Goal: Communication & Community: Ask a question

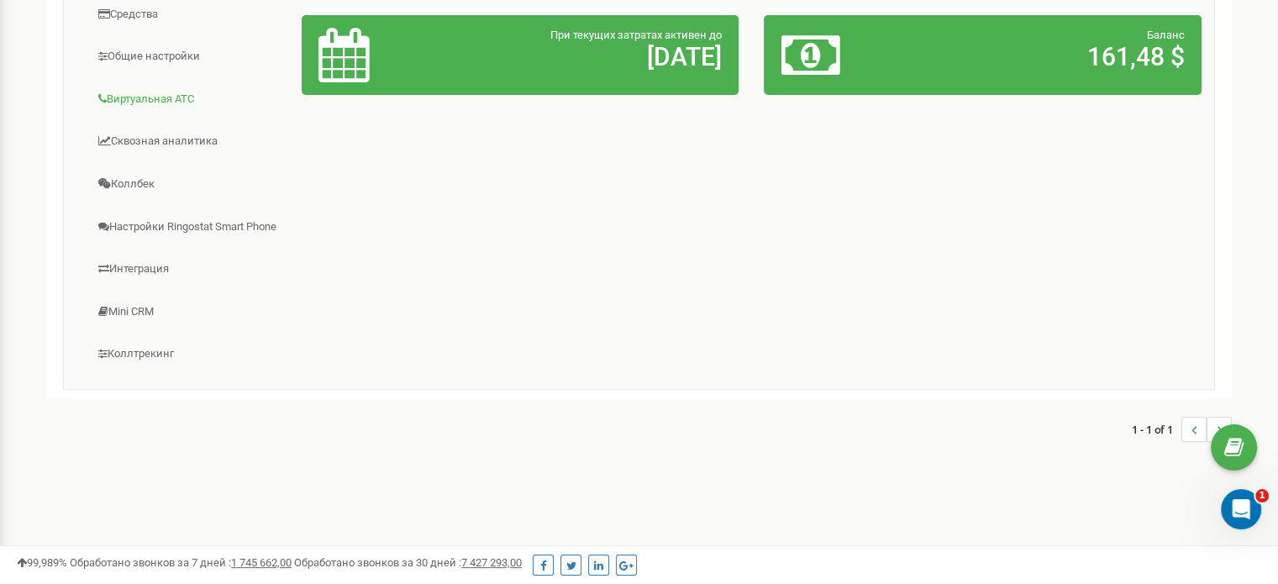
scroll to position [418, 0]
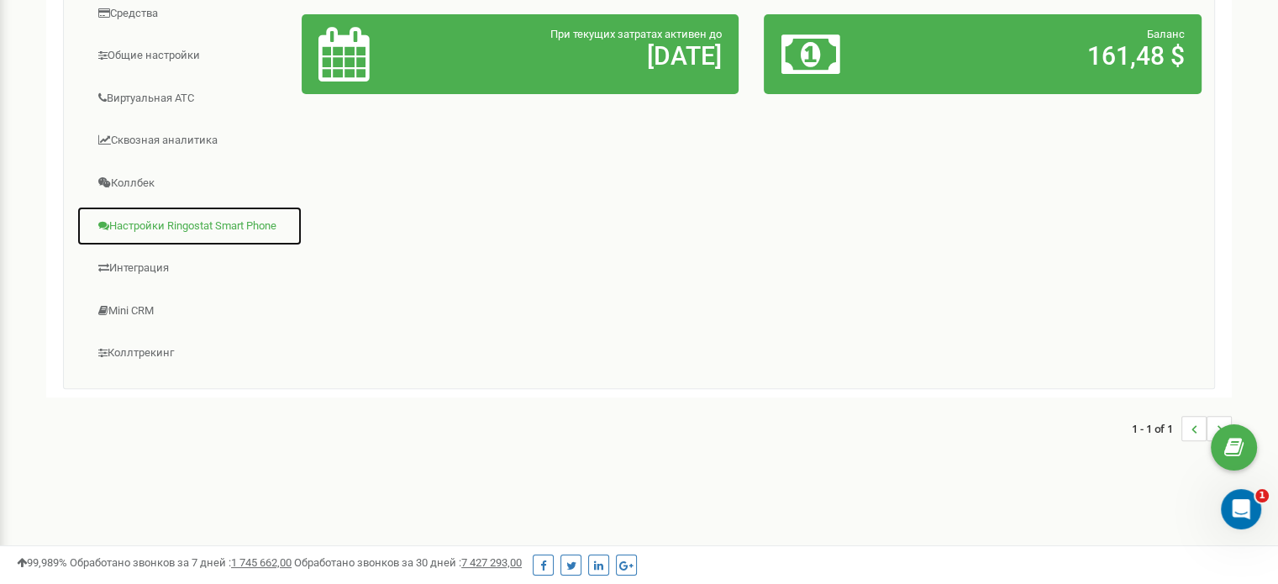
click at [168, 228] on link "Настройки Ringostat Smart Phone" at bounding box center [189, 226] width 226 height 41
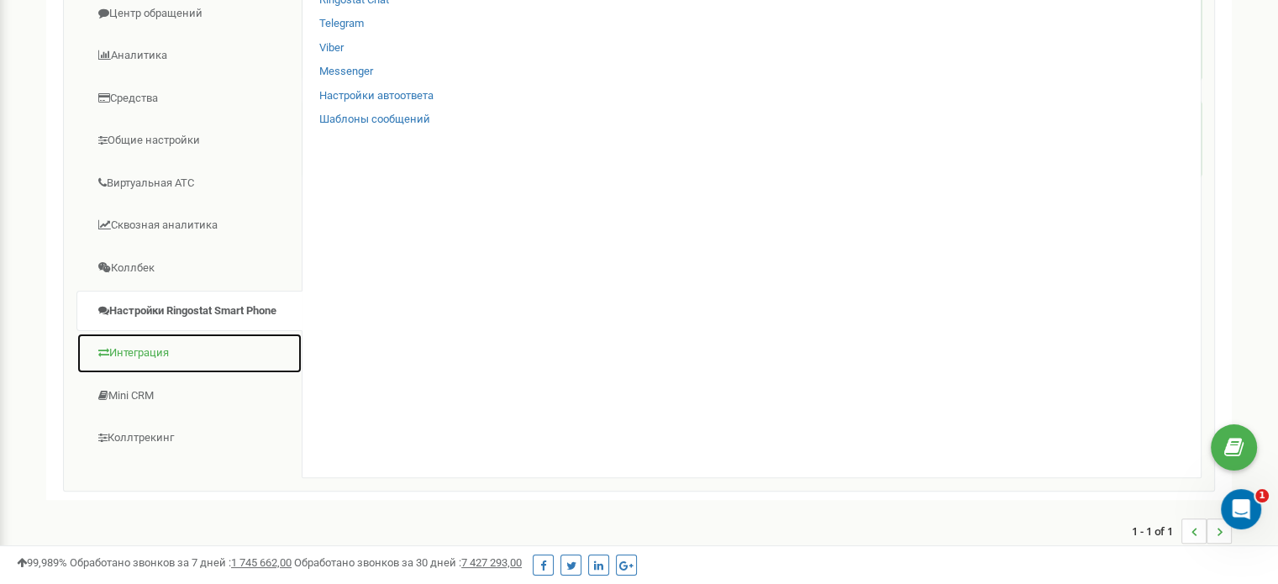
scroll to position [334, 0]
click at [212, 347] on link "Интеграция" at bounding box center [189, 352] width 226 height 41
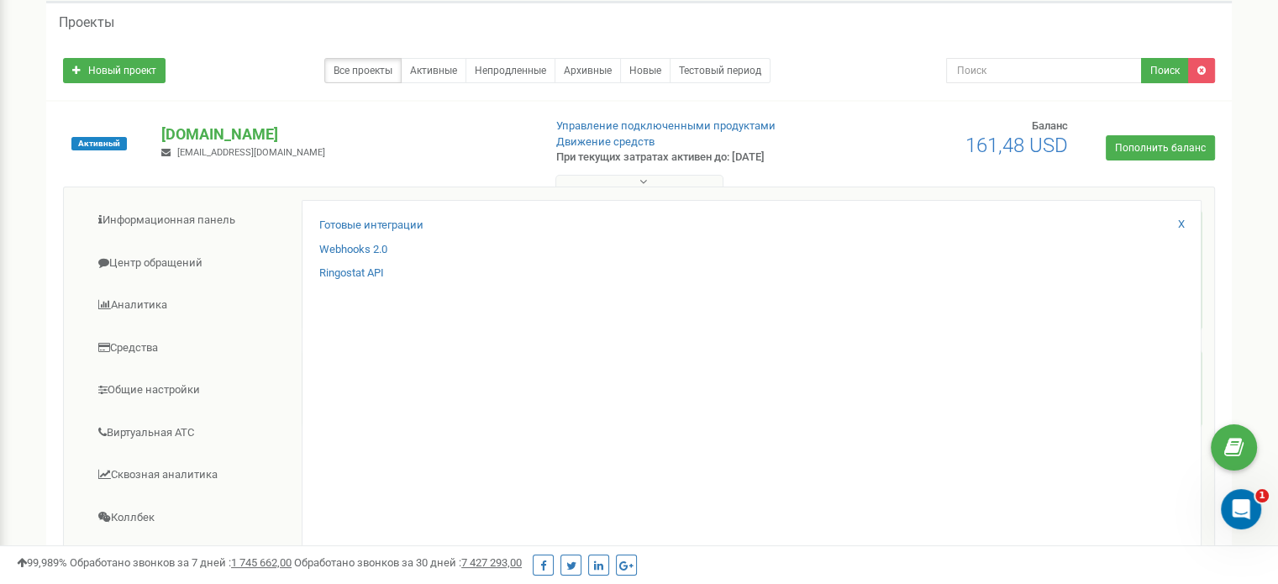
scroll to position [83, 0]
click at [397, 224] on link "Готовые интеграции" at bounding box center [371, 226] width 104 height 16
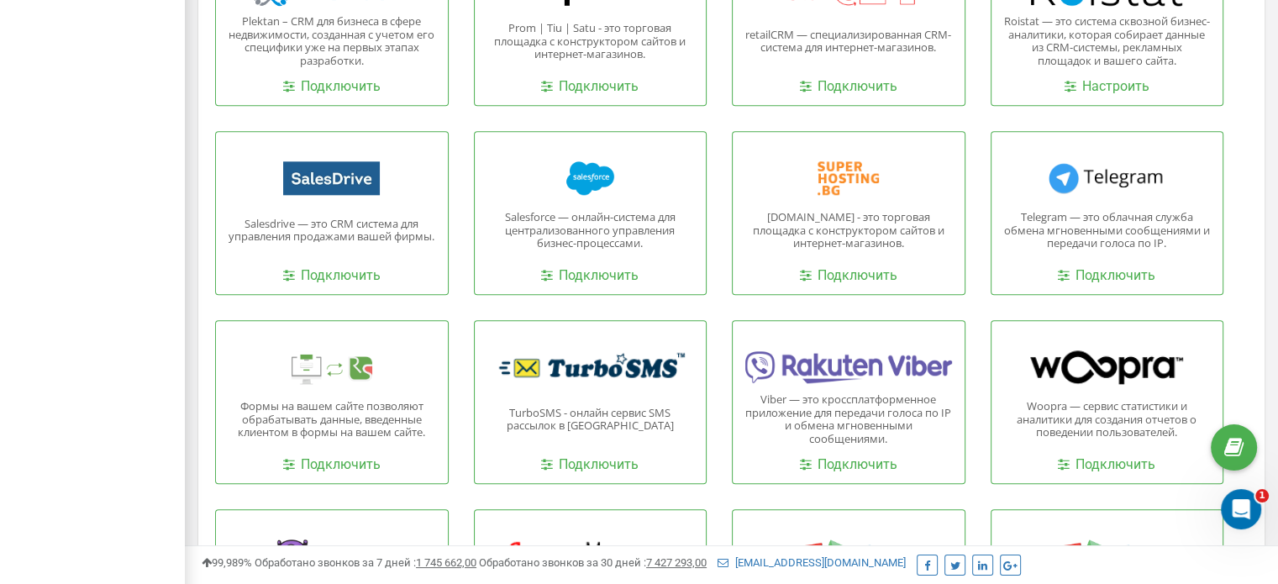
scroll to position [1876, 0]
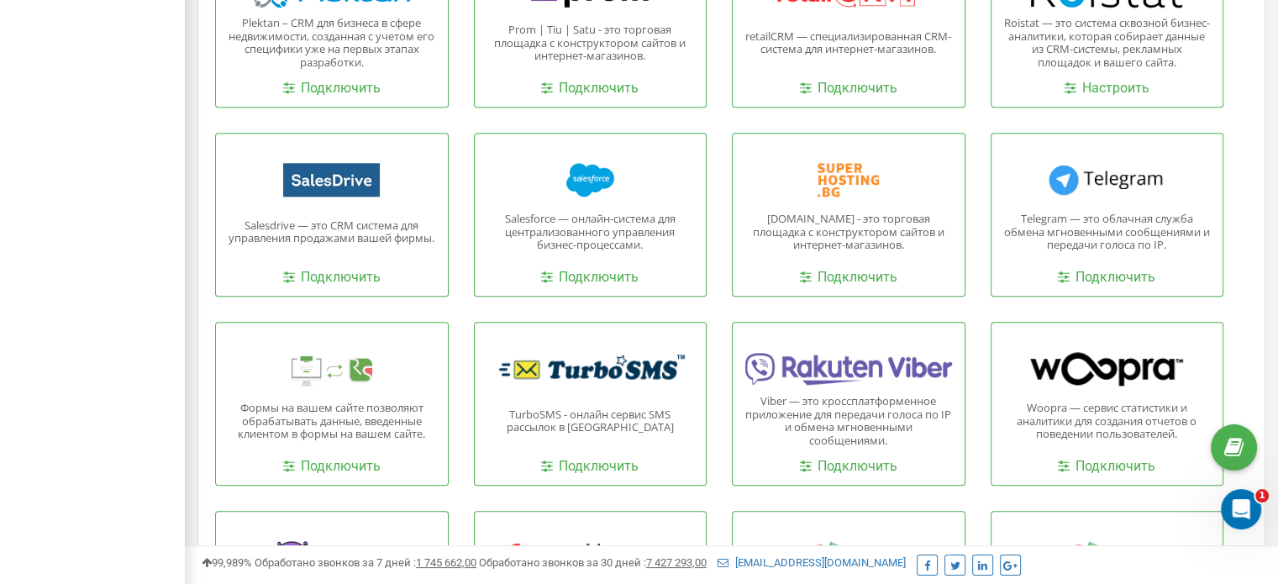
drag, startPoint x: 742, startPoint y: 233, endPoint x: 456, endPoint y: 252, distance: 286.3
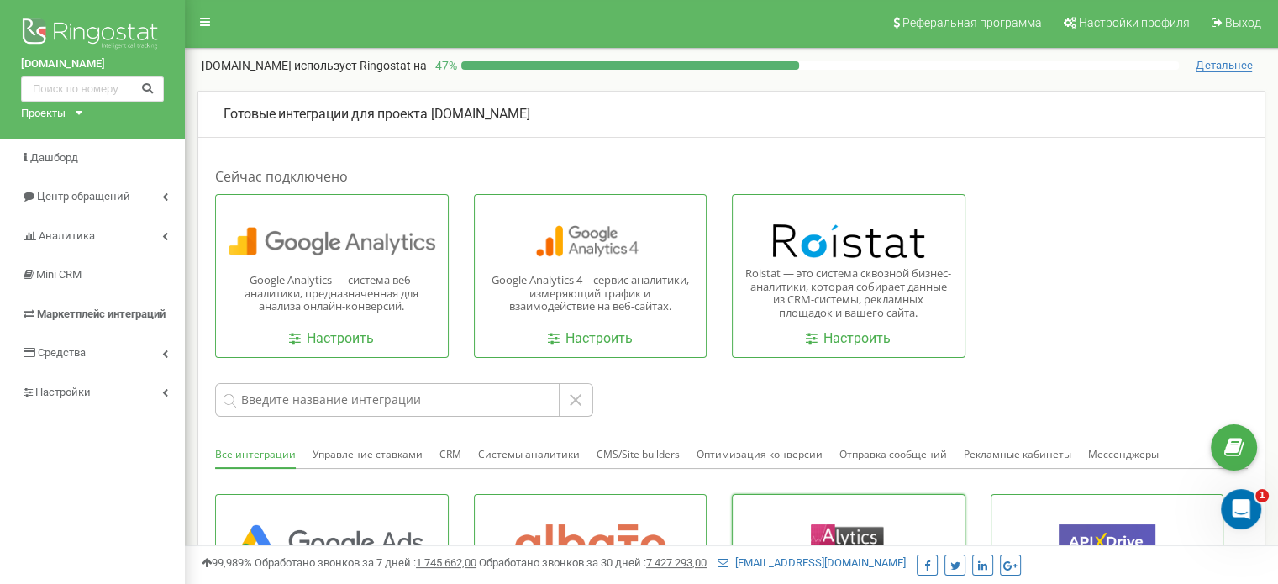
scroll to position [0, 0]
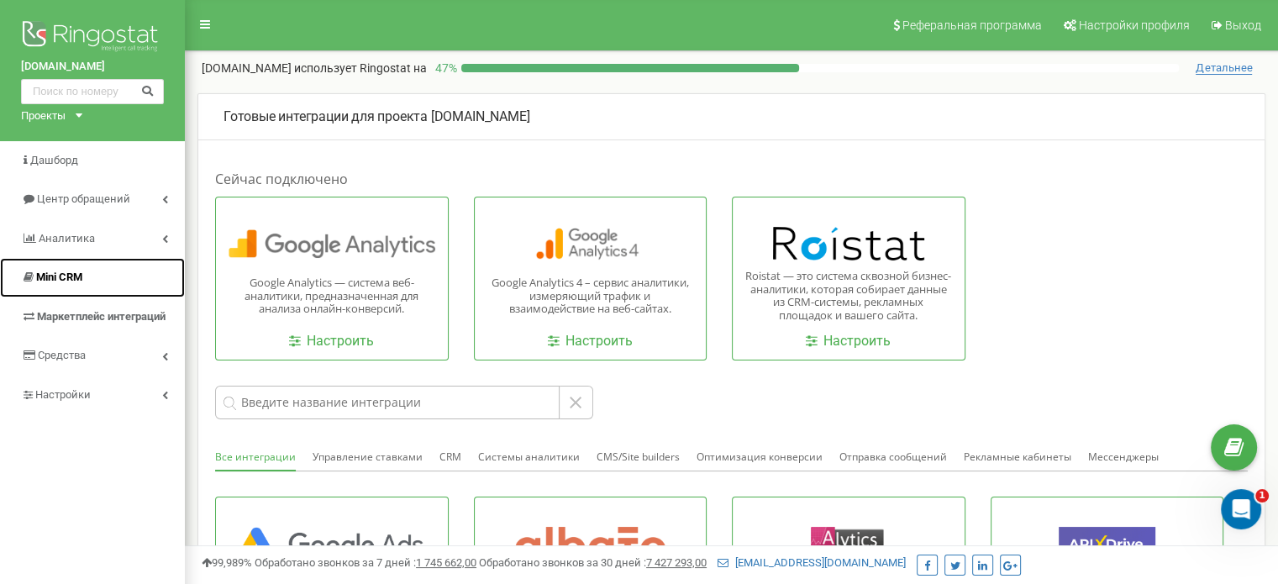
click at [89, 285] on link "Mini CRM" at bounding box center [92, 277] width 185 height 39
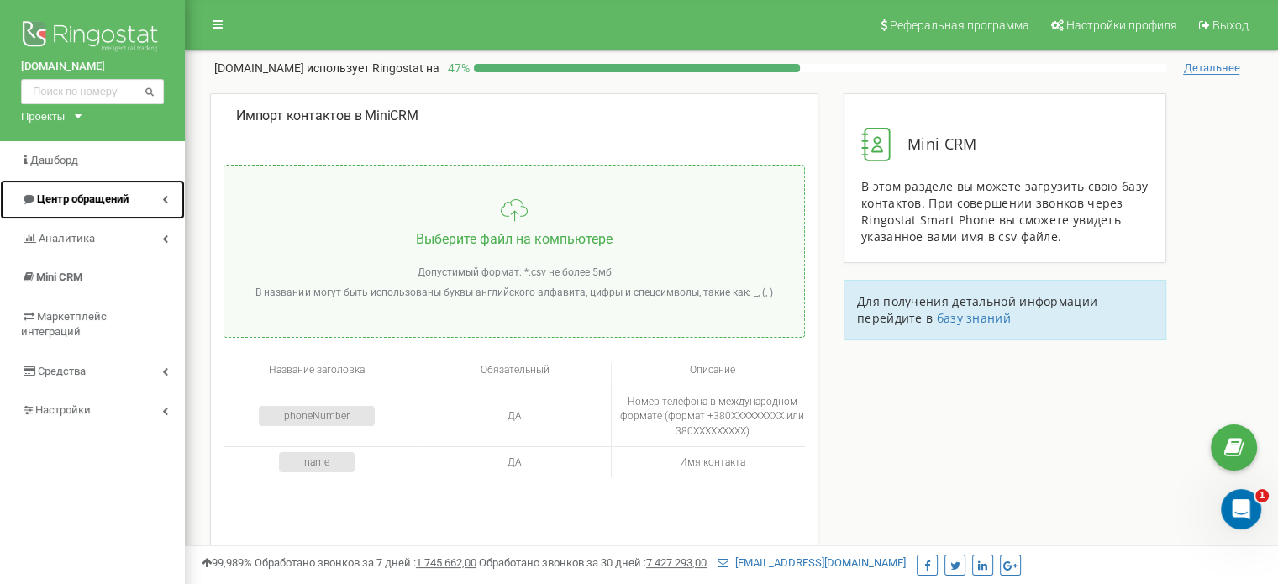
click at [94, 204] on span "Центр обращений" at bounding box center [83, 198] width 92 height 13
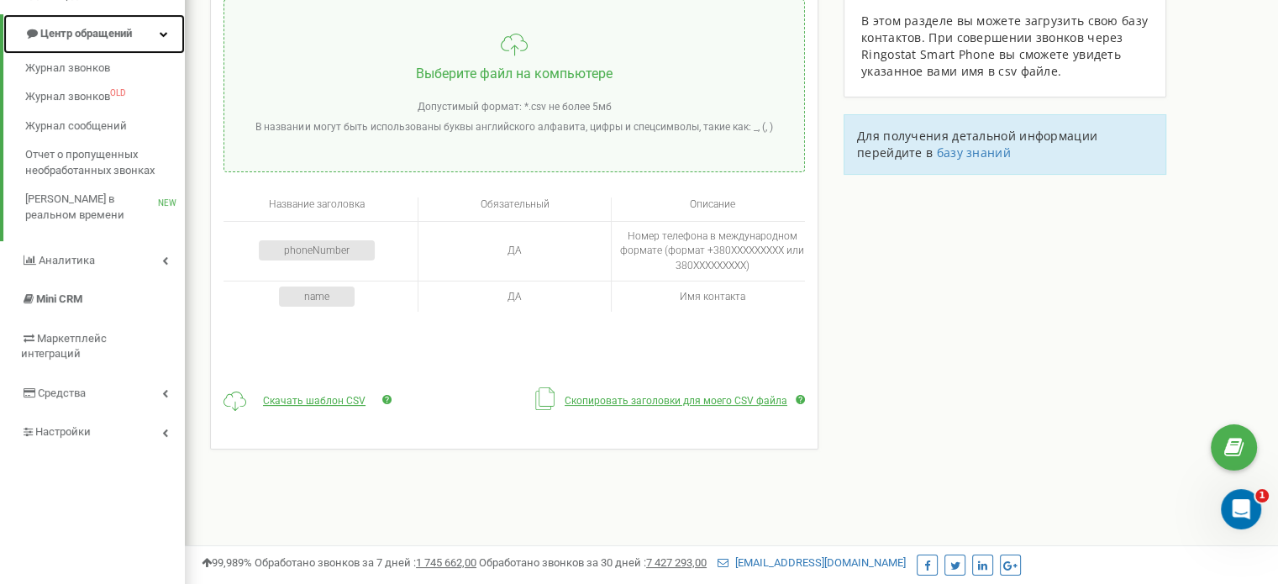
scroll to position [166, 0]
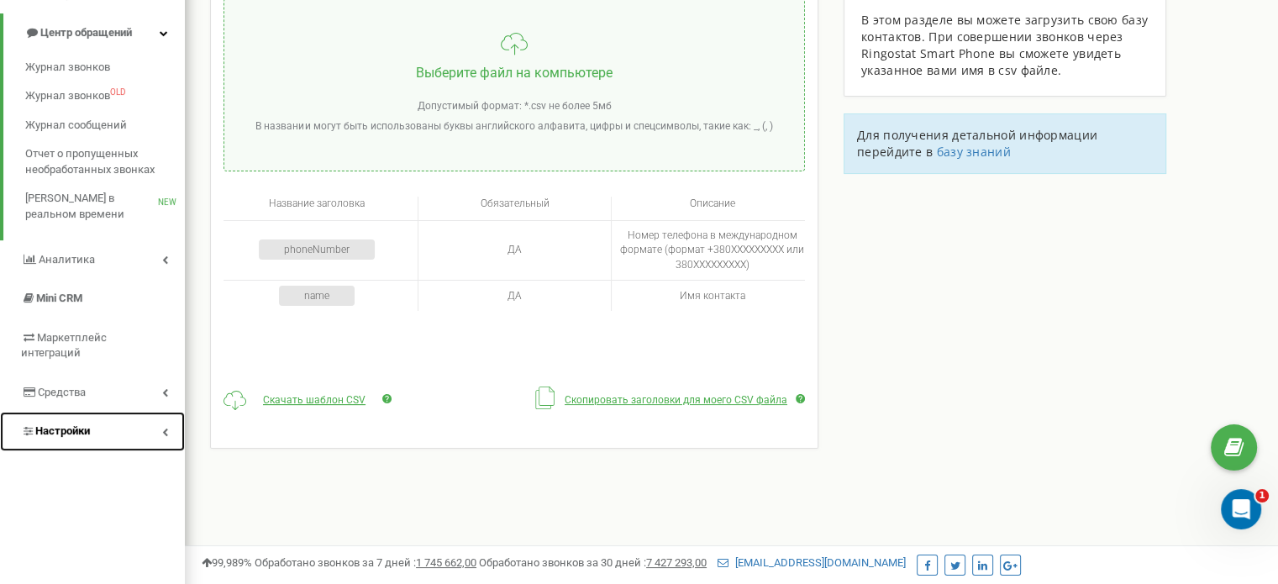
click at [158, 415] on link "Настройки" at bounding box center [92, 431] width 185 height 39
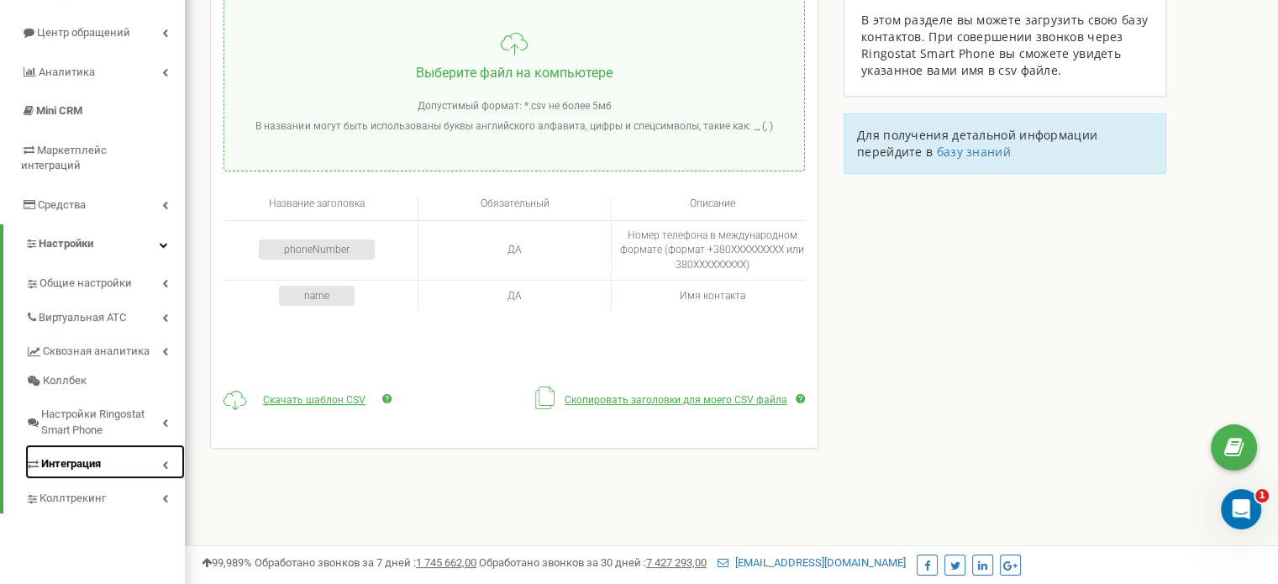
click at [119, 444] on link "Интеграция" at bounding box center [105, 461] width 160 height 34
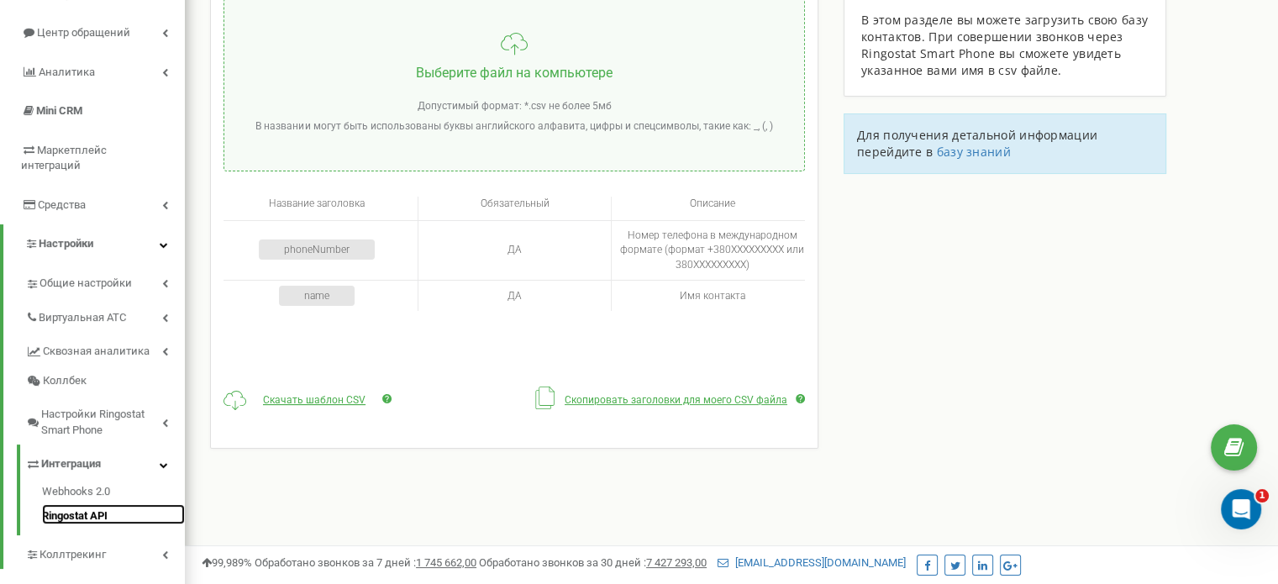
click at [88, 504] on link "Ringostat API" at bounding box center [113, 514] width 143 height 20
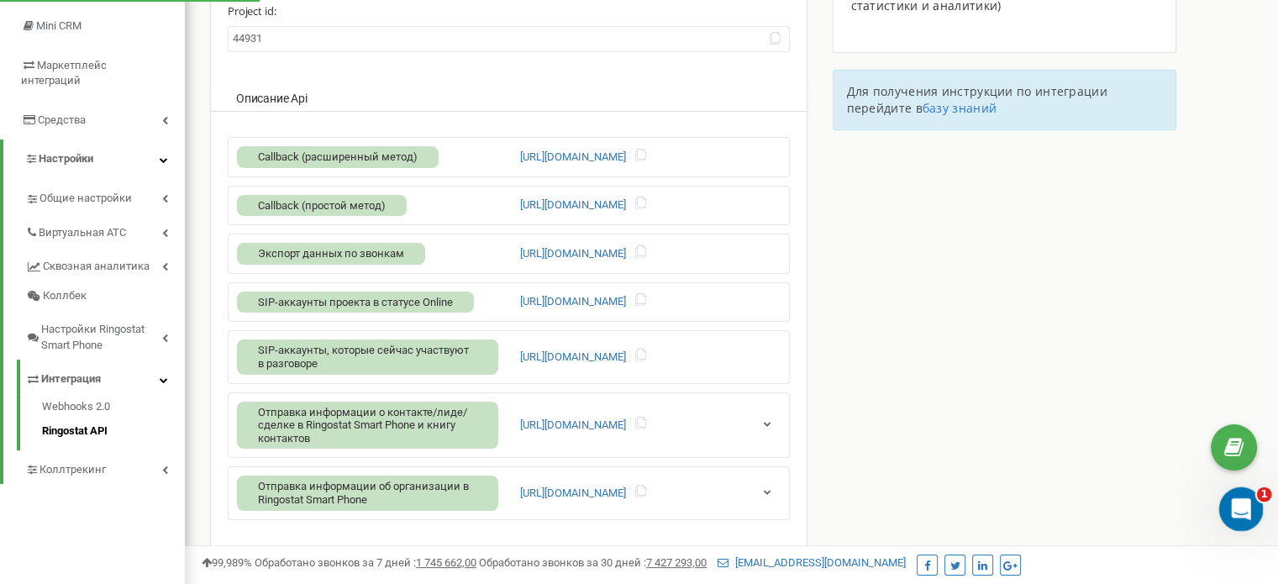
scroll to position [252, 0]
click at [1238, 513] on icon "Відкрити програму для спілкування Intercom" at bounding box center [1239, 507] width 28 height 28
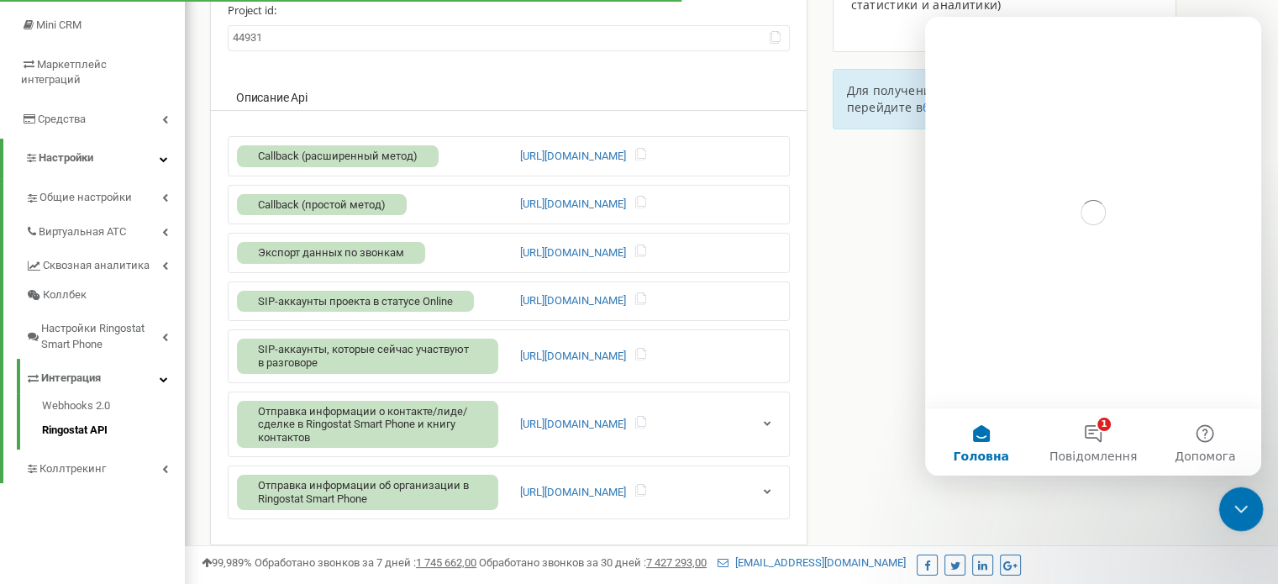
scroll to position [0, 0]
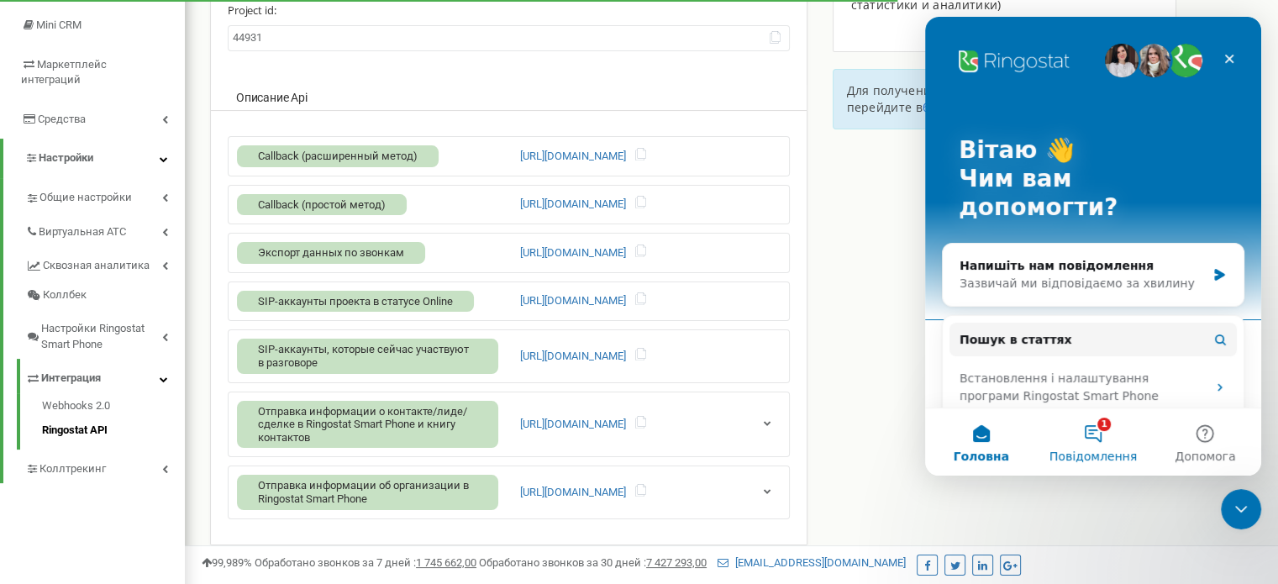
click at [1095, 439] on button "1 Повідомлення" at bounding box center [1093, 441] width 112 height 67
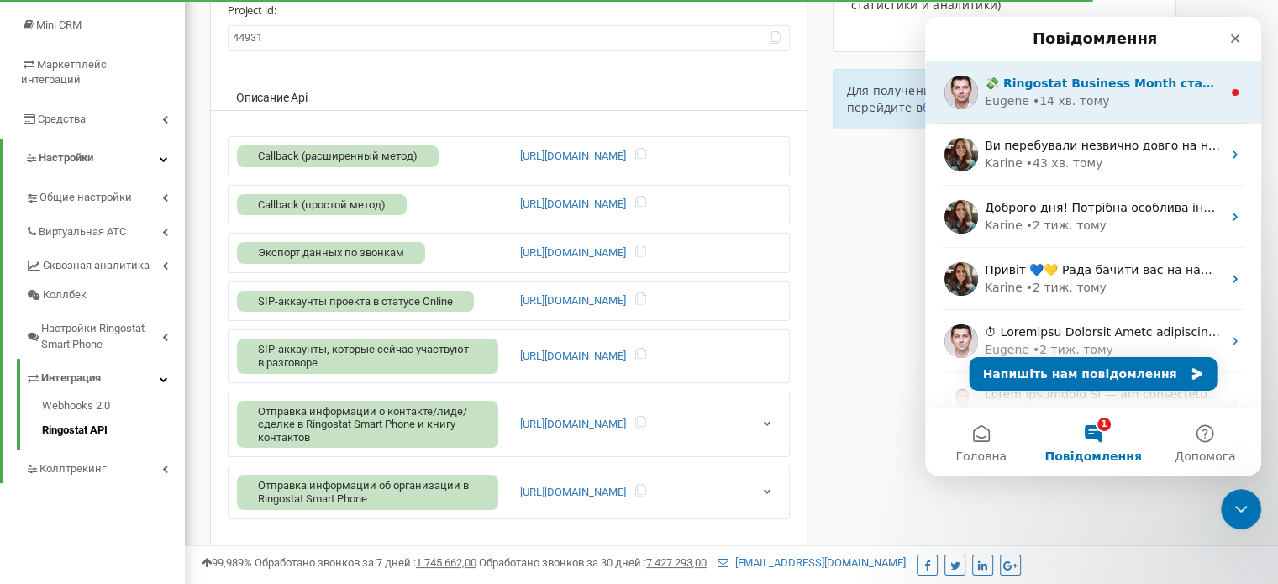
click at [1050, 97] on div "• 14 хв. тому" at bounding box center [1070, 101] width 77 height 18
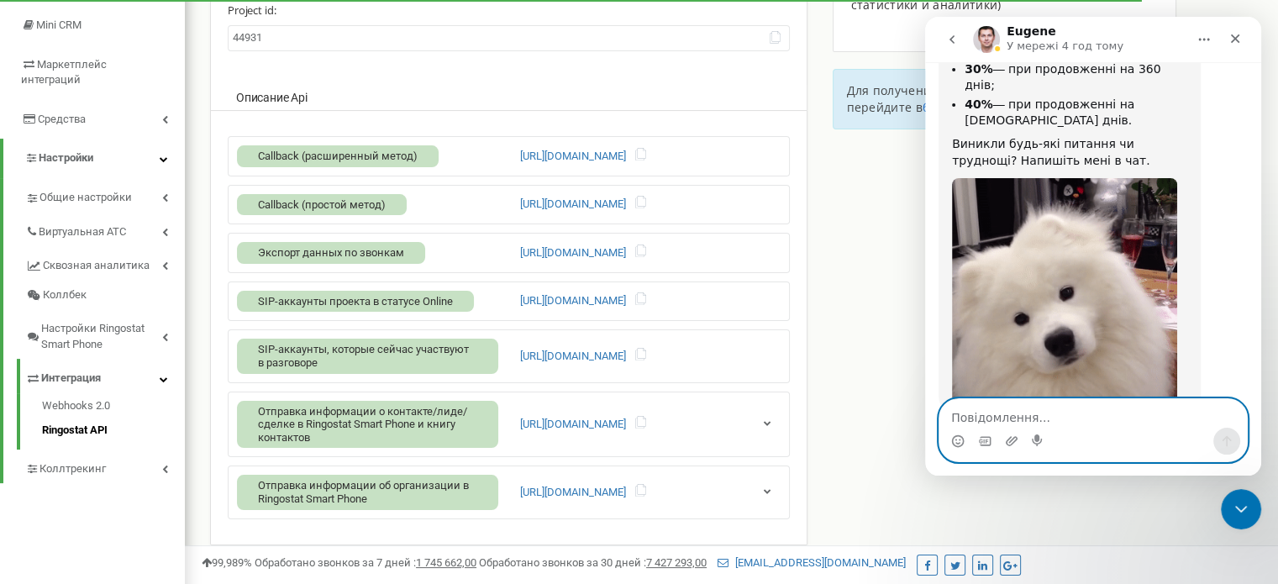
scroll to position [213, 0]
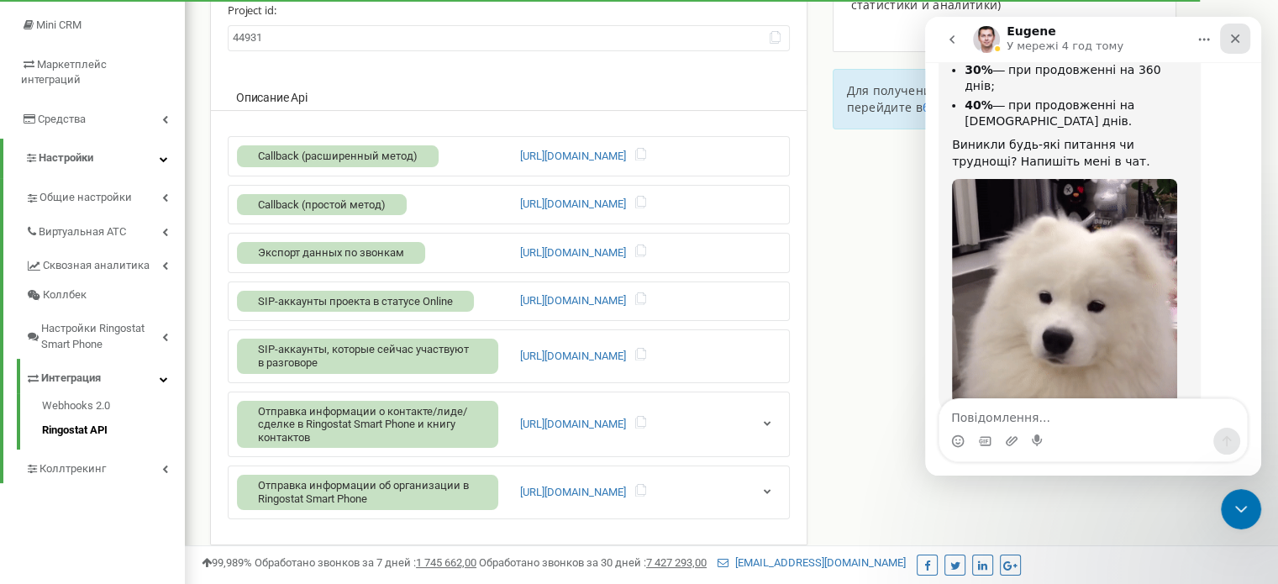
click at [1236, 37] on icon "Закрити" at bounding box center [1235, 38] width 9 height 9
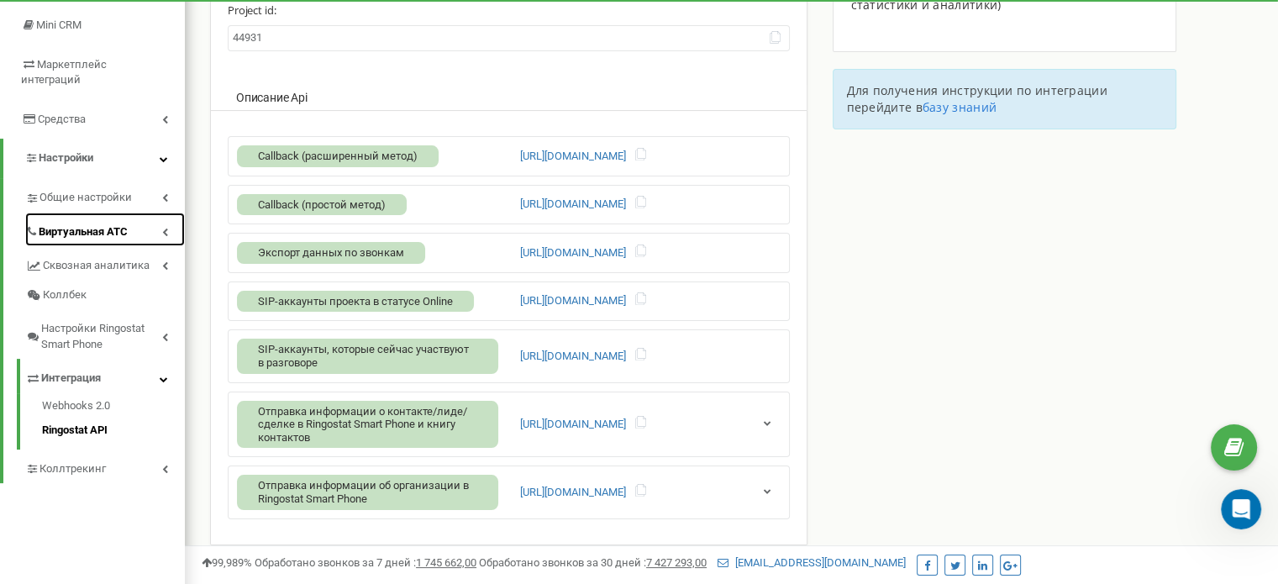
click at [72, 224] on span "Виртуальная АТС" at bounding box center [83, 232] width 89 height 16
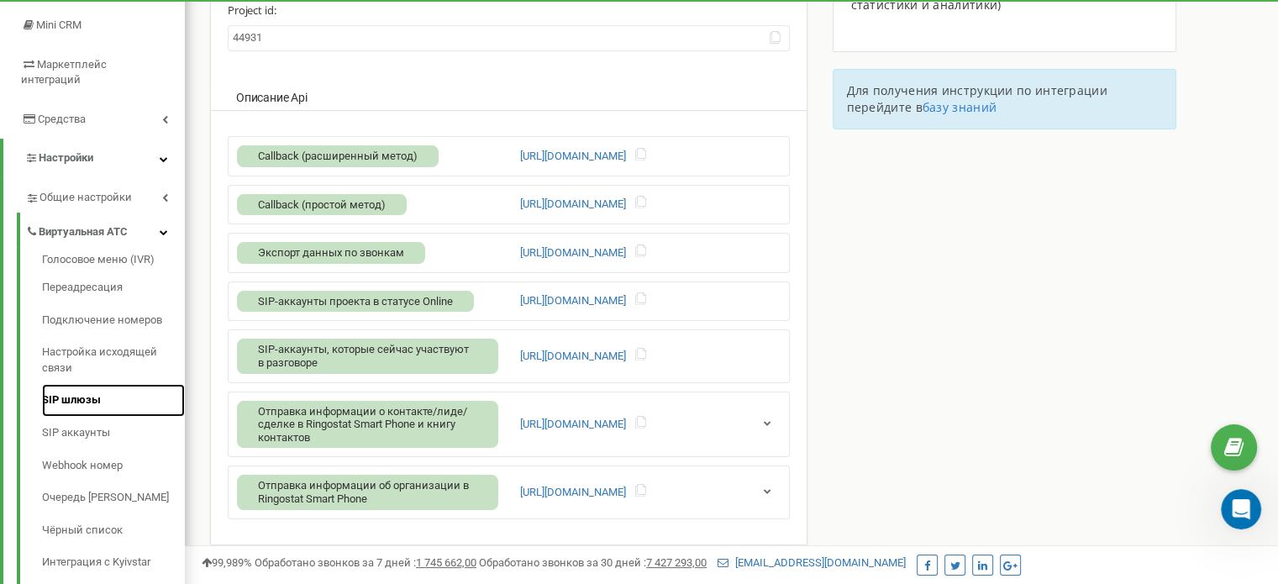
click at [56, 395] on link "SIP шлюзы" at bounding box center [113, 400] width 143 height 33
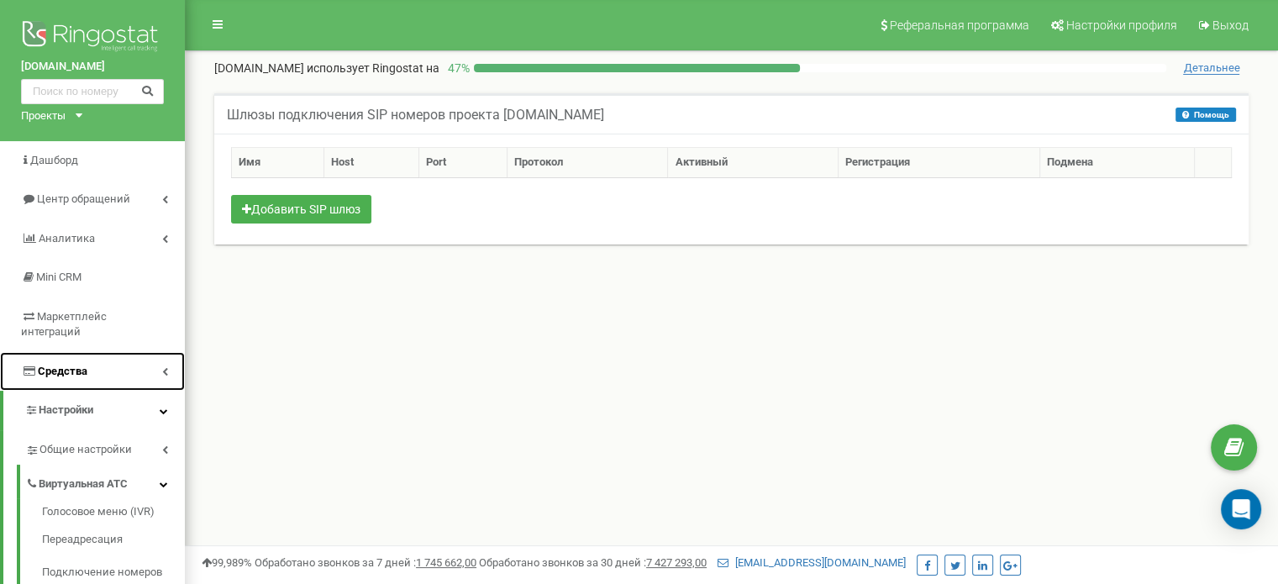
click at [165, 367] on icon at bounding box center [165, 371] width 6 height 8
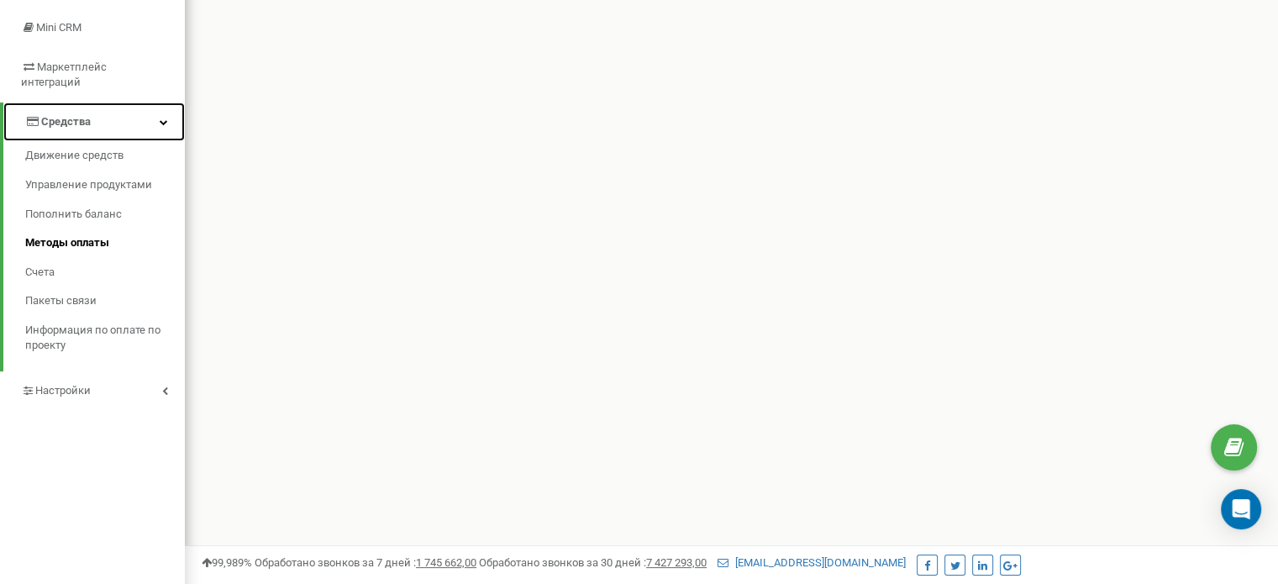
scroll to position [250, 0]
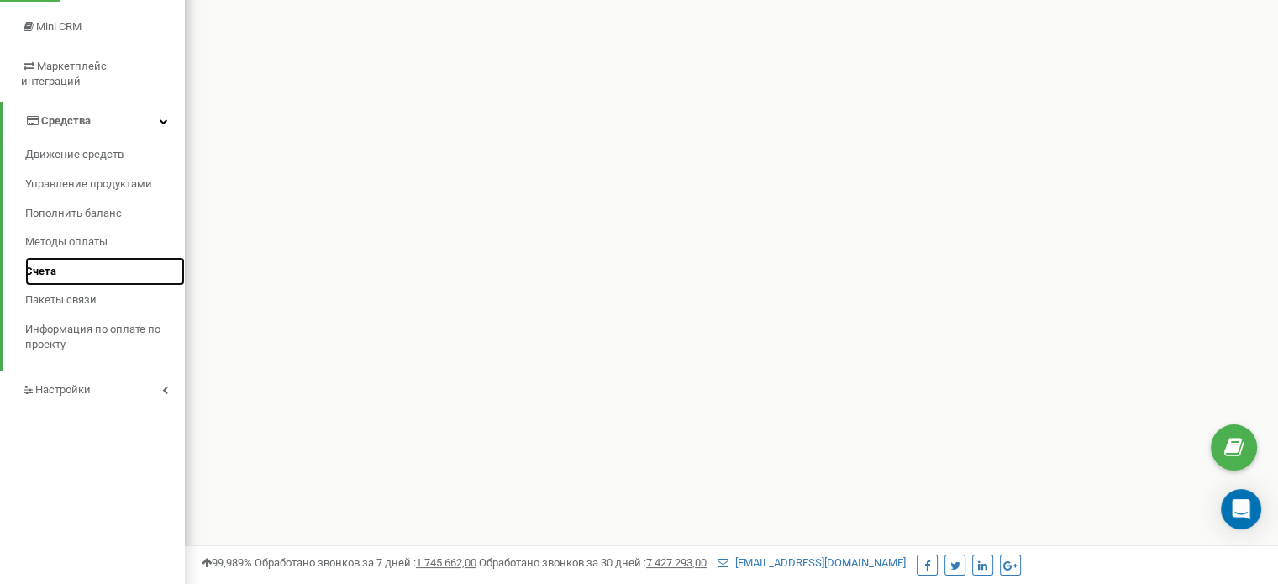
click at [46, 264] on span "Счета" at bounding box center [40, 272] width 31 height 16
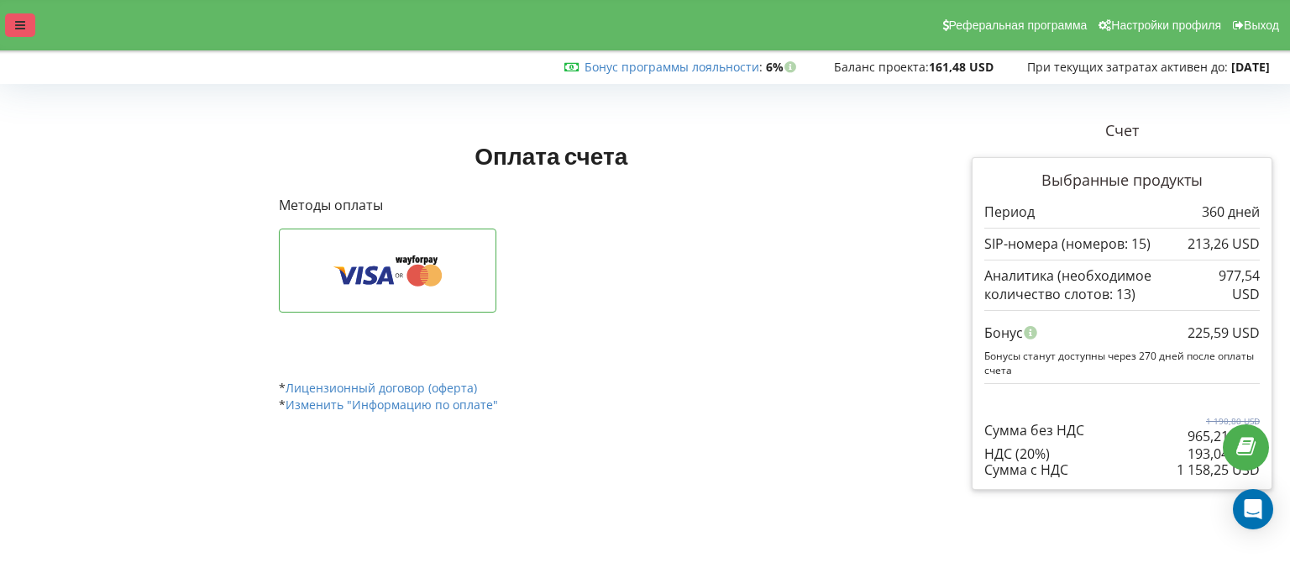
click at [24, 28] on icon at bounding box center [20, 25] width 10 height 12
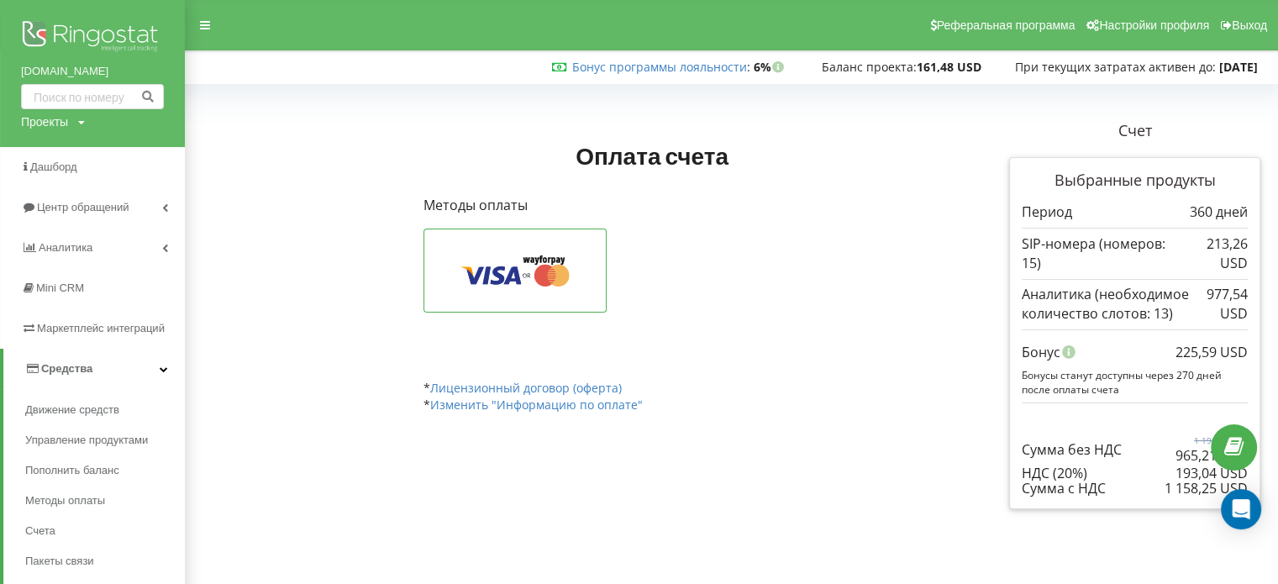
scroll to position [83, 0]
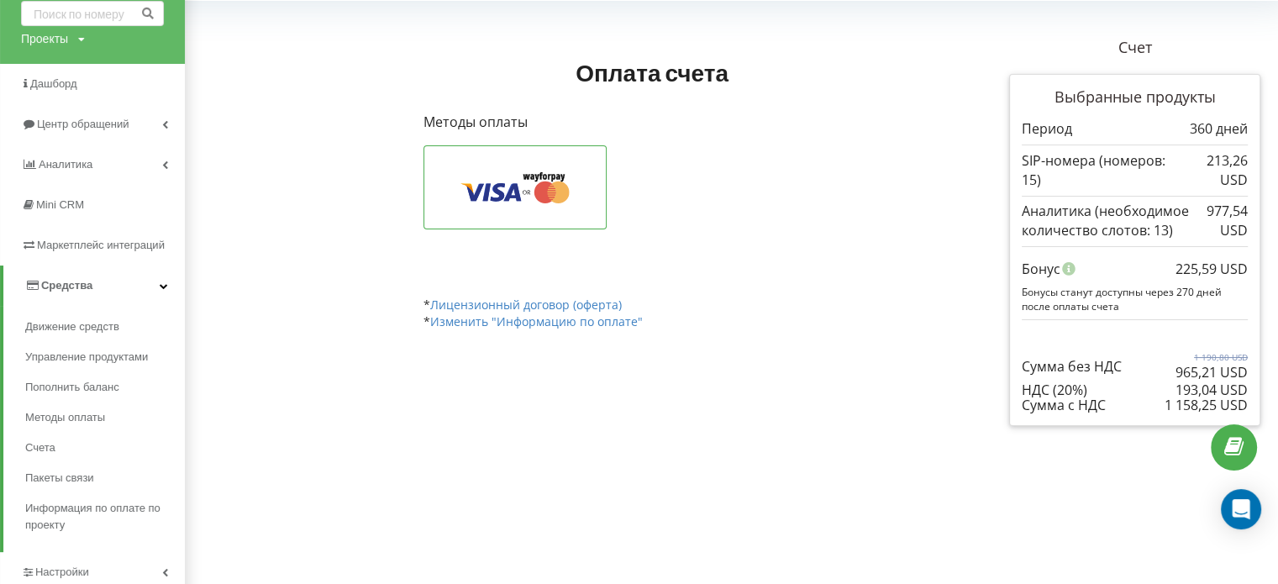
click at [160, 286] on icon at bounding box center [164, 285] width 8 height 8
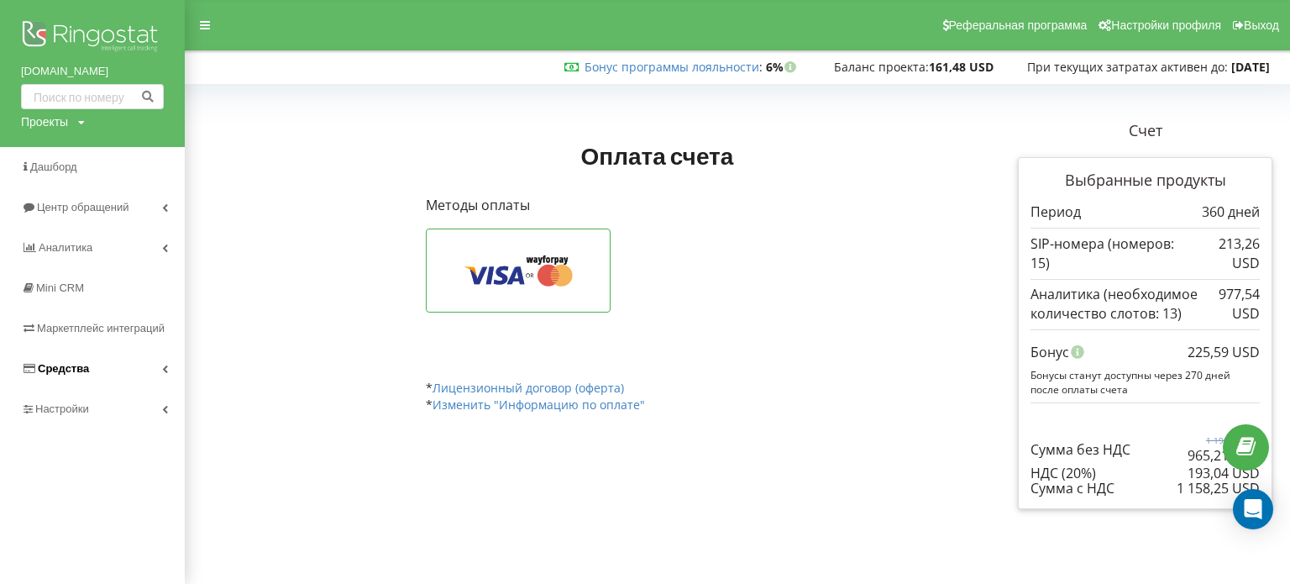
click at [165, 376] on link "Средства" at bounding box center [92, 369] width 185 height 40
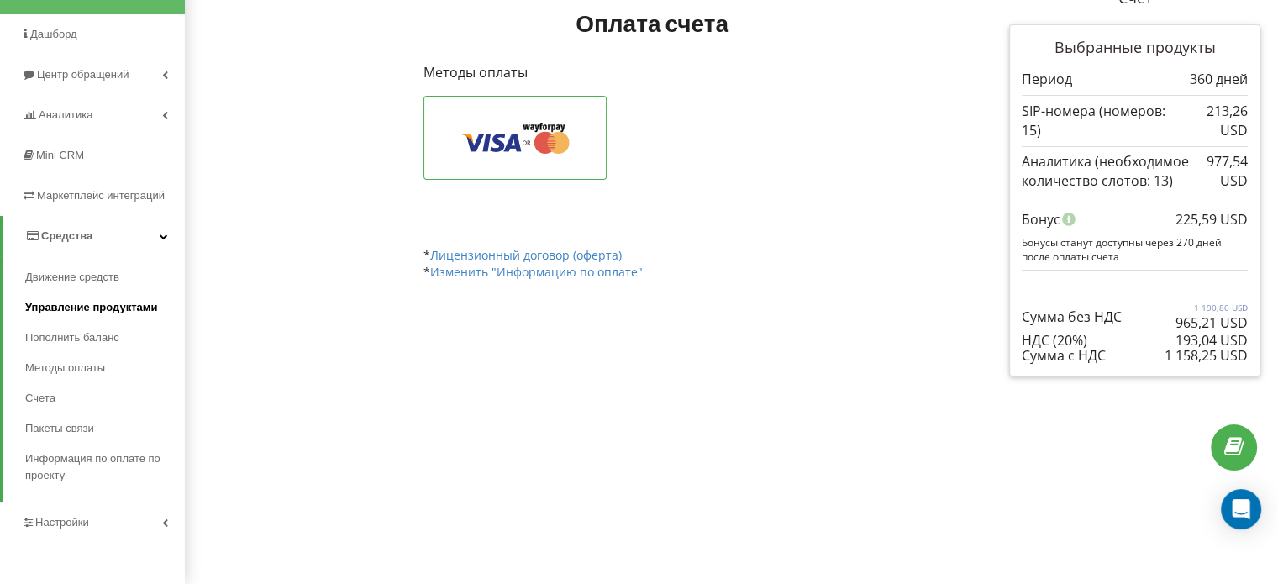
scroll to position [134, 0]
click at [97, 362] on span "Методы оплаты" at bounding box center [68, 367] width 87 height 17
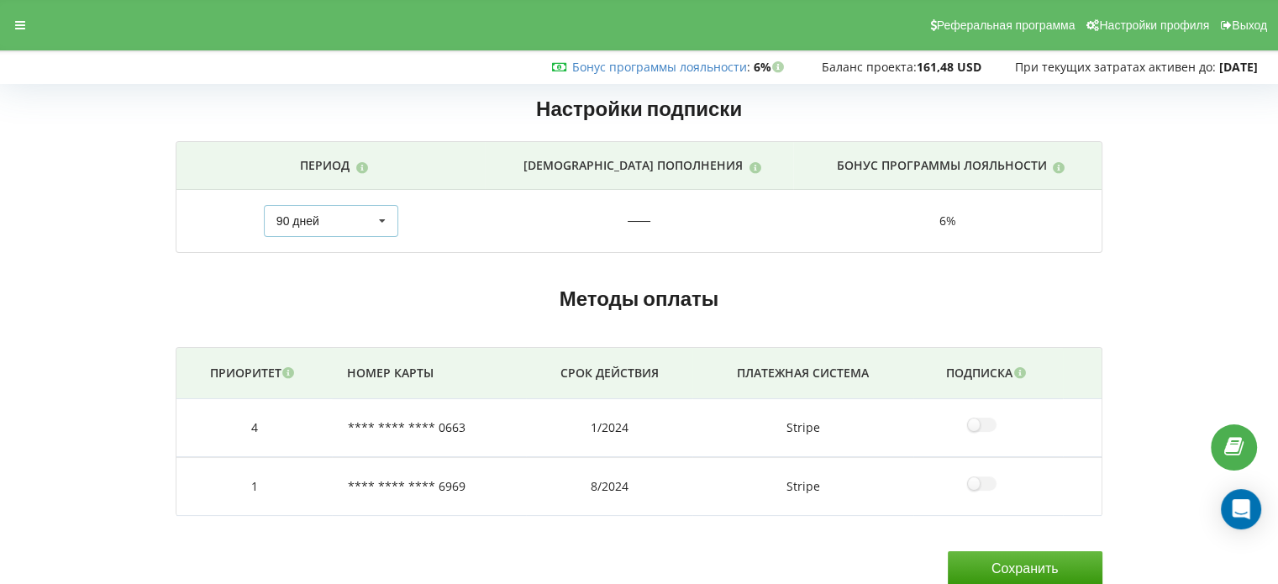
click at [328, 226] on div "30 дней 90 дней 180 дней 360 дней 1080 дней Пополнить на сумму 90 дней 30 дней …" at bounding box center [331, 221] width 134 height 32
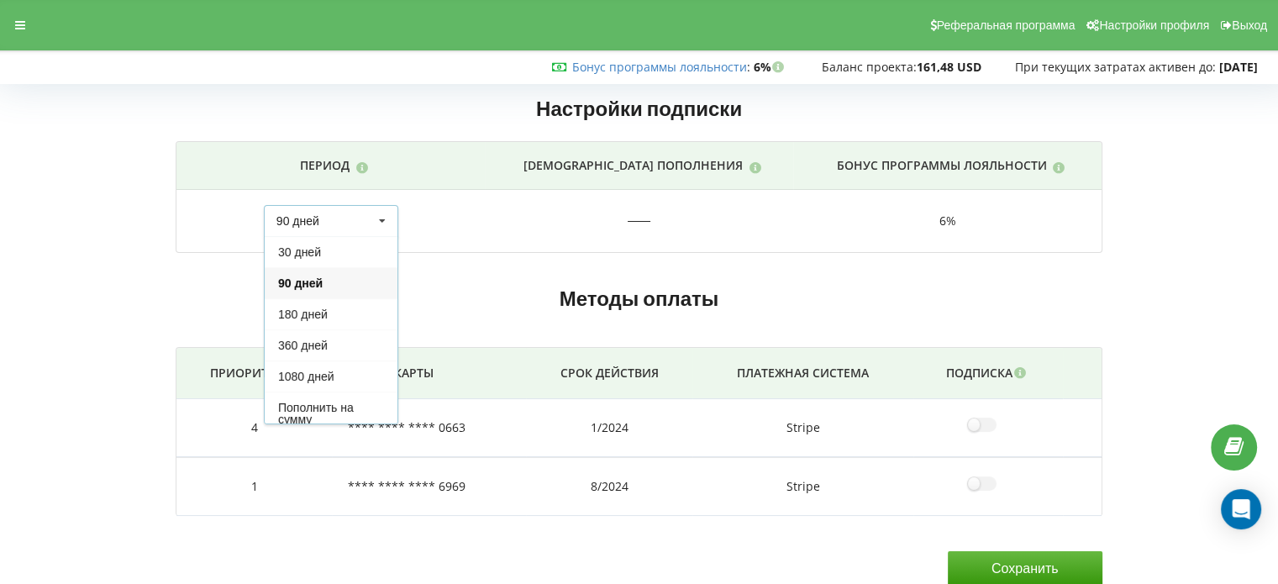
scroll to position [9, 0]
click at [329, 330] on div "360 дней" at bounding box center [331, 335] width 133 height 31
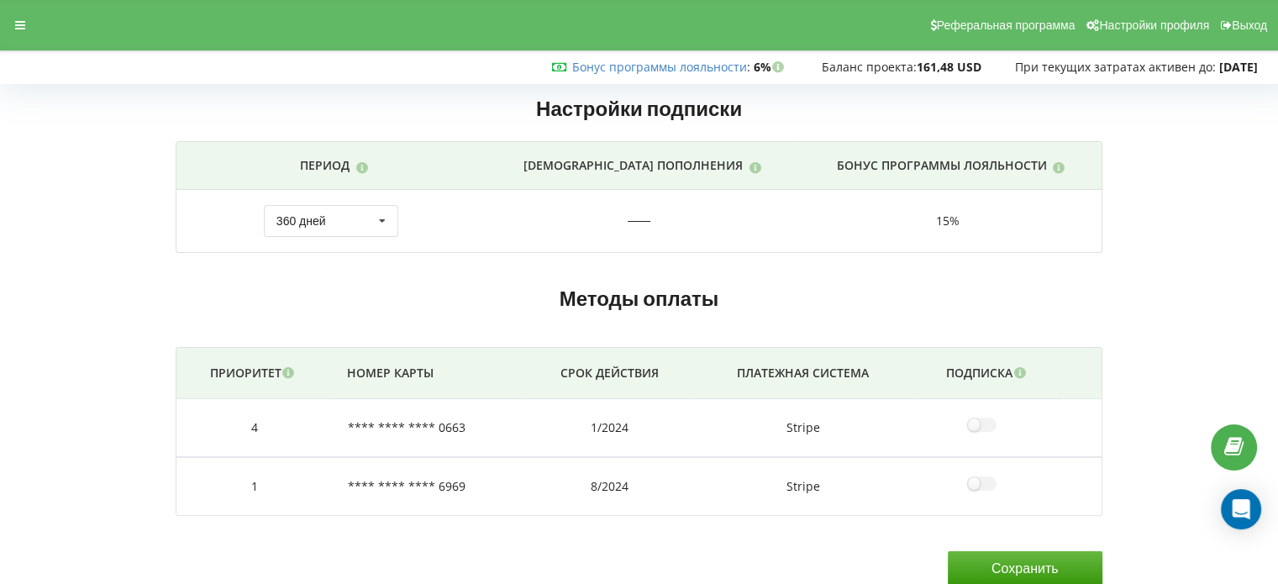
scroll to position [15, 0]
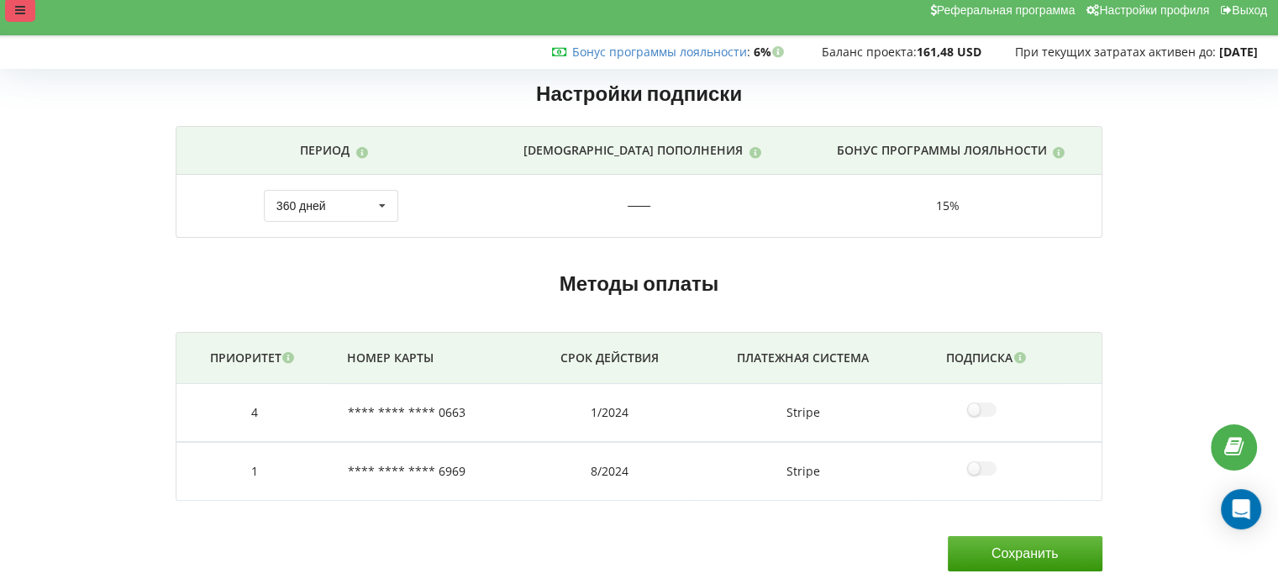
click at [24, 9] on icon at bounding box center [20, 10] width 10 height 12
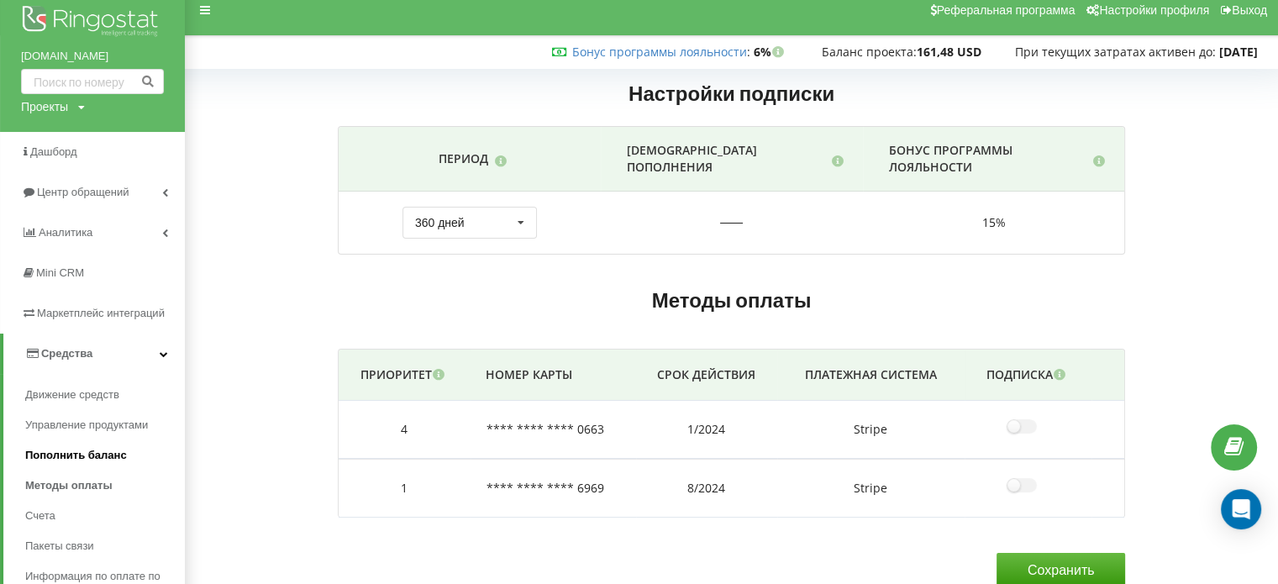
click at [97, 451] on span "Пополнить баланс" at bounding box center [76, 455] width 102 height 17
click at [98, 451] on span "Пополнить баланс" at bounding box center [76, 455] width 102 height 17
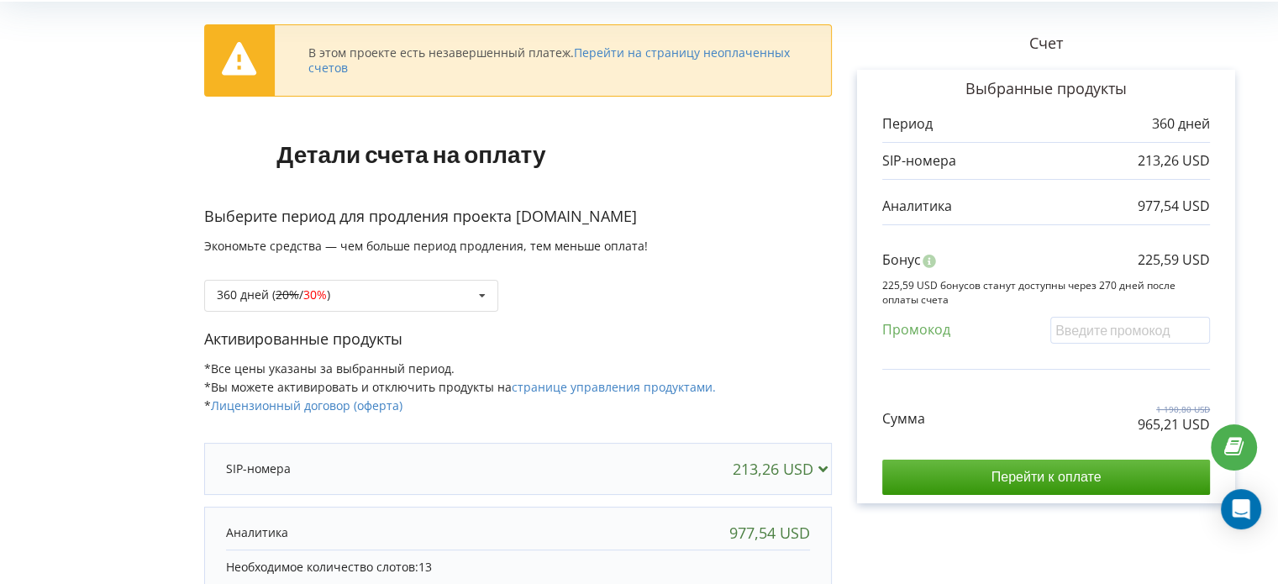
scroll to position [83, 0]
click at [457, 287] on div "360 дней ( 20% / 30% ) Пополнить баланс без периода 360 дней ( 20% / 30% ) 1080…" at bounding box center [351, 295] width 294 height 32
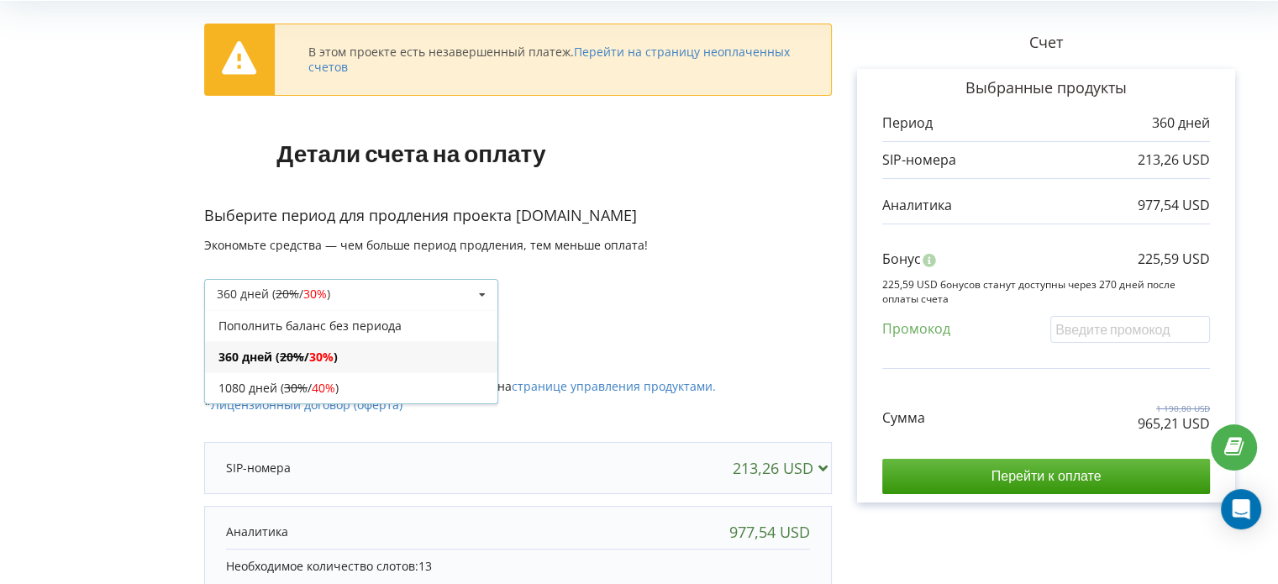
click at [457, 287] on div "360 дней ( 20% / 30% ) Пополнить баланс без периода 360 дней ( 20% / 30% ) 1080…" at bounding box center [351, 295] width 294 height 32
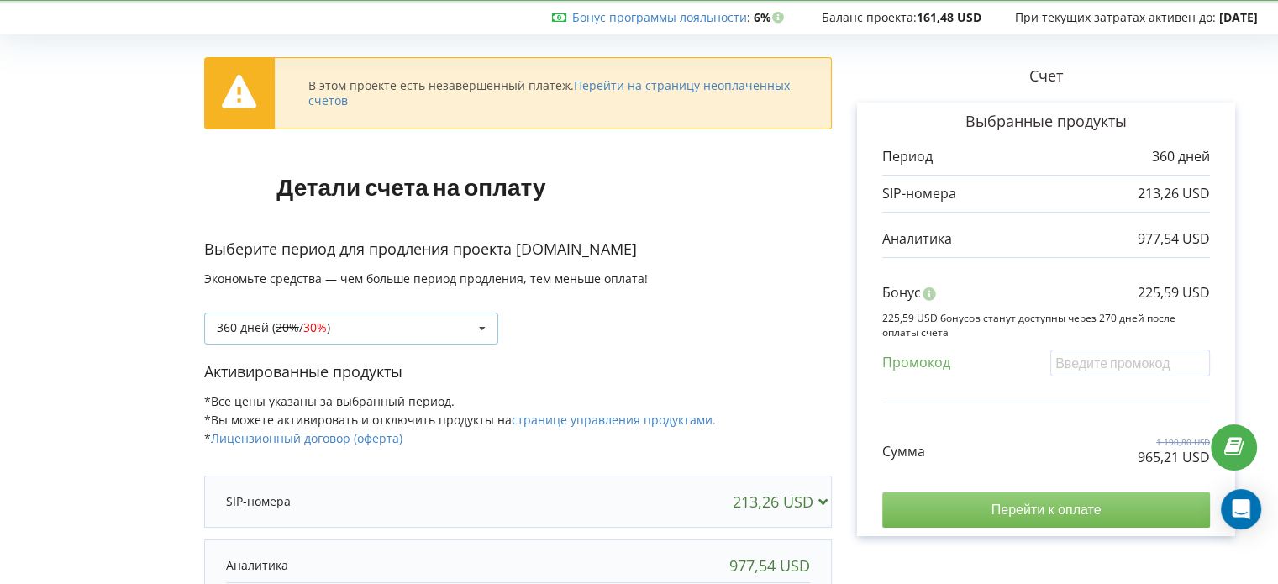
scroll to position [49, 0]
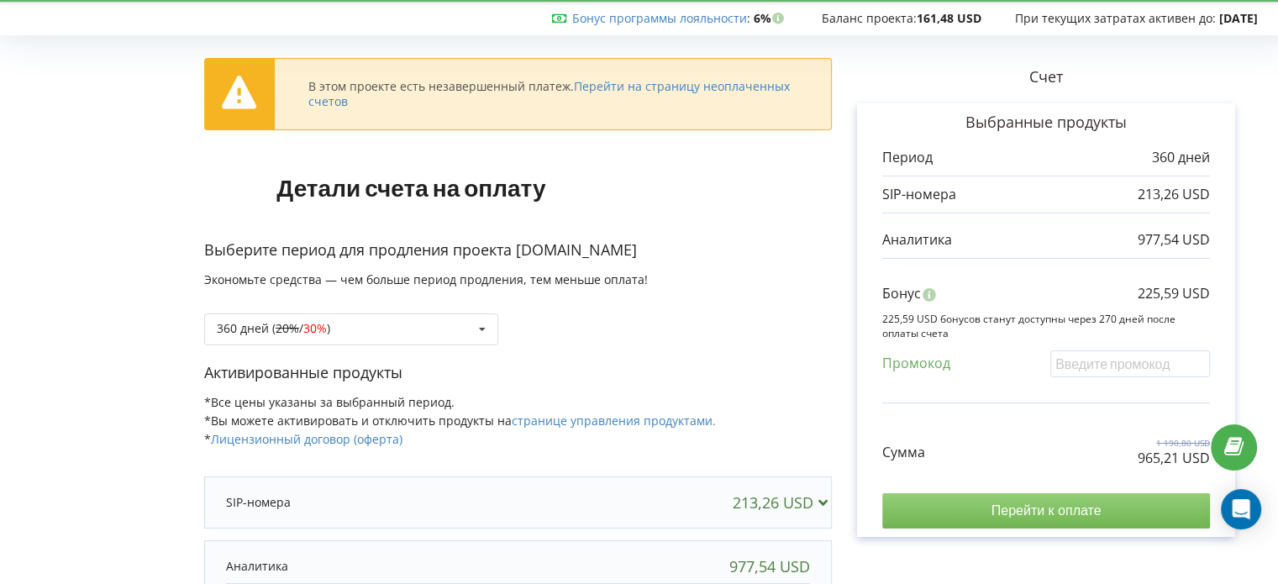
click at [978, 510] on input "Перейти к оплате" at bounding box center [1046, 510] width 328 height 35
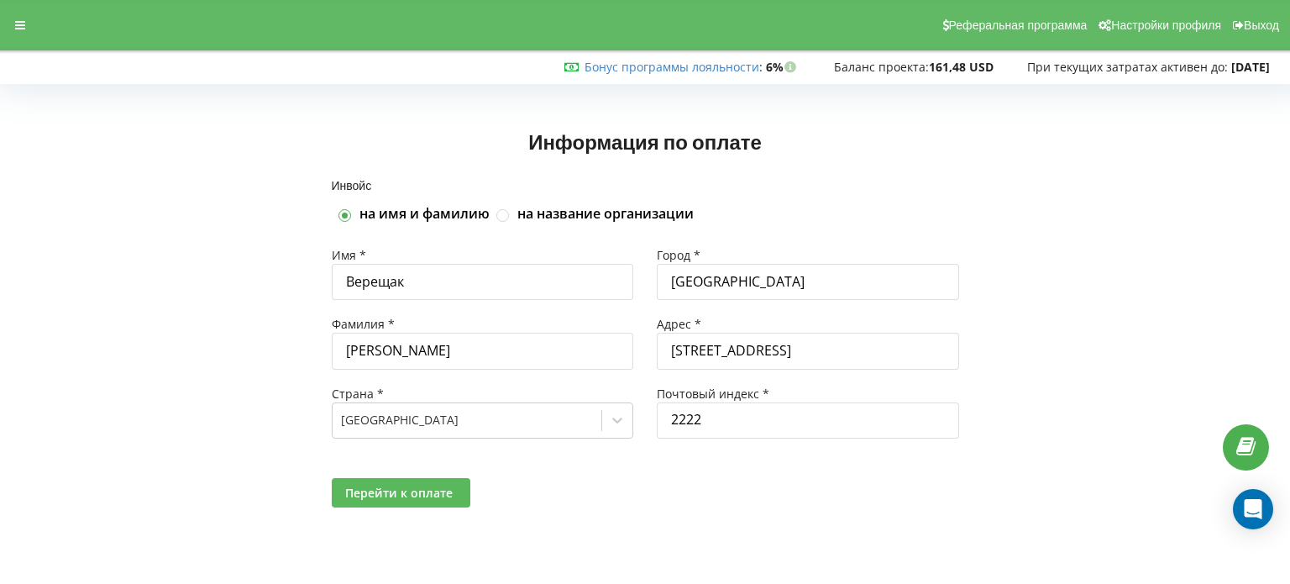
click at [423, 491] on span "Перейти к оплате" at bounding box center [399, 493] width 108 height 16
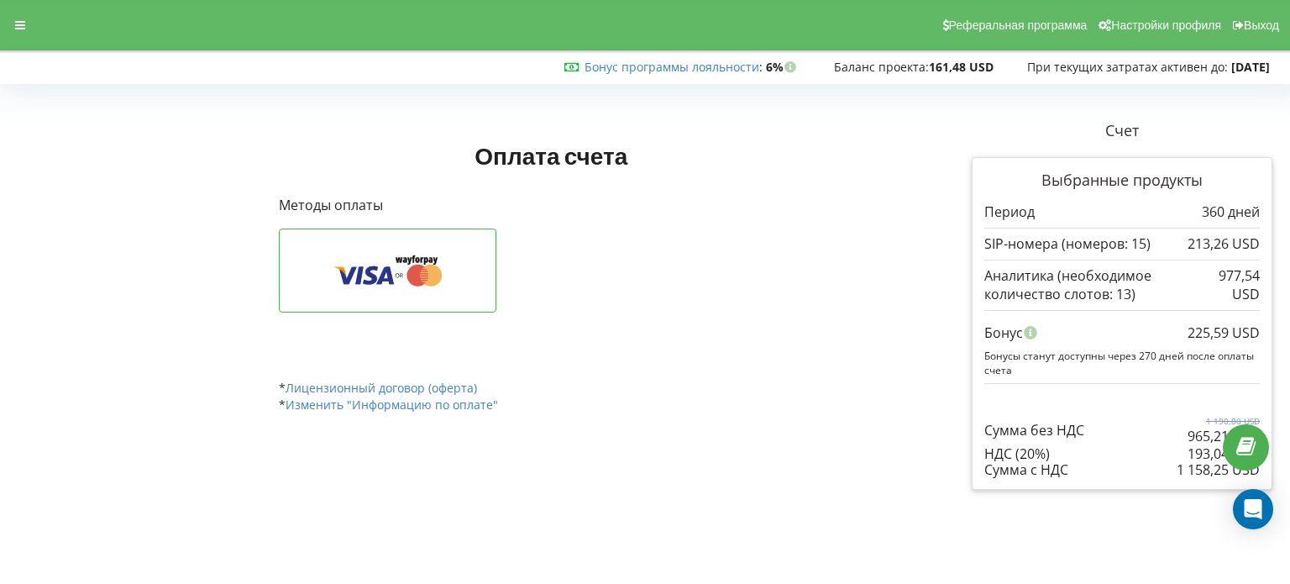
click at [1159, 488] on div "Выбранные продукты Период 360 дней 213,26 USD" at bounding box center [1122, 323] width 301 height 333
click at [838, 435] on div "Оплата счета Счет Выбранные продукты 360 дней" at bounding box center [591, 275] width 649 height 334
drag, startPoint x: 1256, startPoint y: 456, endPoint x: 805, endPoint y: 396, distance: 455.2
click at [805, 396] on div "Оплата счета Счет Выбранные продукты Период 360 дней" at bounding box center [551, 287] width 568 height 310
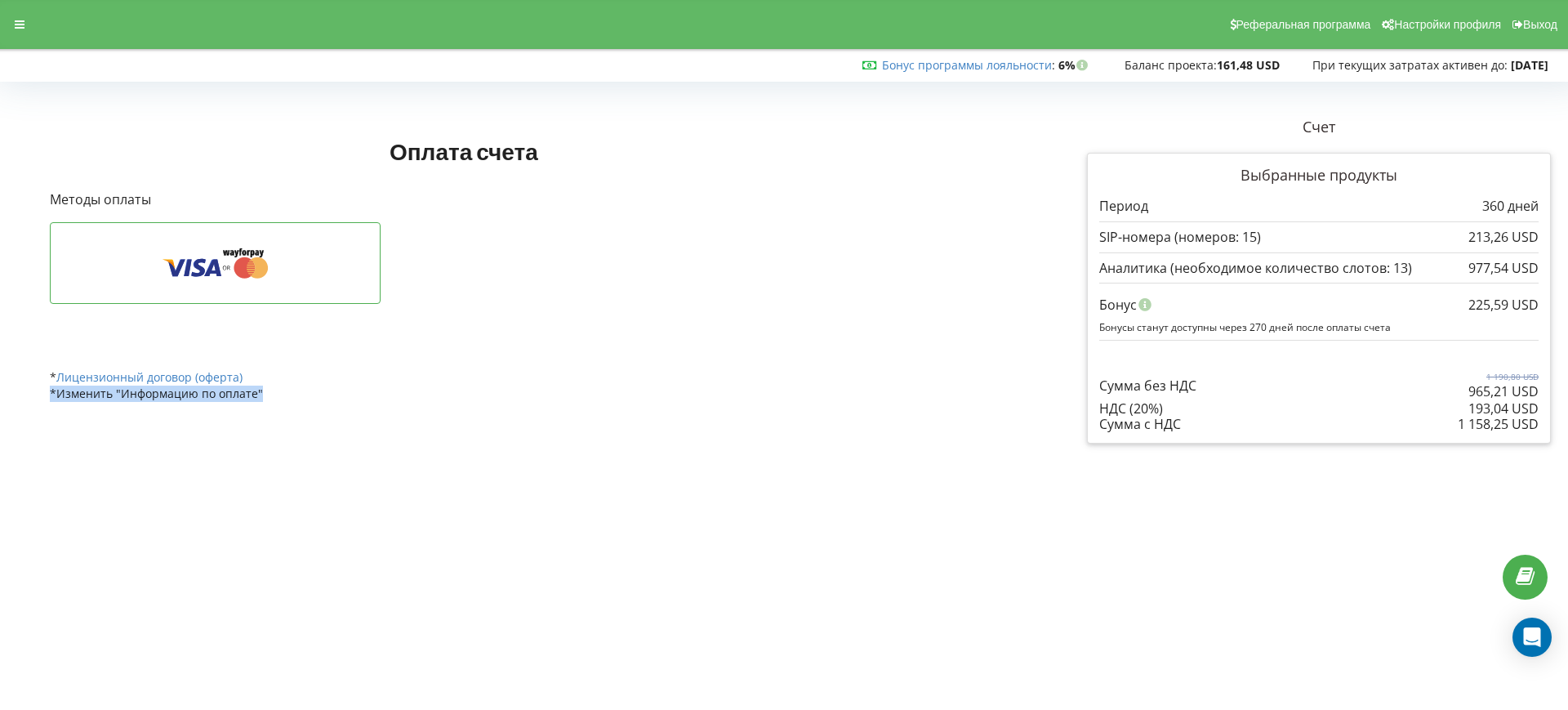
click at [884, 395] on div "Оплата счета Счет Выбранные продукты Период 360 дней" at bounding box center [463, 279] width 851 height 302
click at [223, 258] on icon at bounding box center [215, 264] width 281 height 31
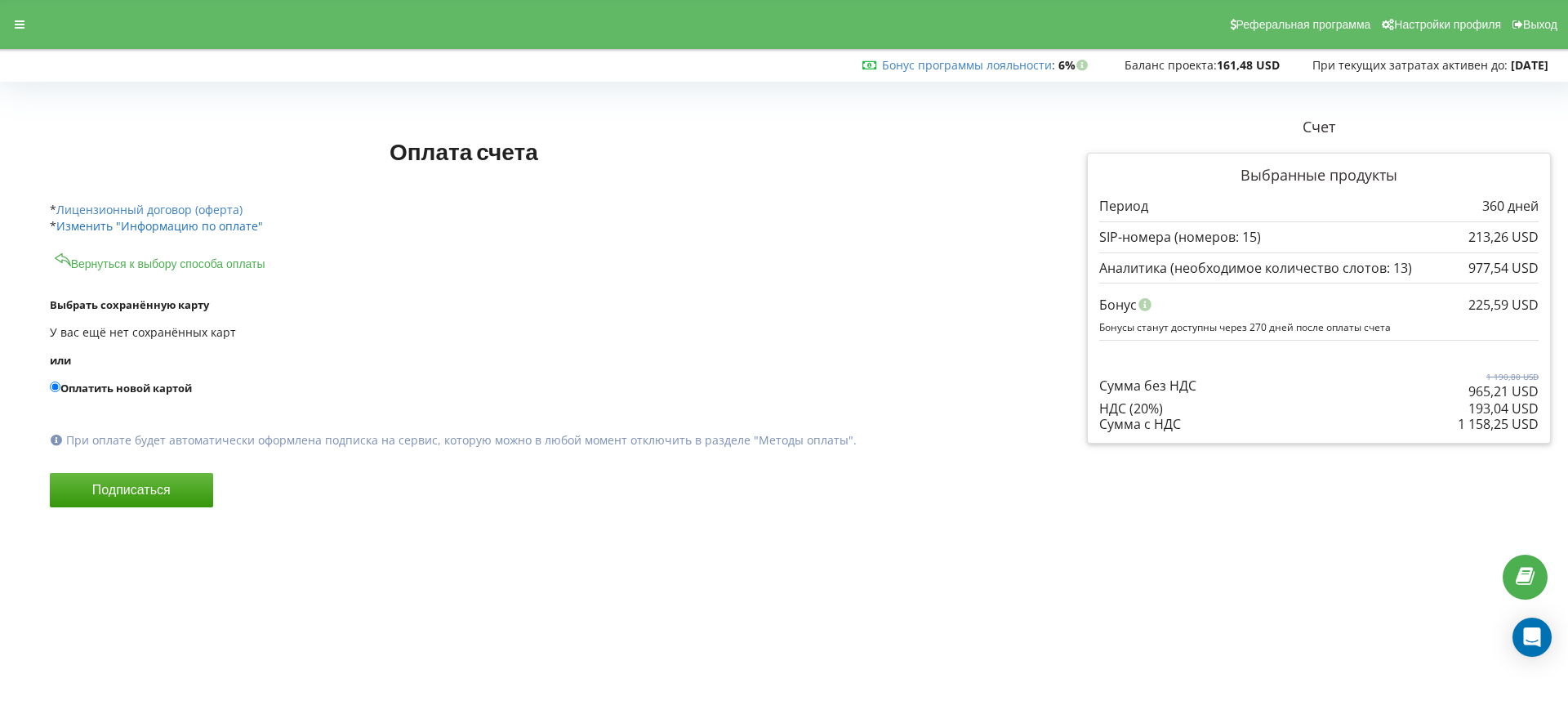
click at [164, 228] on link "Изменить "Информацию по оплате"" at bounding box center [159, 226] width 207 height 16
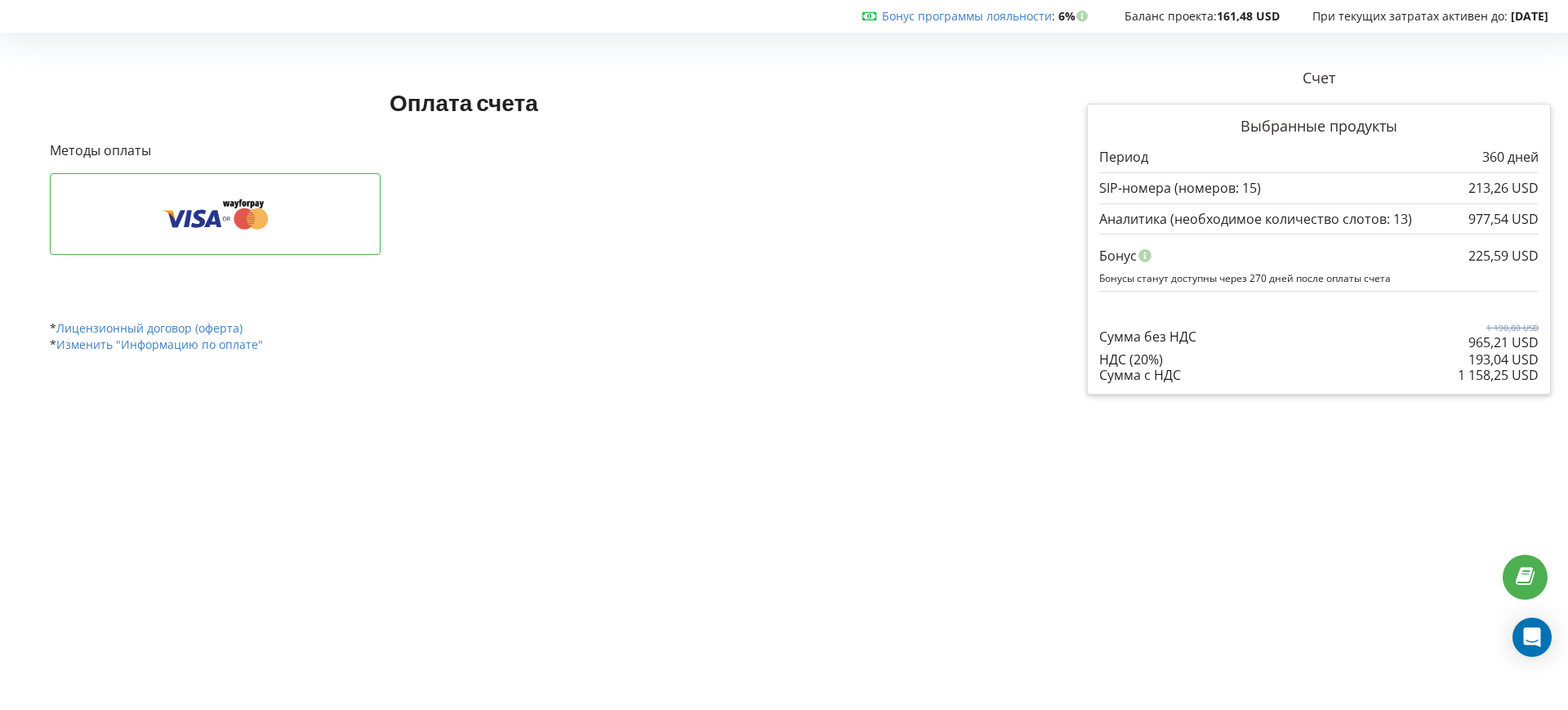
click at [121, 349] on link "Изменить "Информацию по оплате"" at bounding box center [159, 344] width 207 height 16
click at [174, 209] on icon at bounding box center [215, 214] width 281 height 31
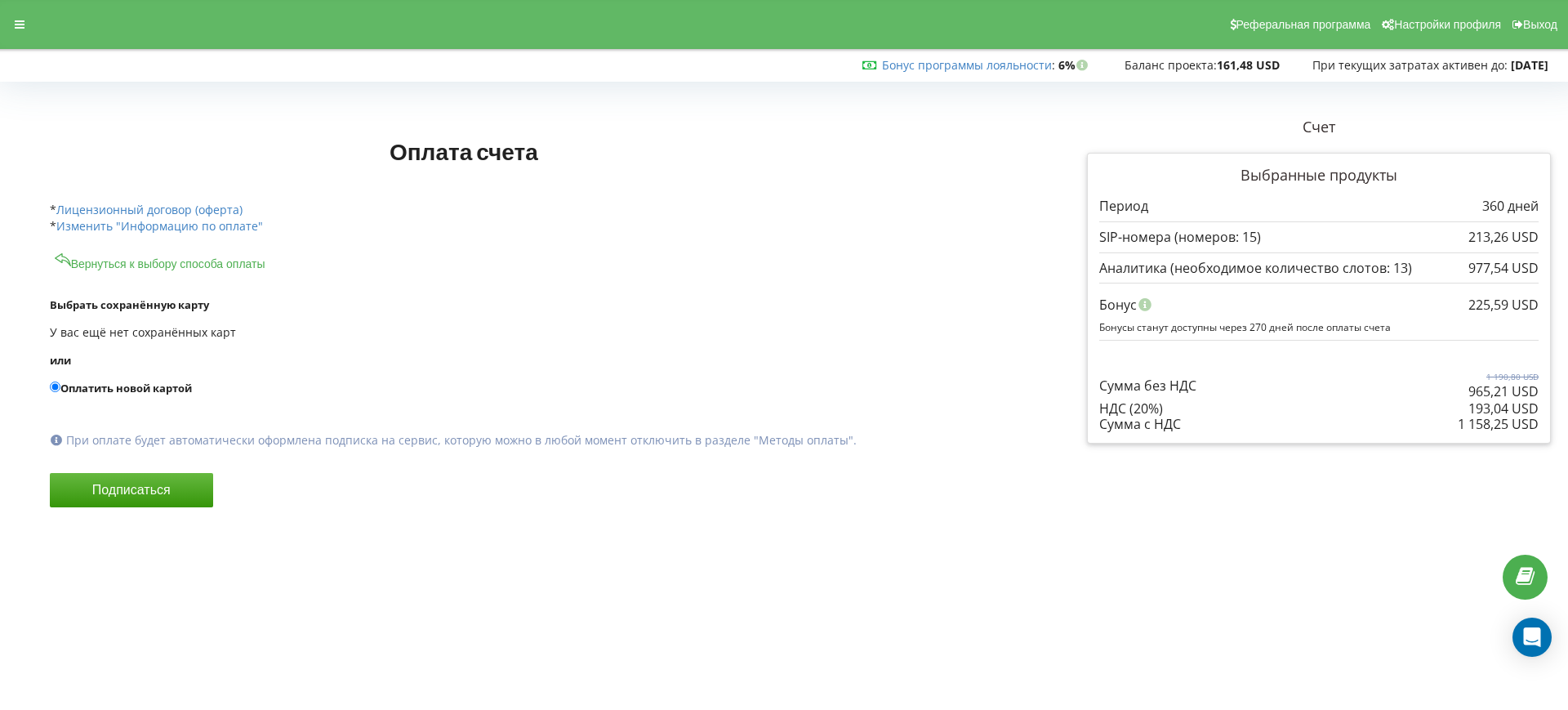
click at [99, 395] on label "Оплатить новой картой" at bounding box center [524, 388] width 950 height 17
click at [60, 392] on input "Оплатить новой картой" at bounding box center [54, 386] width 11 height 11
click at [17, 23] on icon at bounding box center [19, 24] width 10 height 12
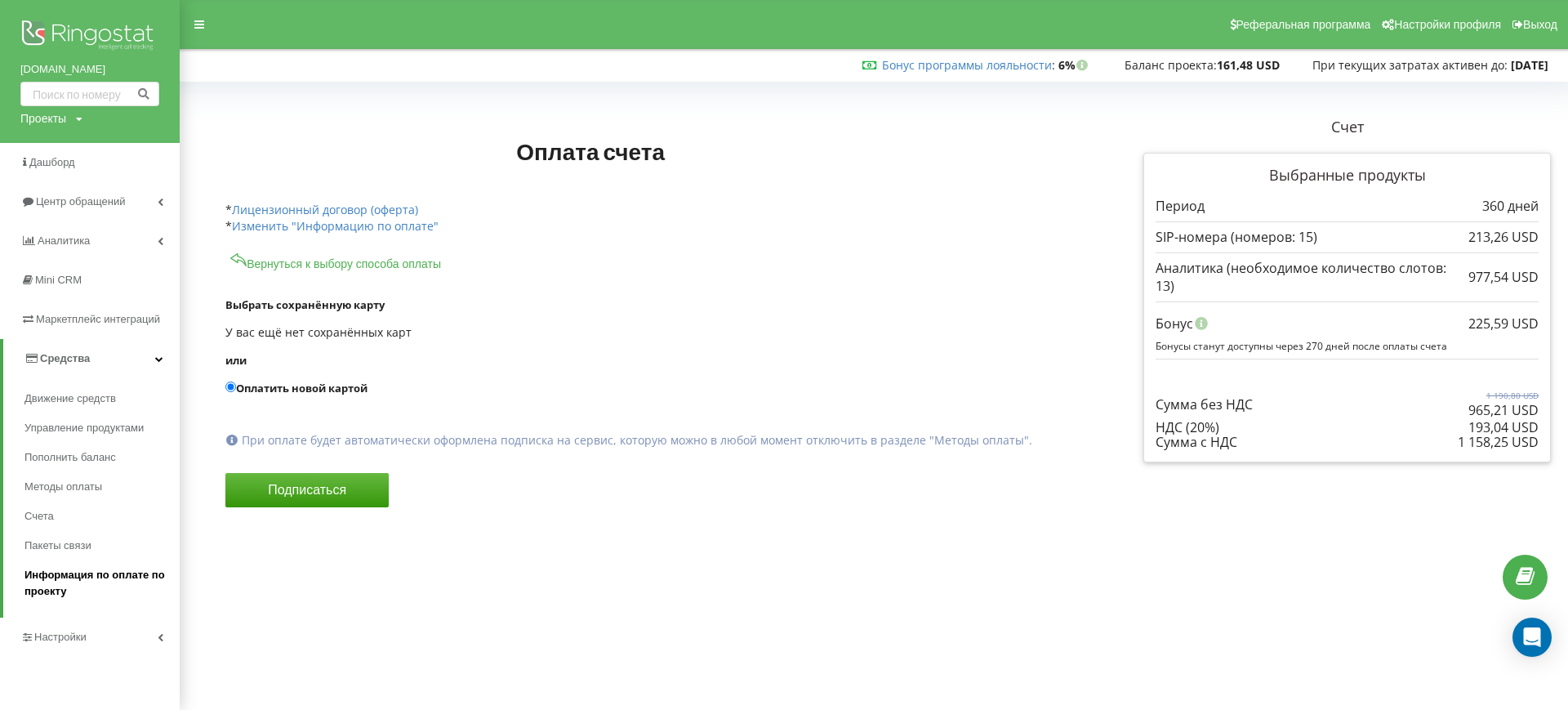
click at [65, 572] on span "Информация по оплате по проекту" at bounding box center [97, 584] width 147 height 33
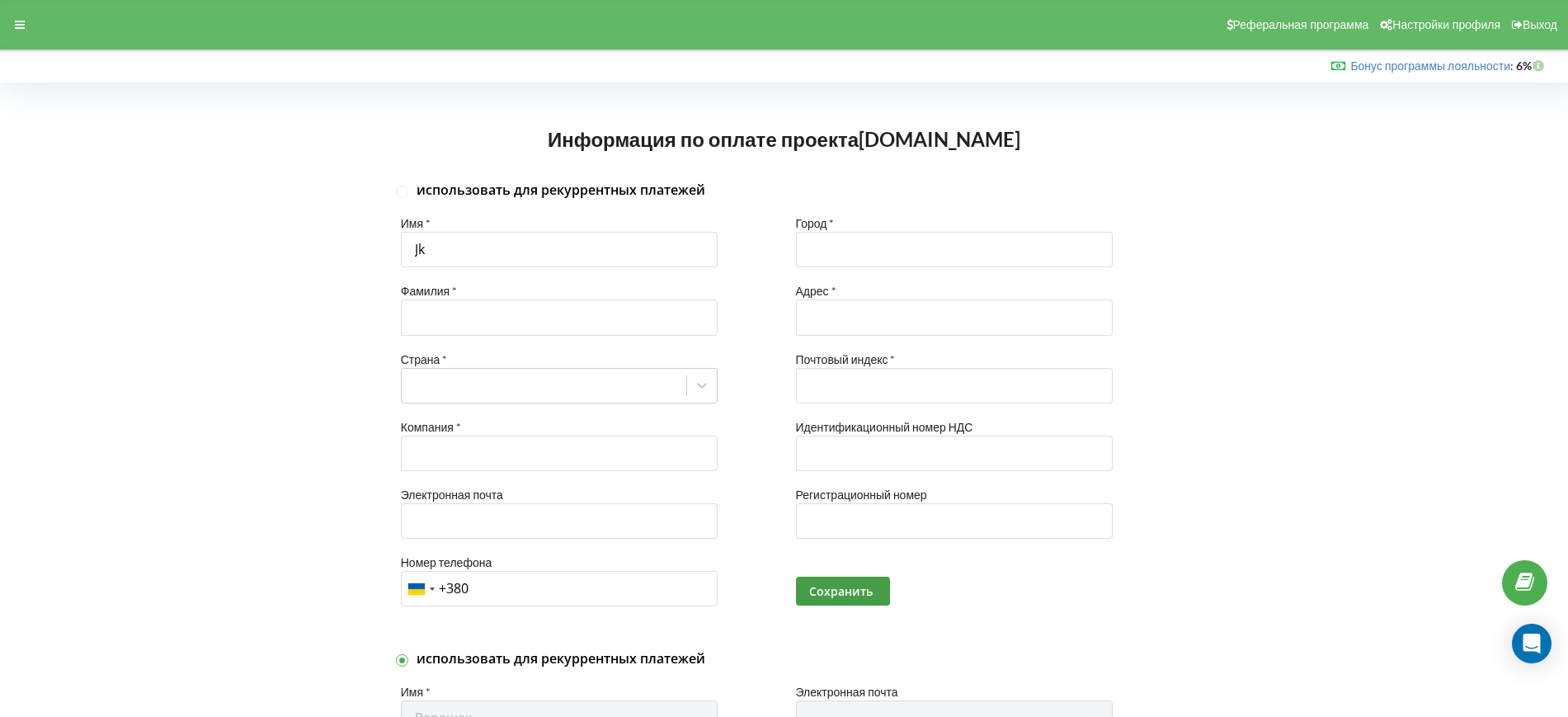
type input "J"
type input "О"
type input "Олександра"
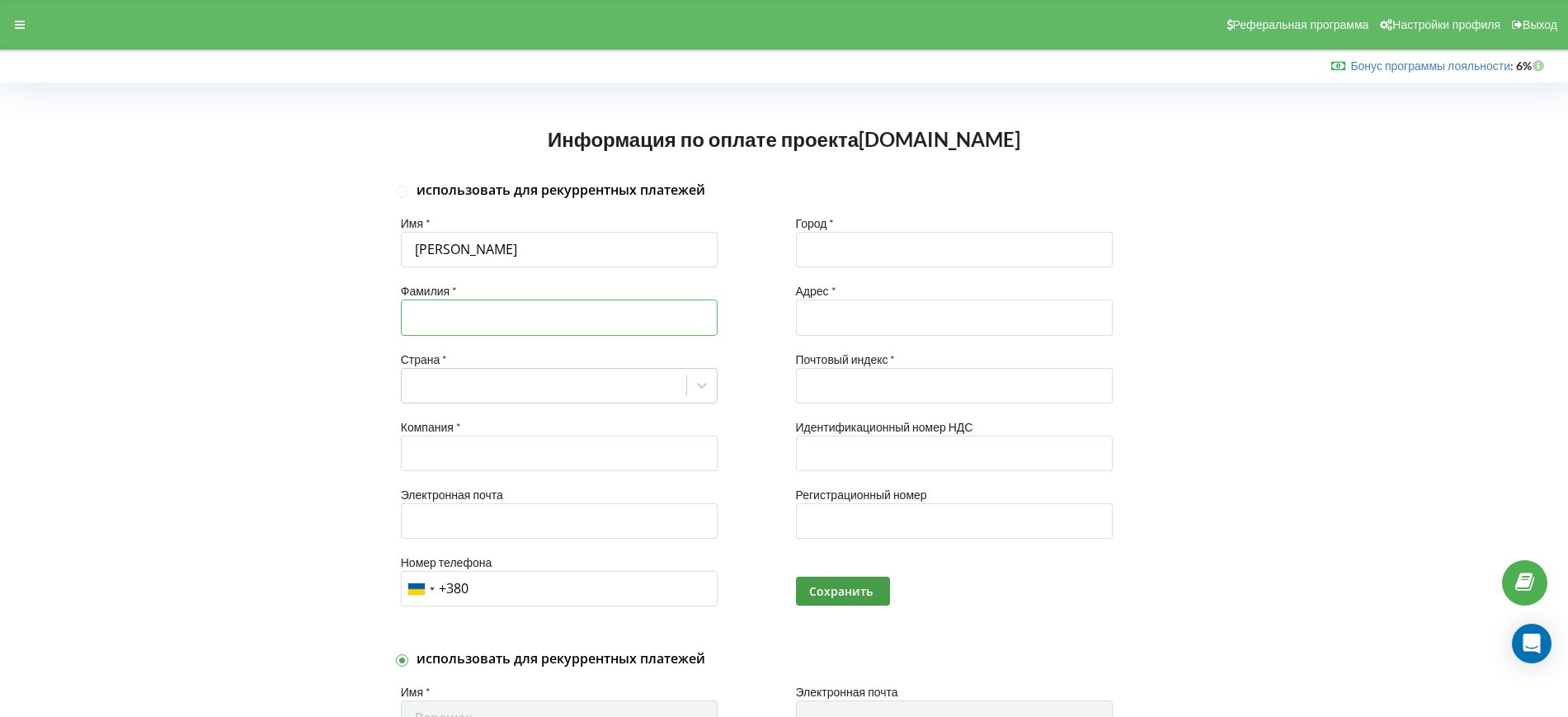
click at [452, 307] on input "text" at bounding box center [559, 317] width 317 height 35
type input "Верещак"
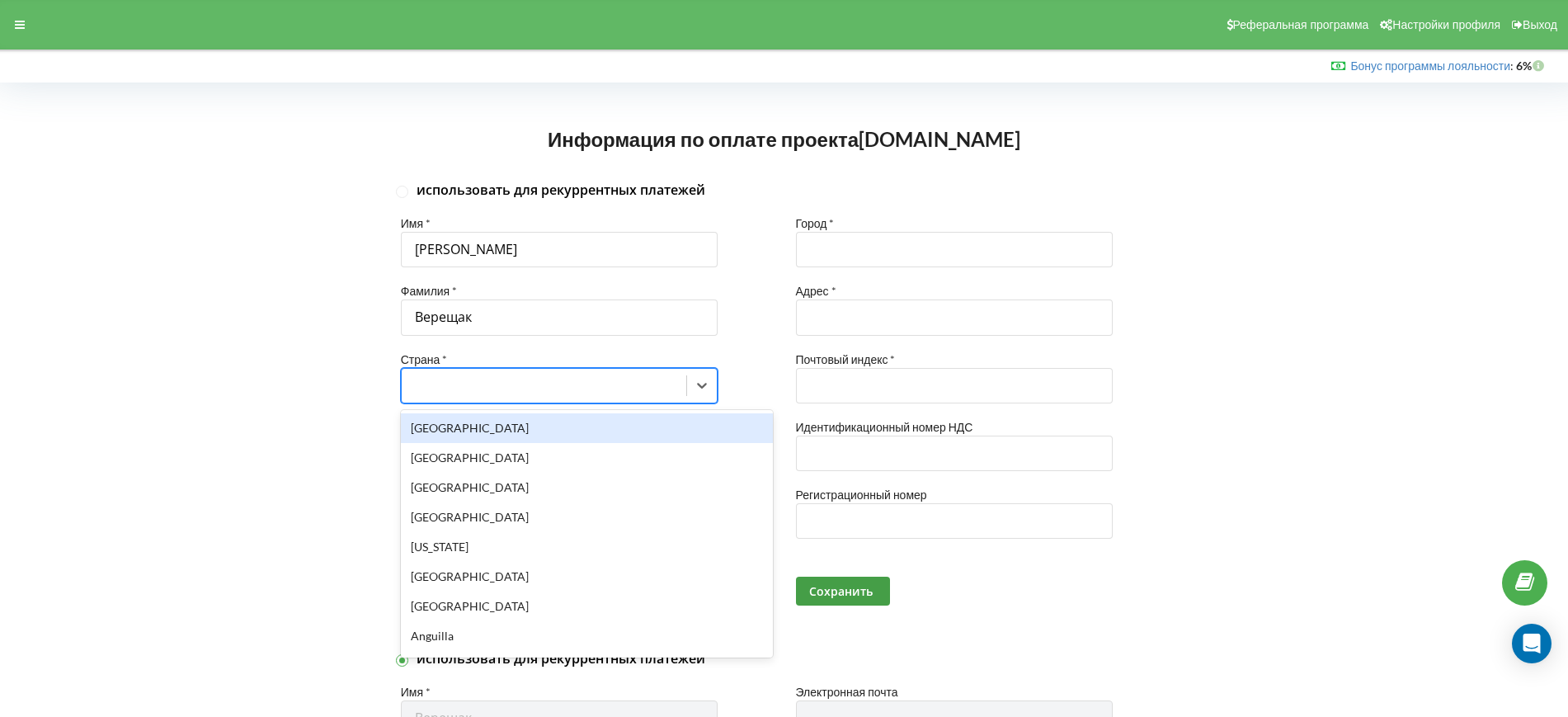
click at [444, 381] on div at bounding box center [544, 385] width 268 height 20
type input "Г"
type input "Uk"
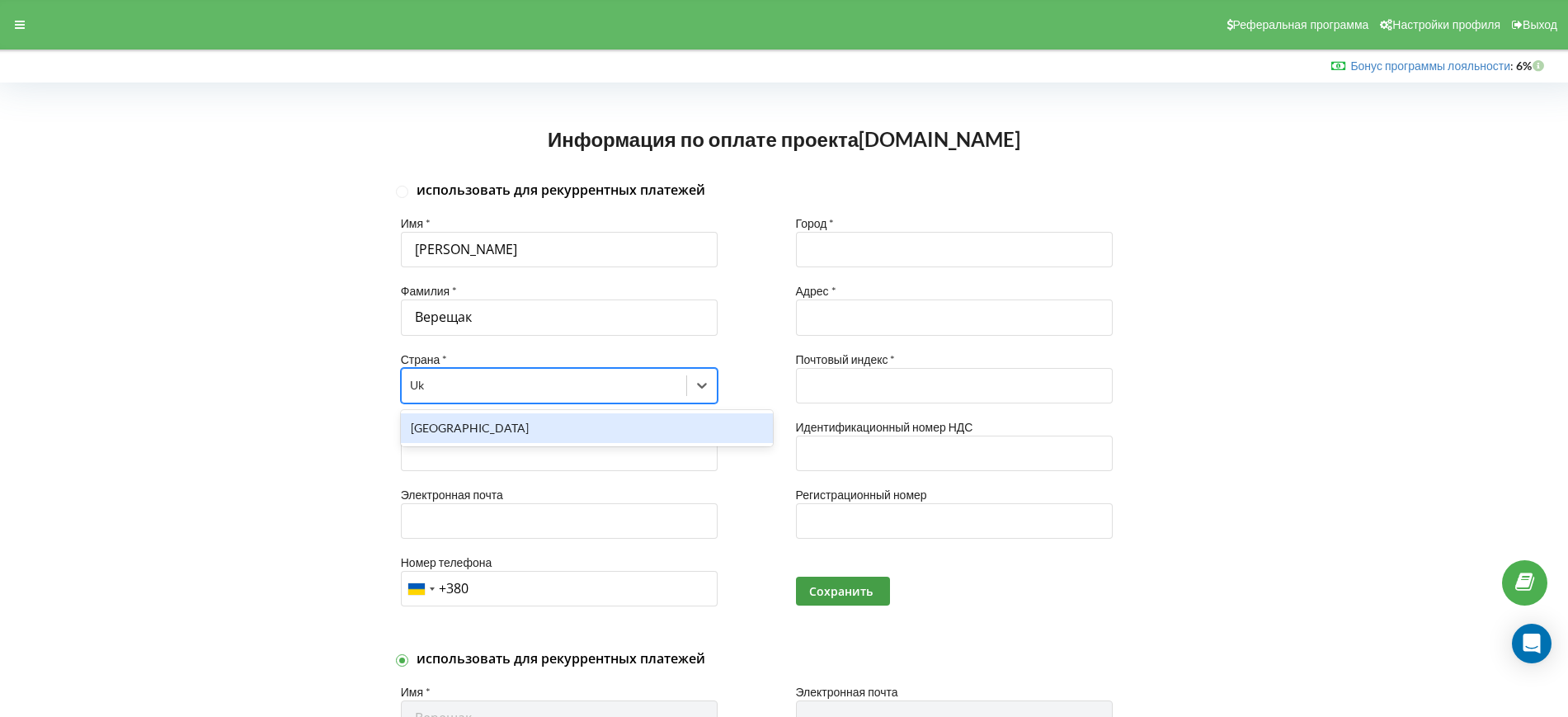
click at [503, 433] on div "Ukraine" at bounding box center [586, 428] width 372 height 29
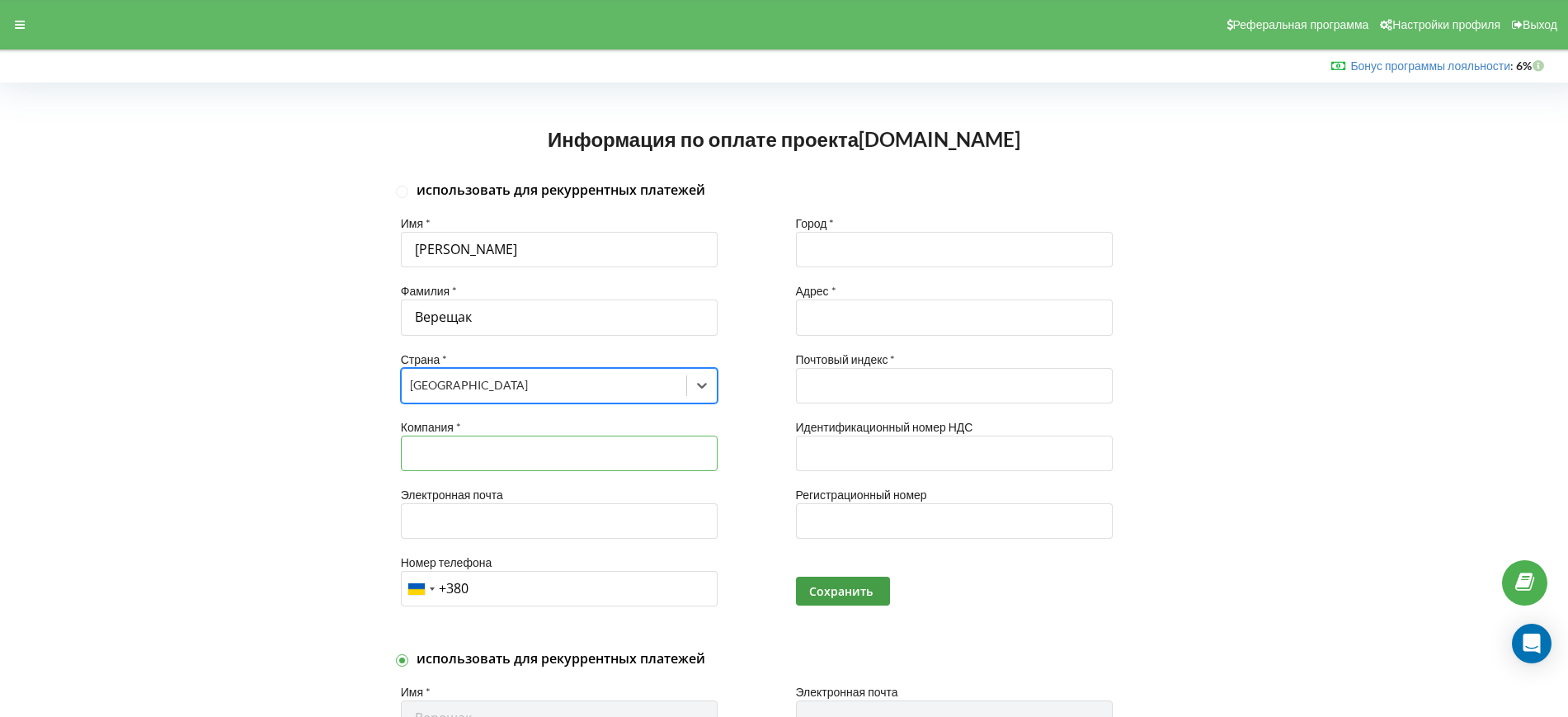
click at [497, 449] on input "text" at bounding box center [559, 454] width 317 height 35
type input "ТОВ "АВЕР-ТЕХ""
type input "o.vereshchak@avers.ua"
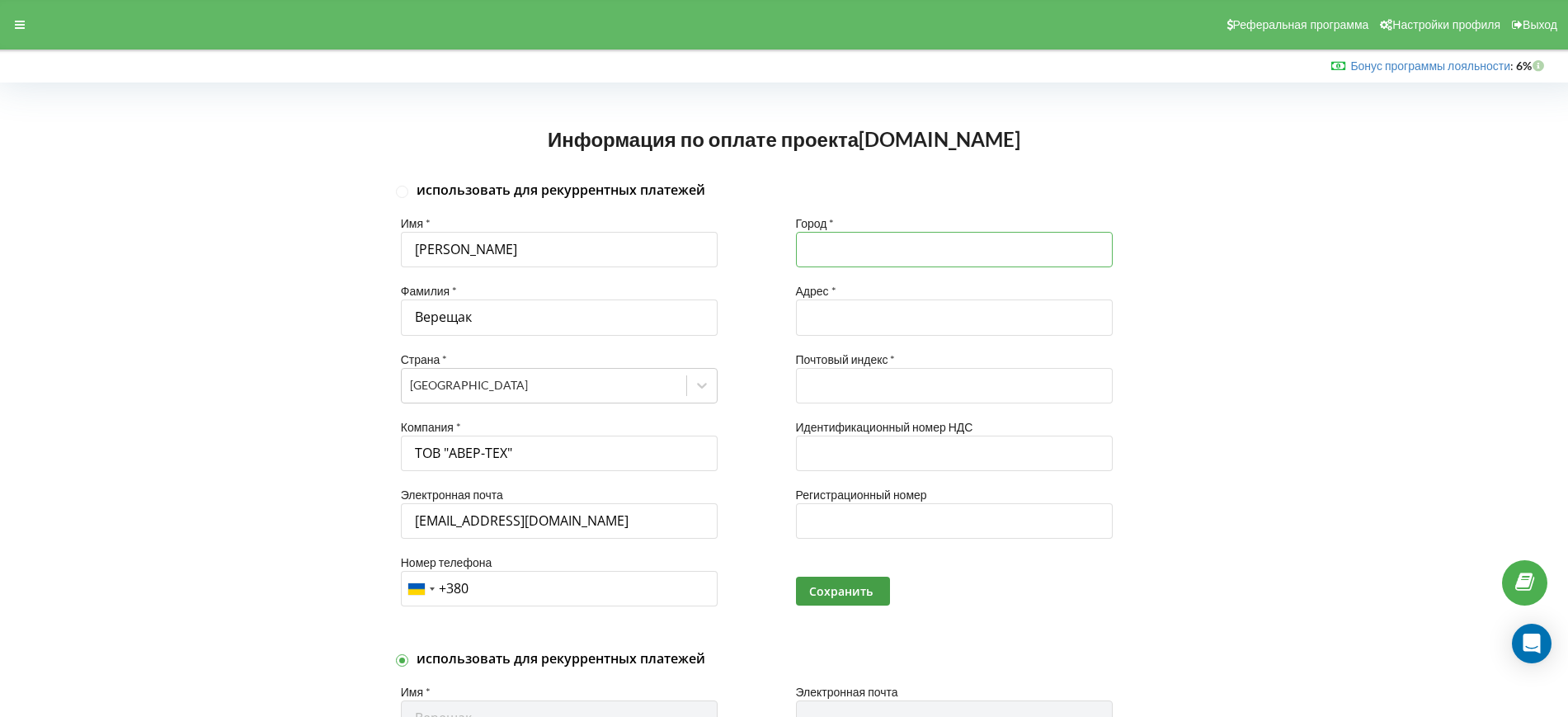
type input "Київ"
type input "вулиця Пимоненка, будинок 13-Ж"
type input "04050"
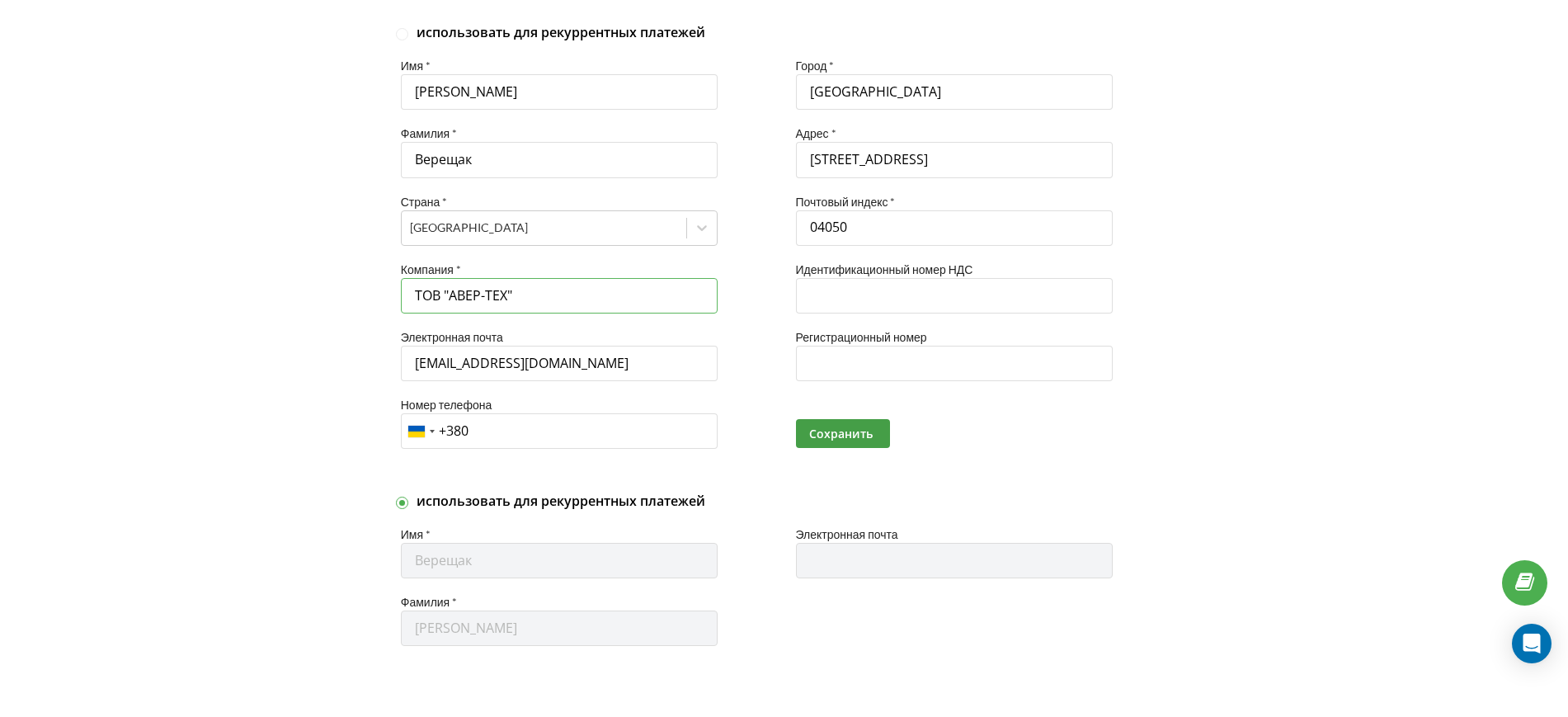
scroll to position [161, 0]
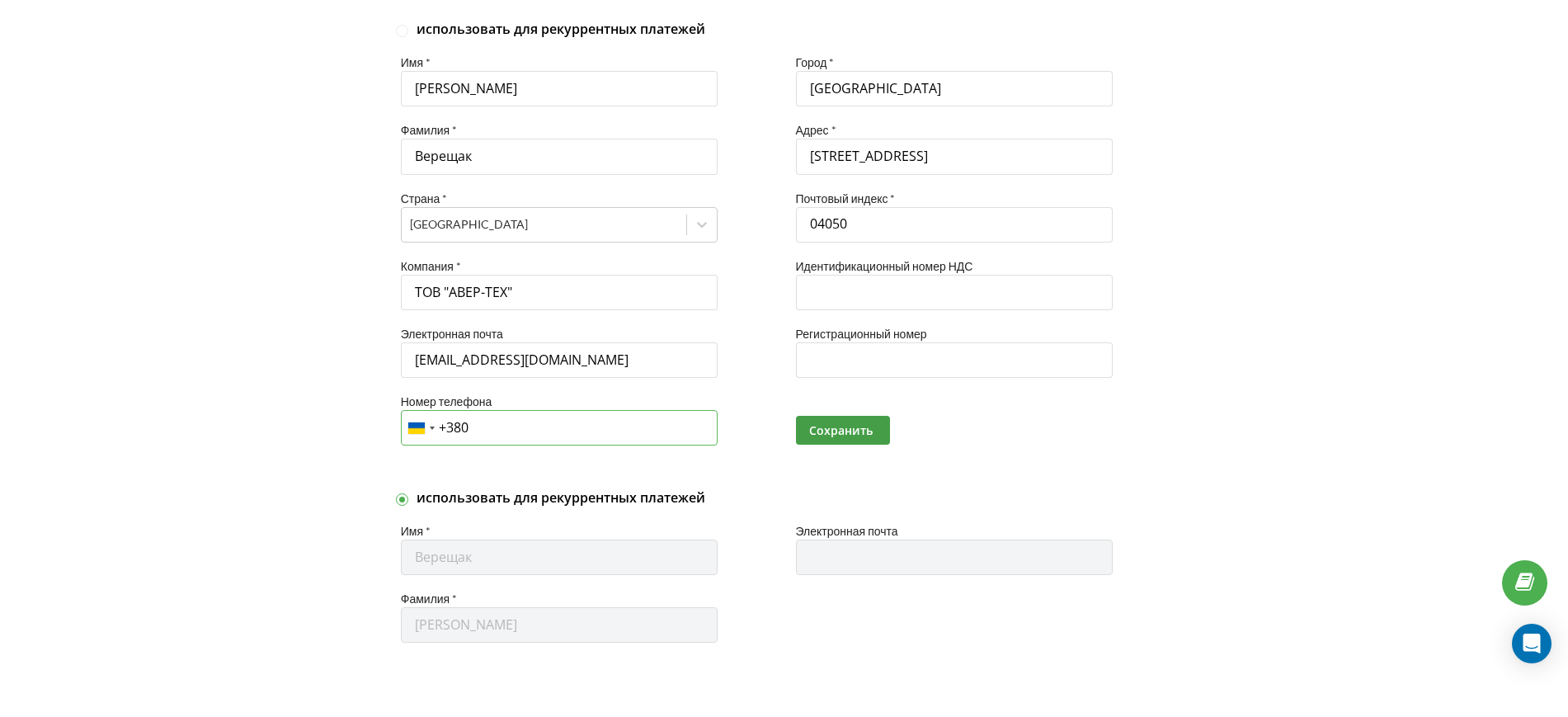
click at [529, 424] on input "+380" at bounding box center [559, 428] width 317 height 35
type input "+380 97 381 6646"
click at [800, 416] on button "Сохранить" at bounding box center [843, 429] width 94 height 28
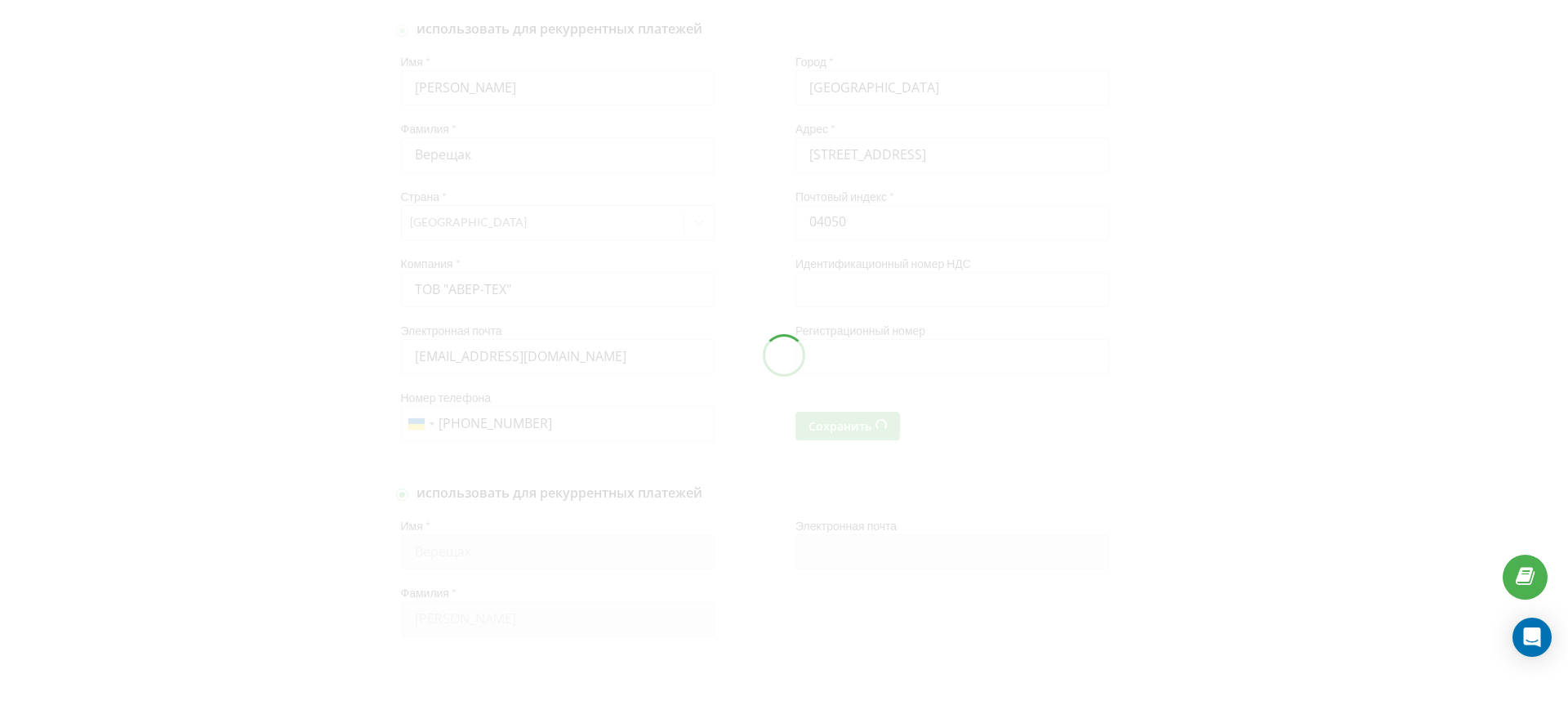
checkbox input "true"
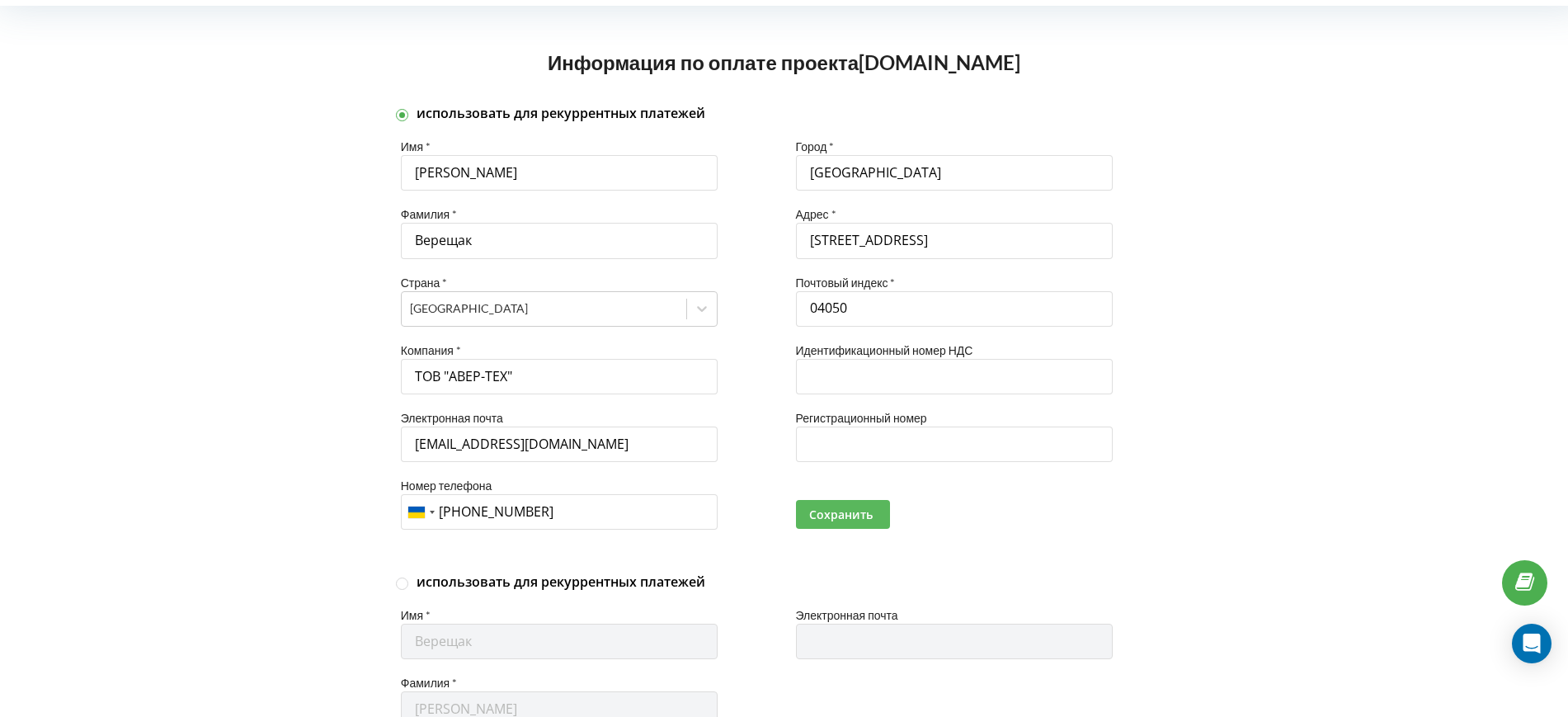
scroll to position [161, 0]
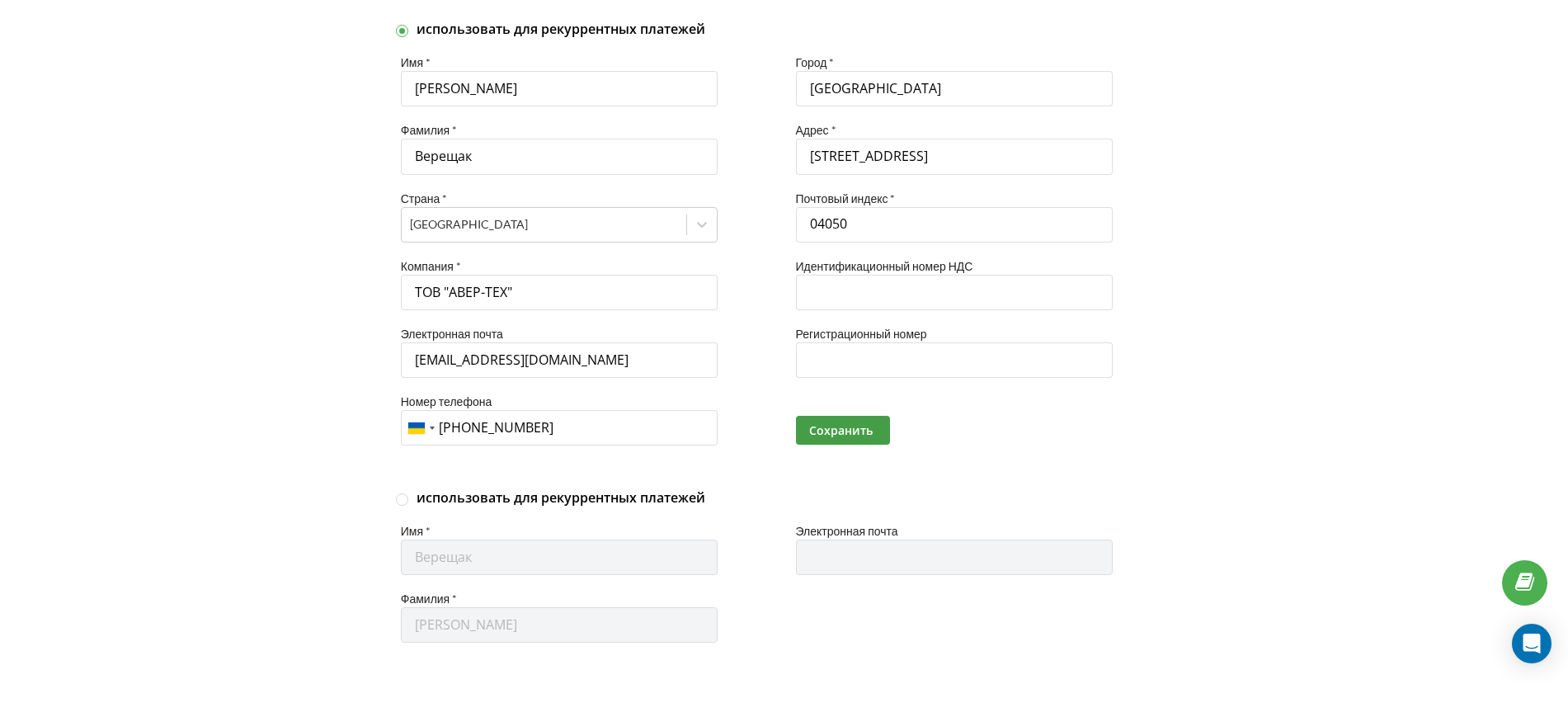
click at [543, 497] on span "использовать для рекуррентных платежей" at bounding box center [561, 497] width 289 height 18
click at [410, 497] on input "использовать для рекуррентных платежей" at bounding box center [403, 500] width 14 height 14
checkbox input "true"
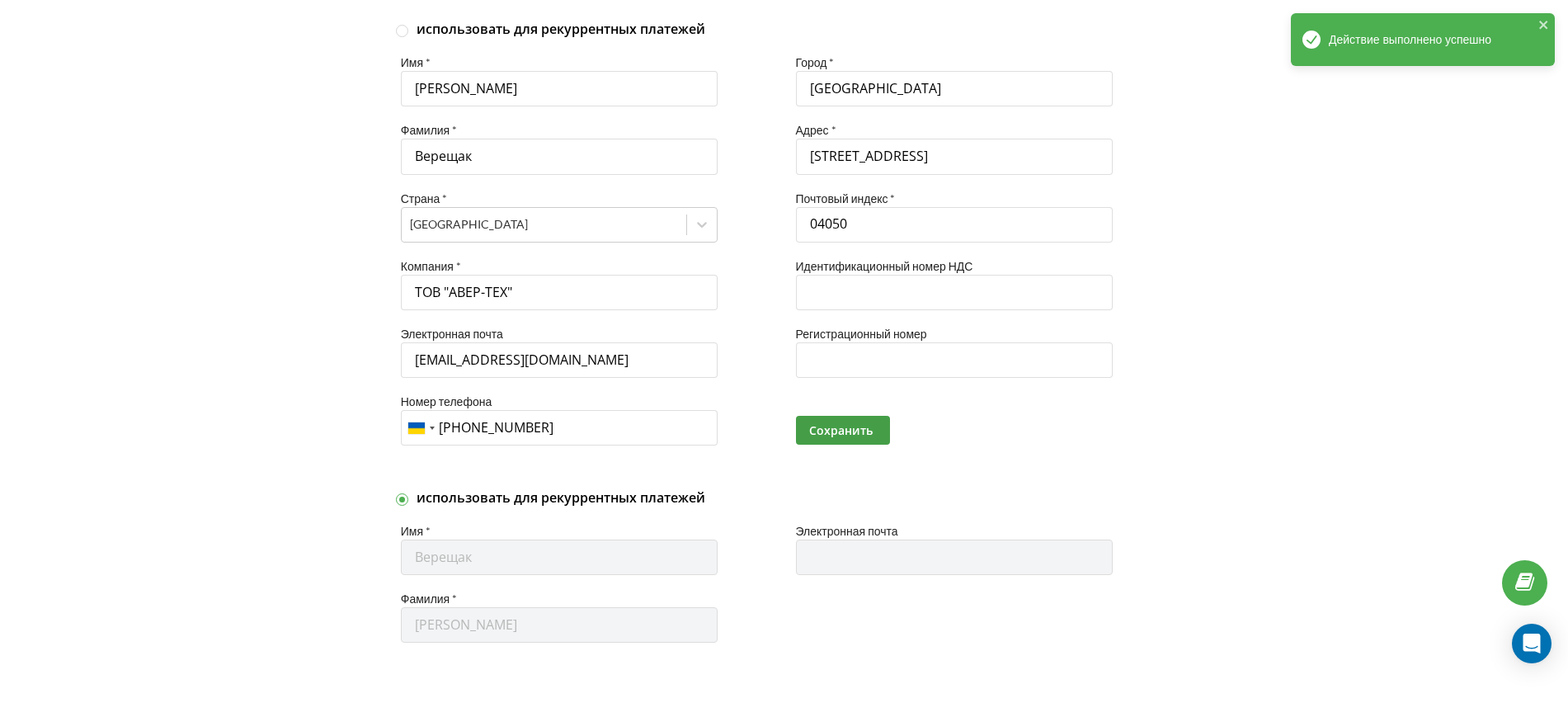
click at [518, 555] on div "Верещак" at bounding box center [559, 557] width 317 height 35
click at [522, 560] on div "Верещак" at bounding box center [559, 557] width 317 height 35
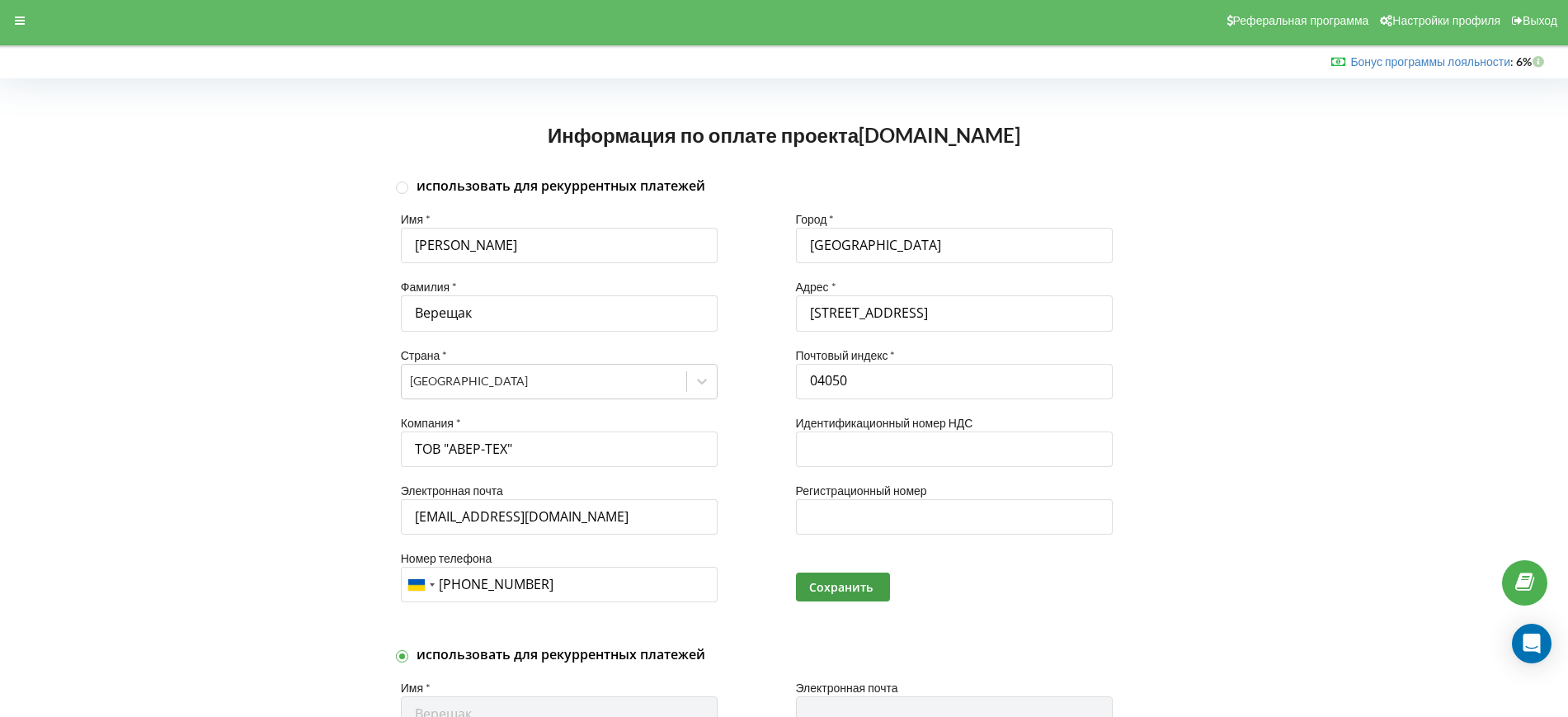
scroll to position [0, 0]
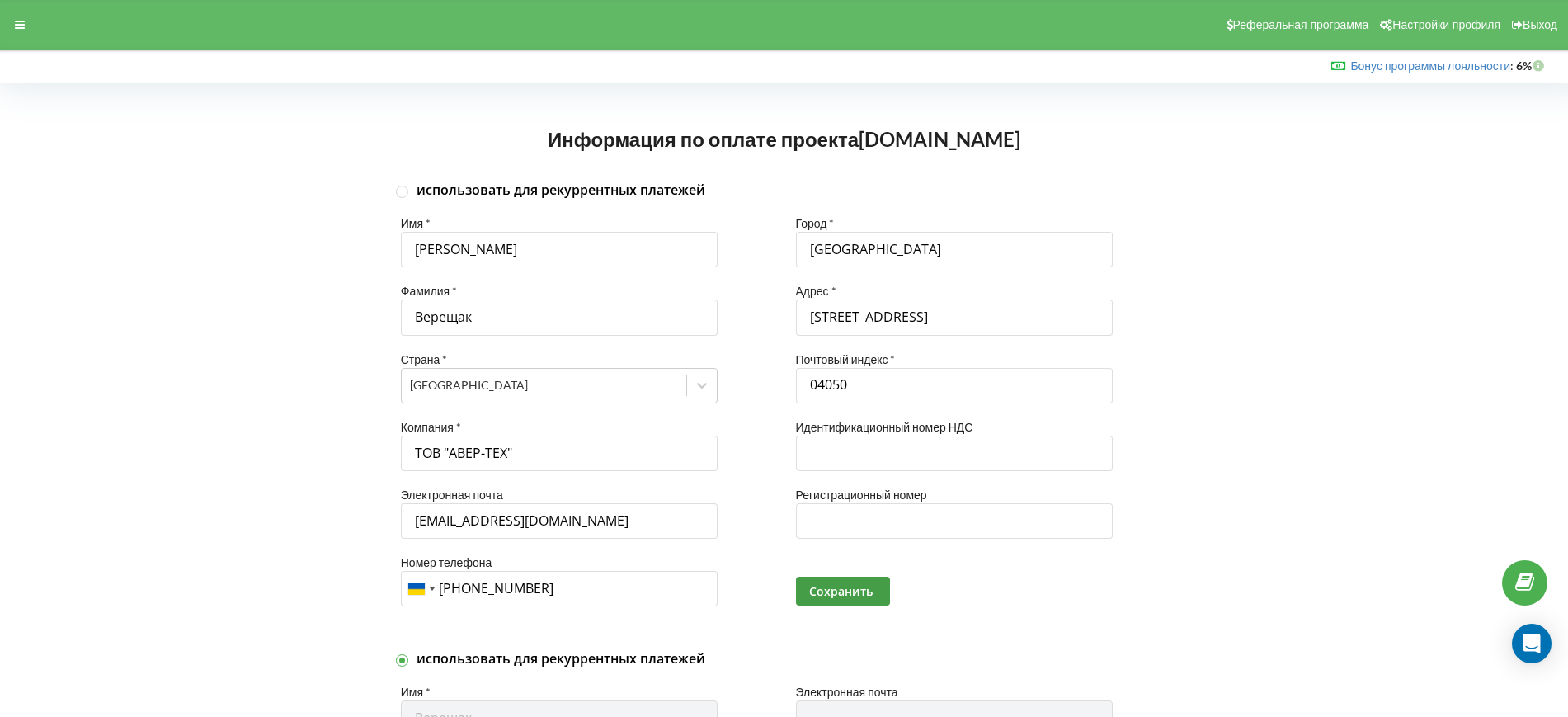
click at [560, 187] on span "использовать для рекуррентных платежей" at bounding box center [561, 190] width 289 height 18
click at [410, 187] on input "использовать для рекуррентных платежей" at bounding box center [403, 192] width 14 height 14
checkbox input "true"
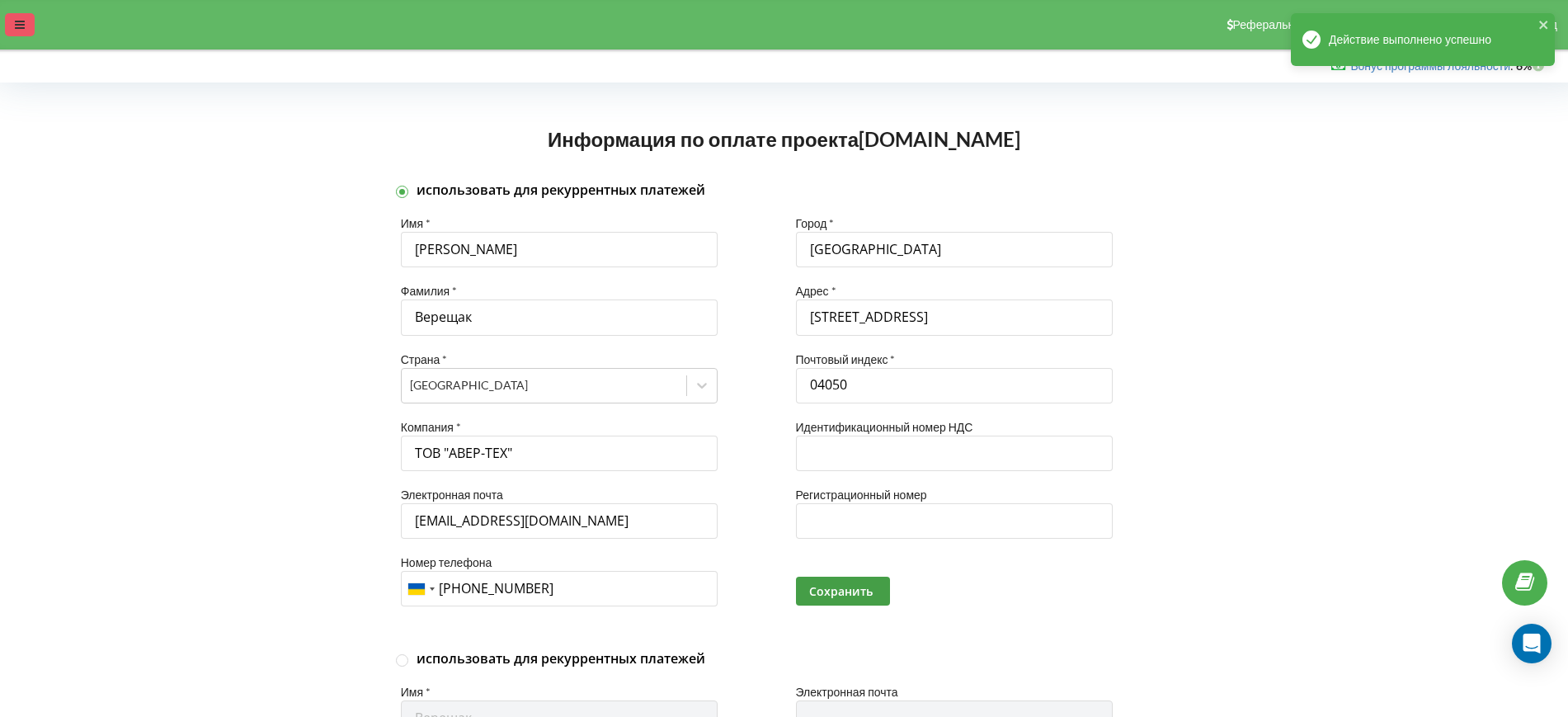
click at [30, 23] on div at bounding box center [20, 25] width 29 height 24
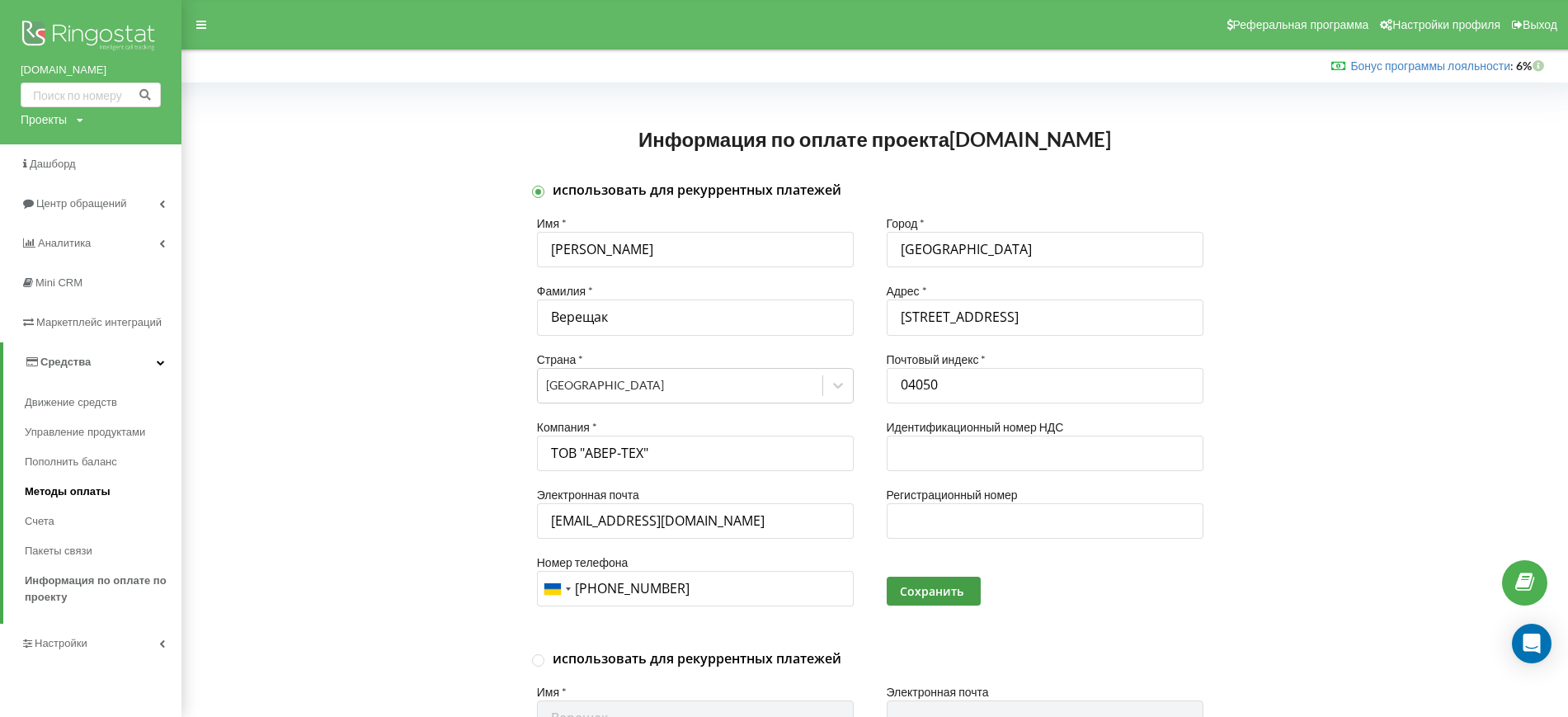
click at [38, 498] on span "Методы оплаты" at bounding box center [67, 491] width 85 height 17
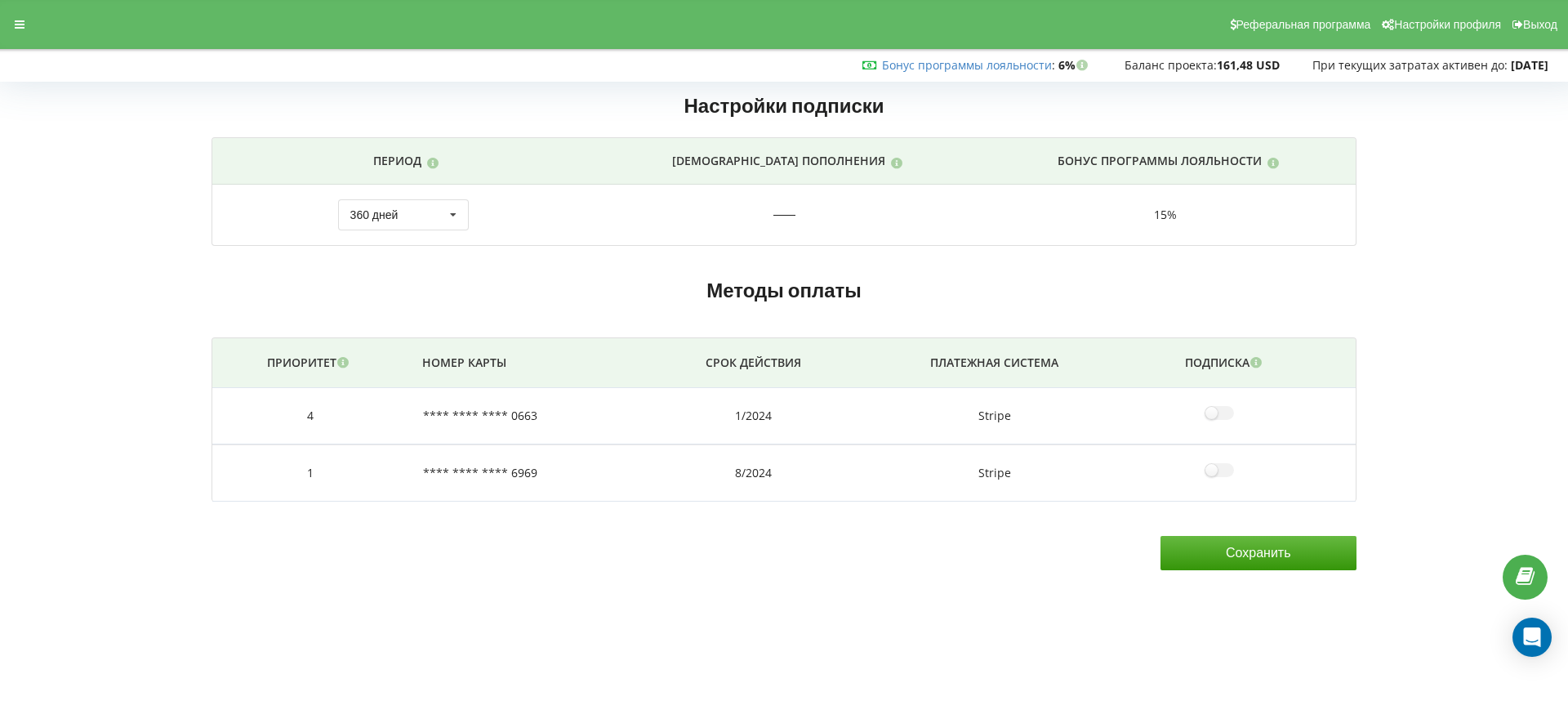
click at [814, 226] on td "50 USD" at bounding box center [784, 215] width 381 height 60
click at [458, 457] on td "**** **** **** 6969" at bounding box center [528, 473] width 242 height 57
click at [20, 18] on icon at bounding box center [19, 24] width 10 height 12
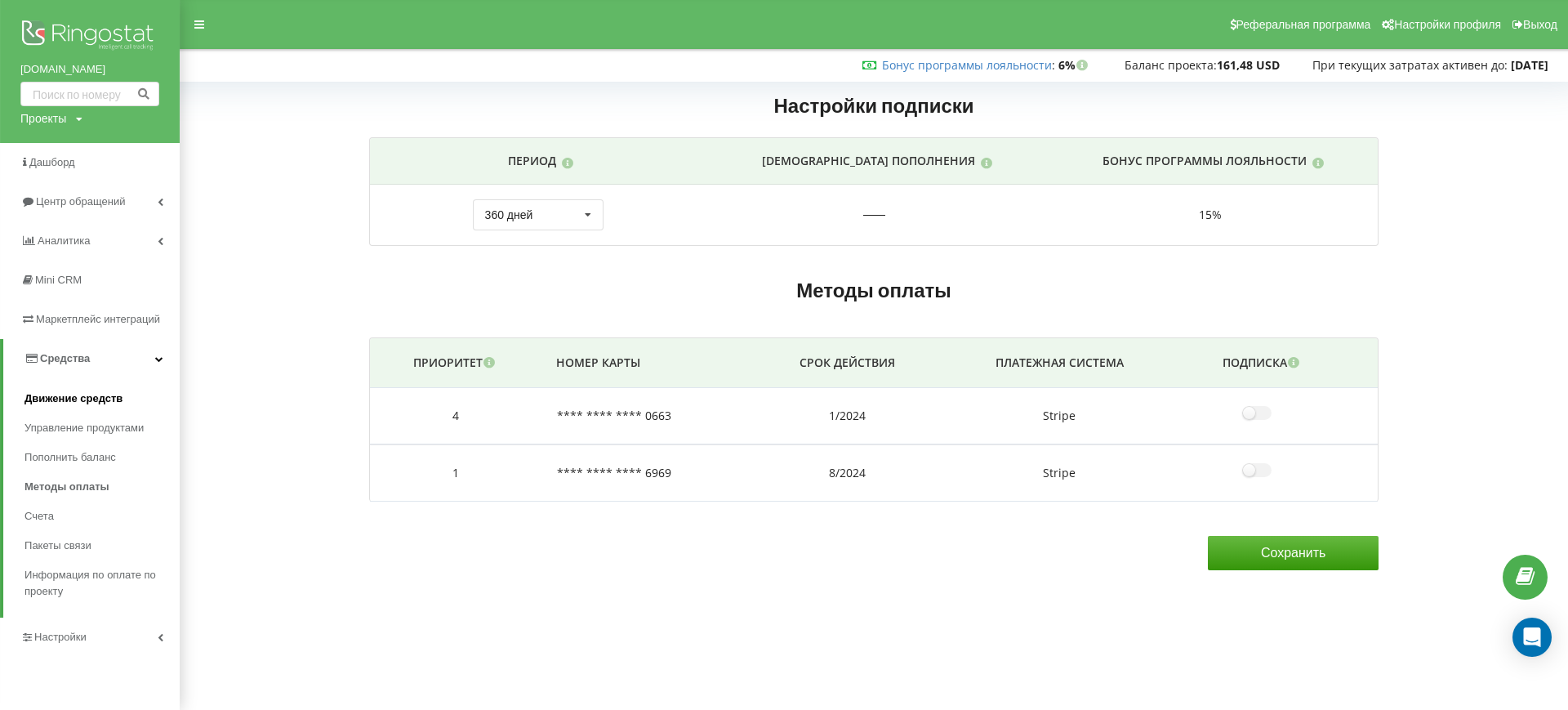
click at [61, 393] on span "Движение средств" at bounding box center [73, 399] width 98 height 17
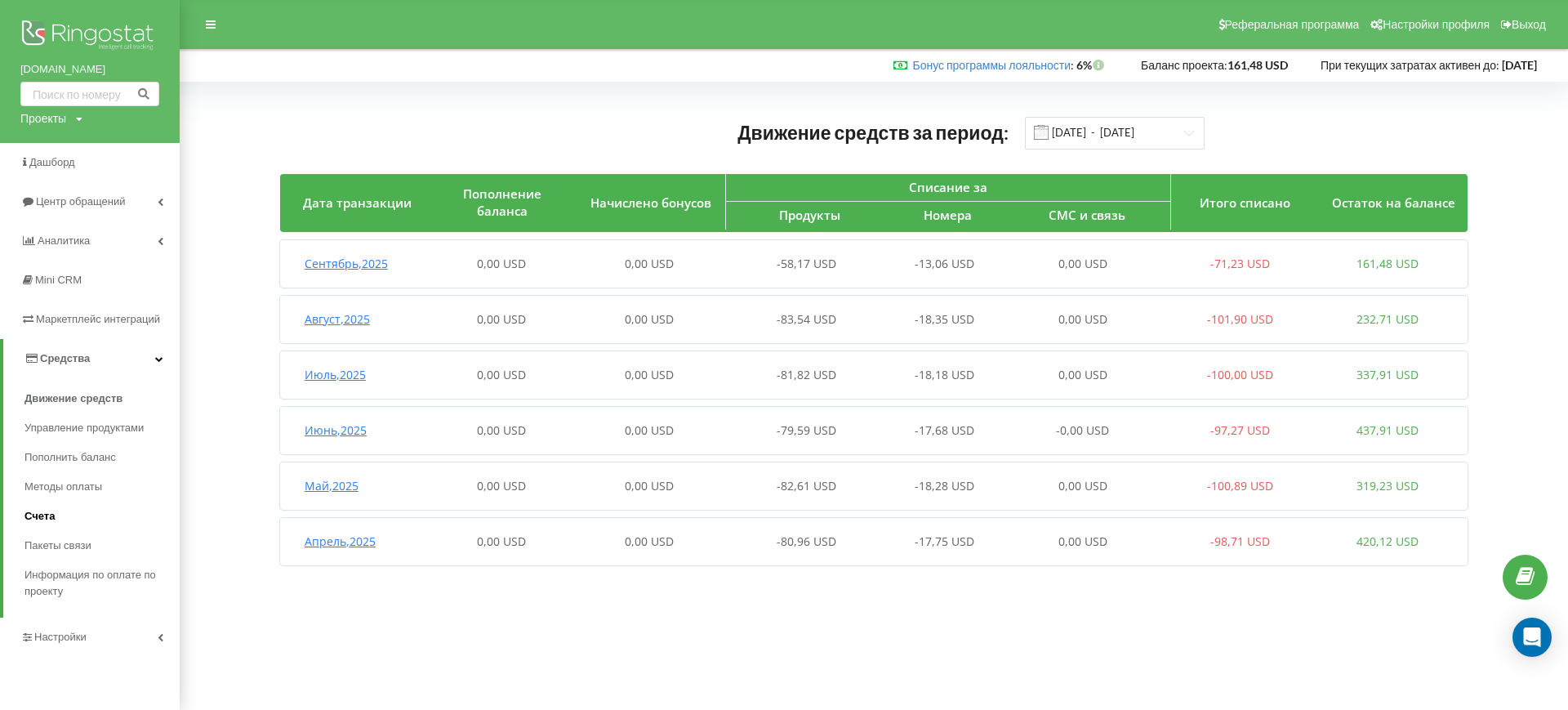
click at [49, 522] on span "Счета" at bounding box center [39, 516] width 30 height 17
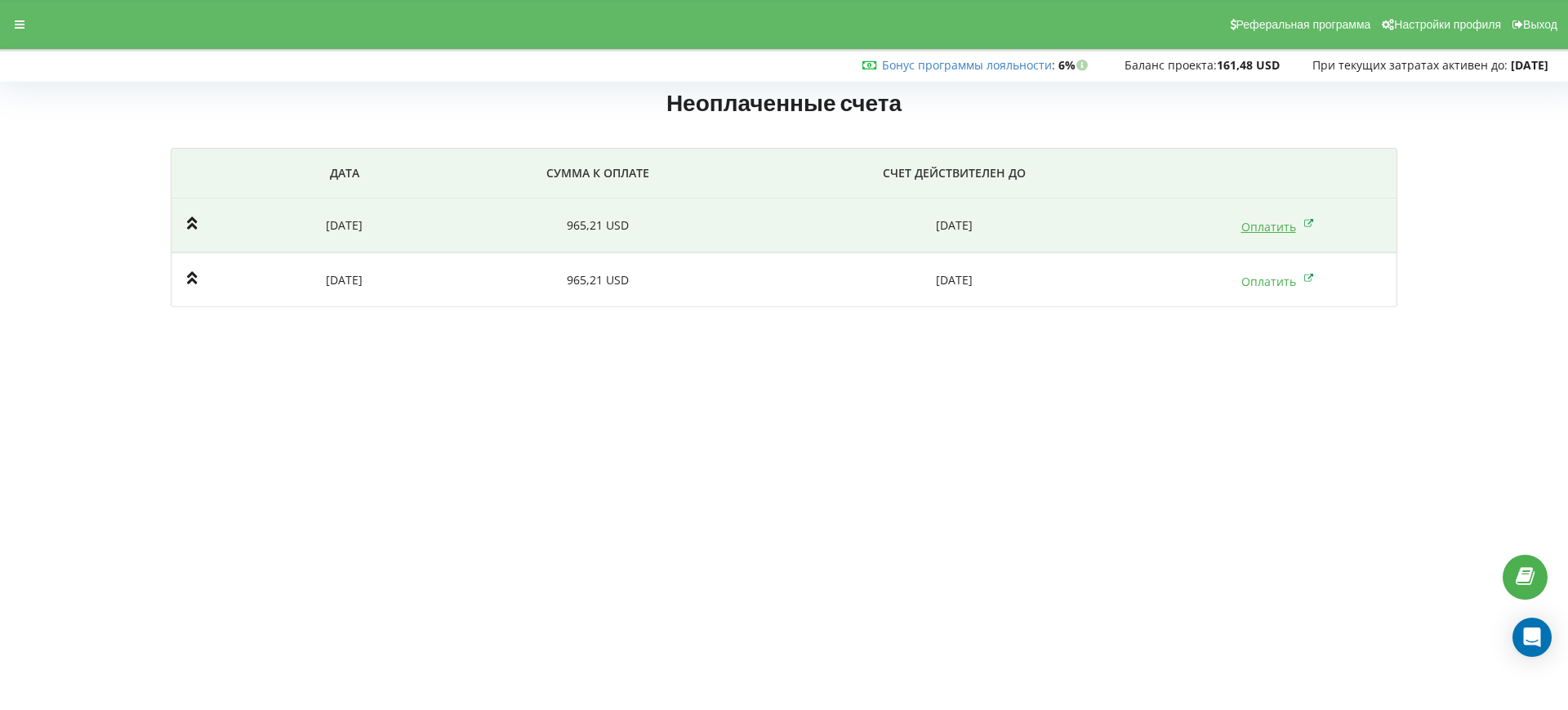
click at [1260, 232] on link "Оплатить" at bounding box center [1277, 227] width 73 height 16
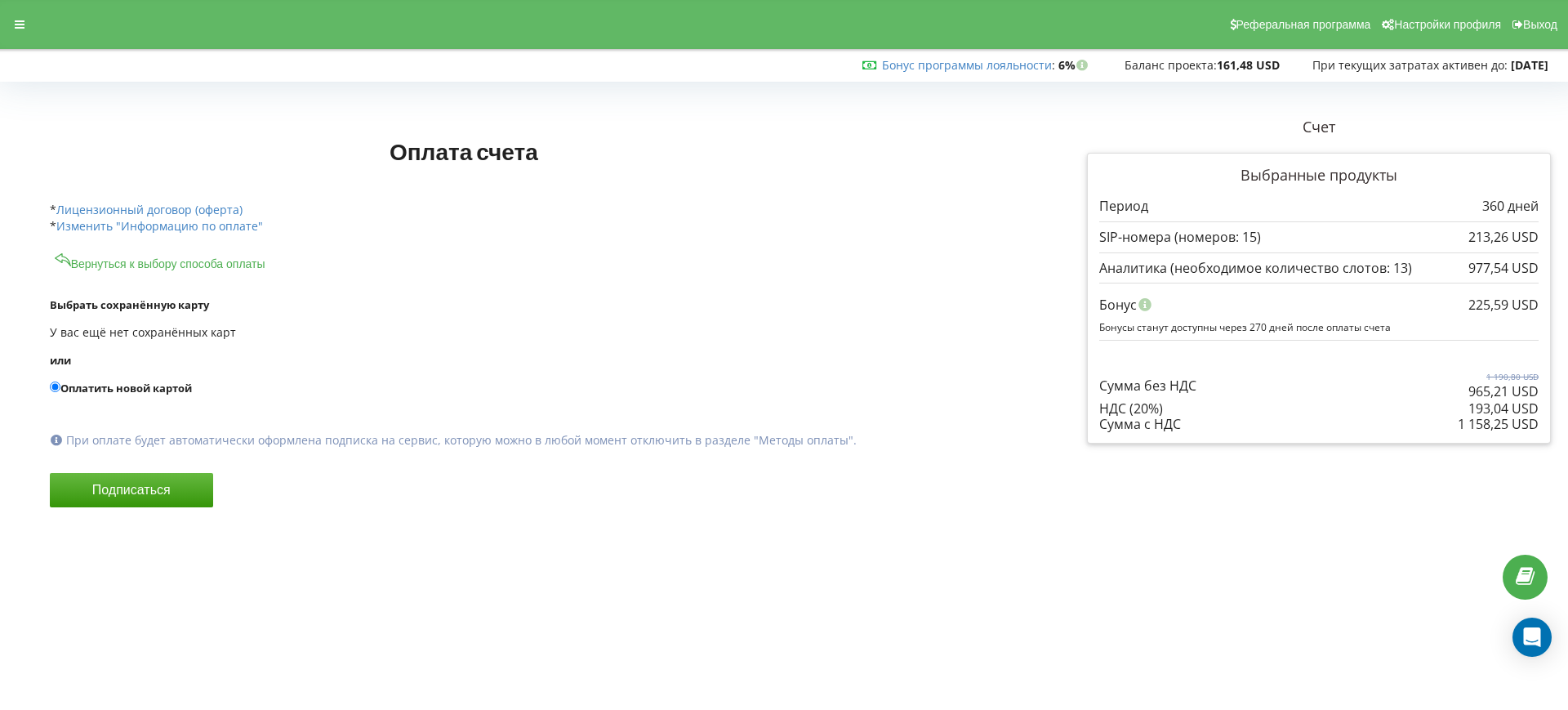
click at [192, 106] on div at bounding box center [463, 117] width 851 height 23
click at [1290, 30] on span "Реферальная программа" at bounding box center [1304, 23] width 135 height 13
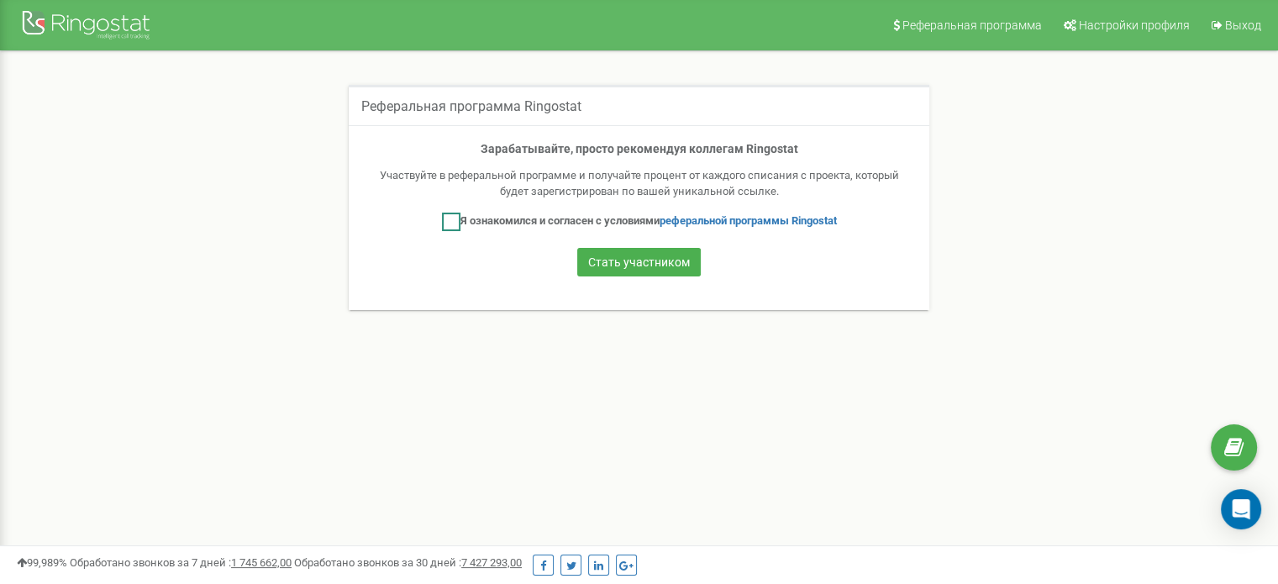
click at [566, 218] on label "Я ознакомился и согласен с условиями реферальной программы Ringostat" at bounding box center [639, 222] width 395 height 18
checkbox input "true"
click at [640, 267] on button "Стать участником" at bounding box center [638, 262] width 123 height 29
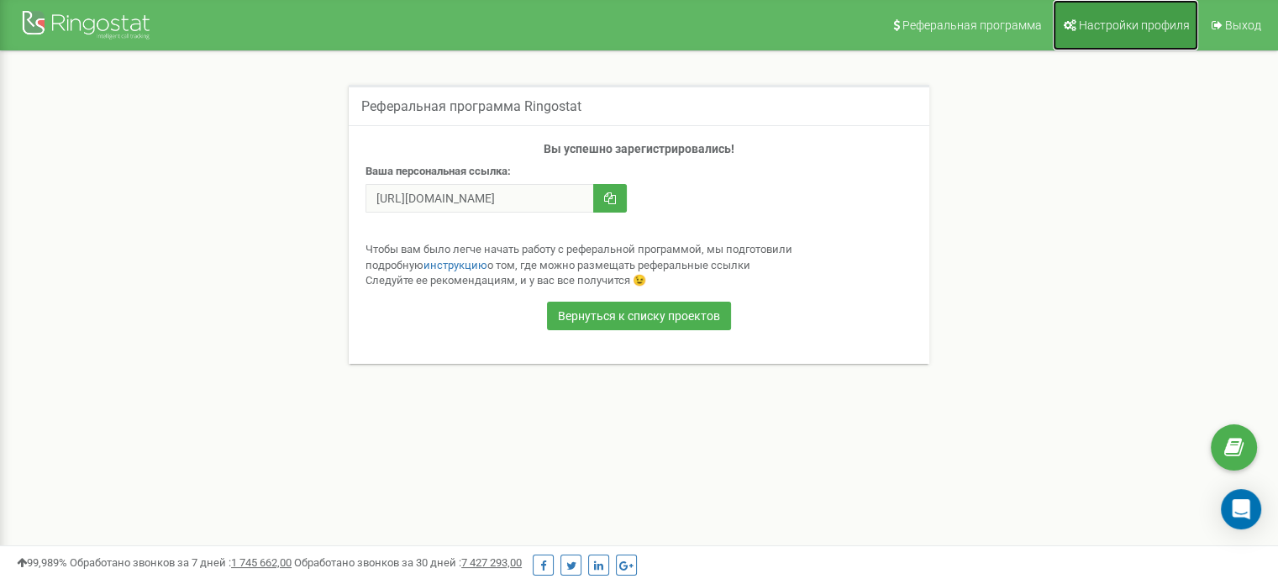
click at [1132, 22] on span "Настройки профиля" at bounding box center [1134, 24] width 111 height 13
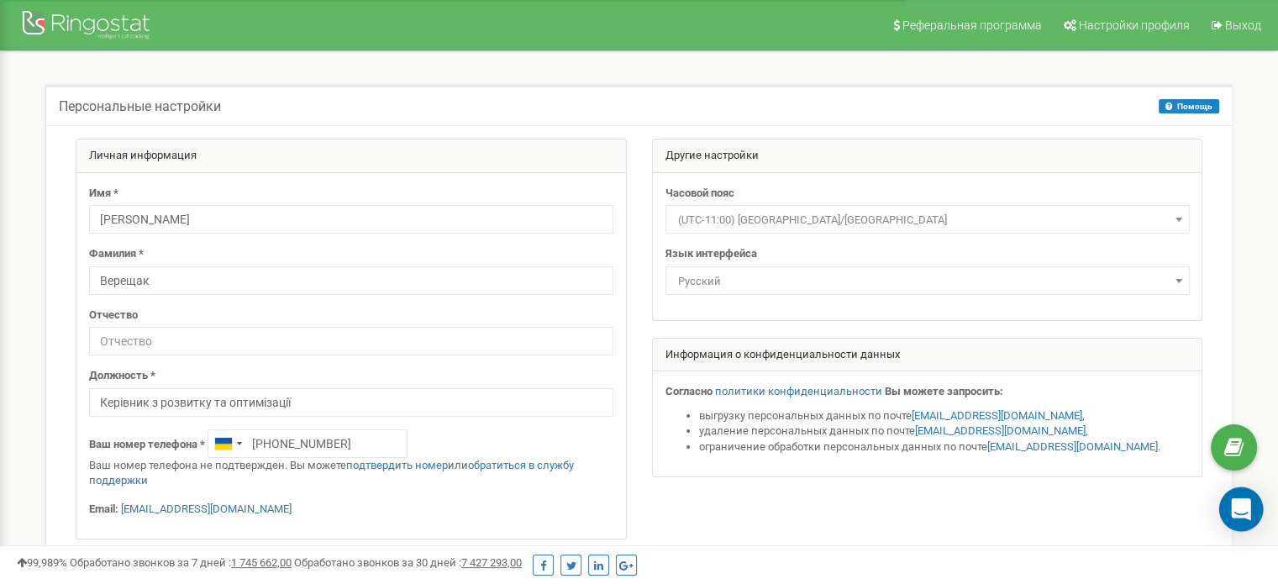
click at [1244, 507] on icon "Open Intercom Messenger" at bounding box center [1240, 509] width 19 height 22
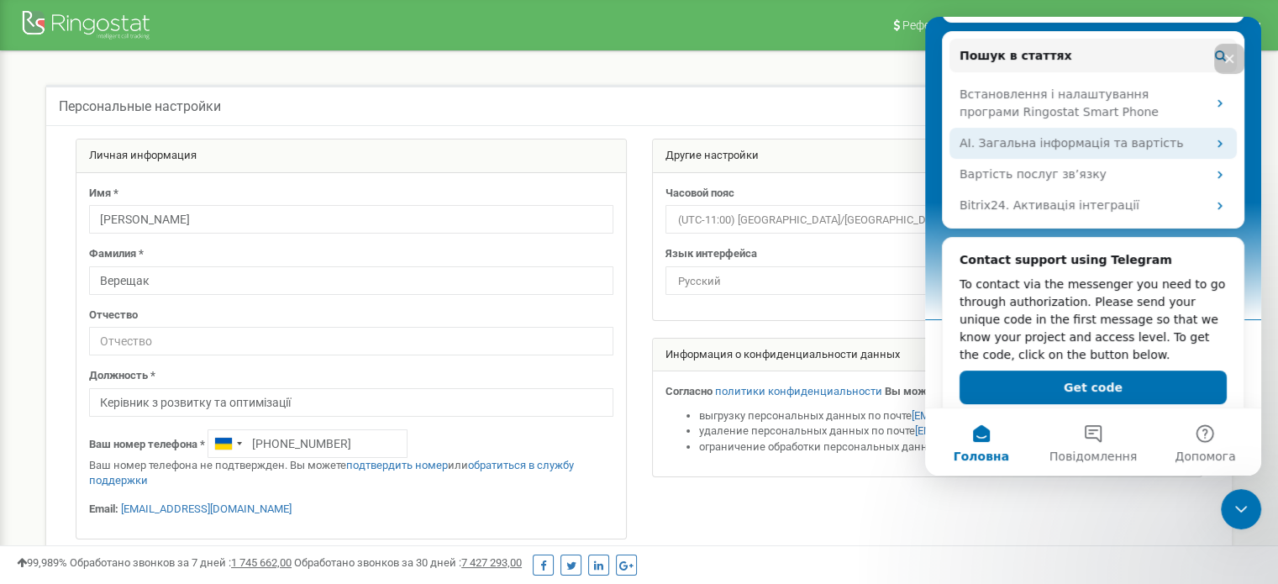
scroll to position [286, 0]
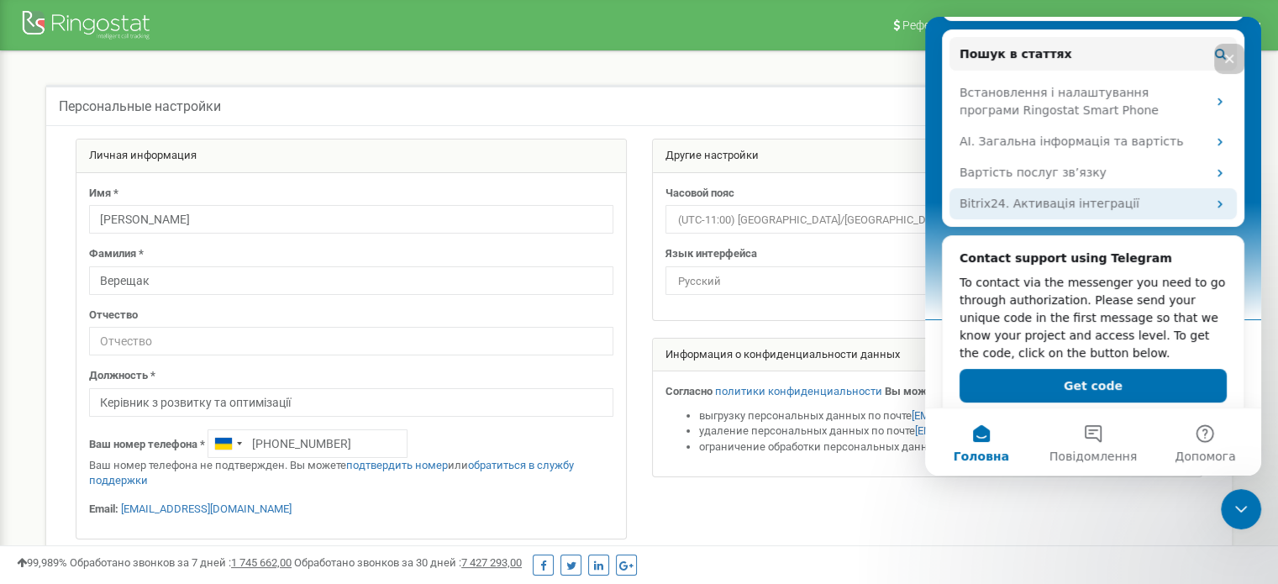
click at [1069, 195] on div "Bitrix24. Активація інтеграції" at bounding box center [1082, 204] width 247 height 18
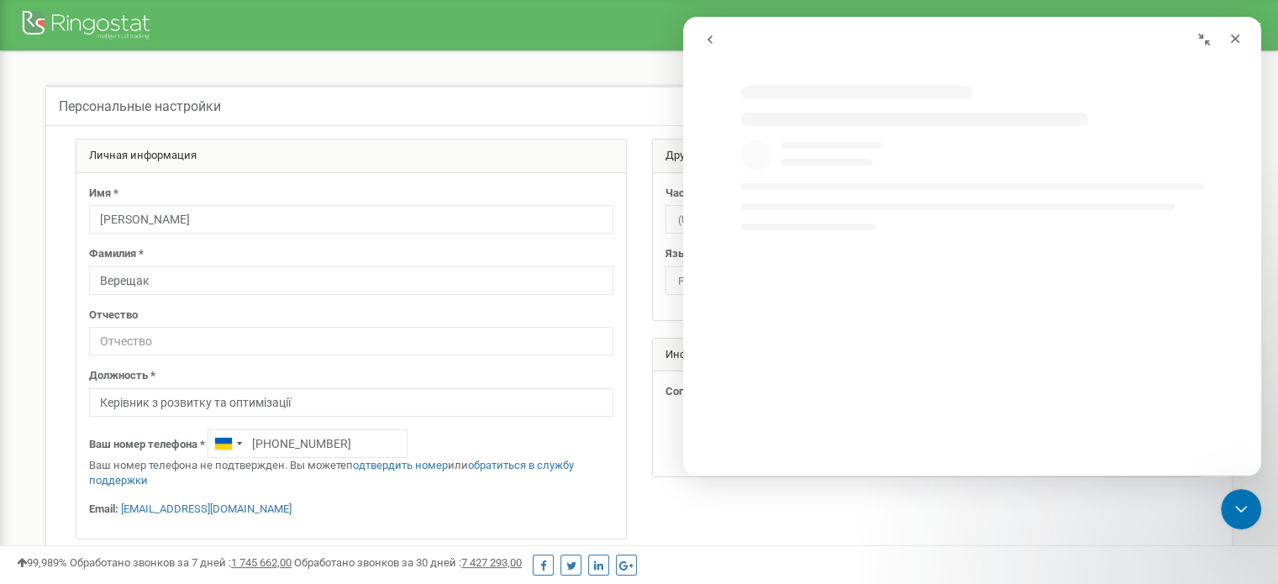
scroll to position [0, 0]
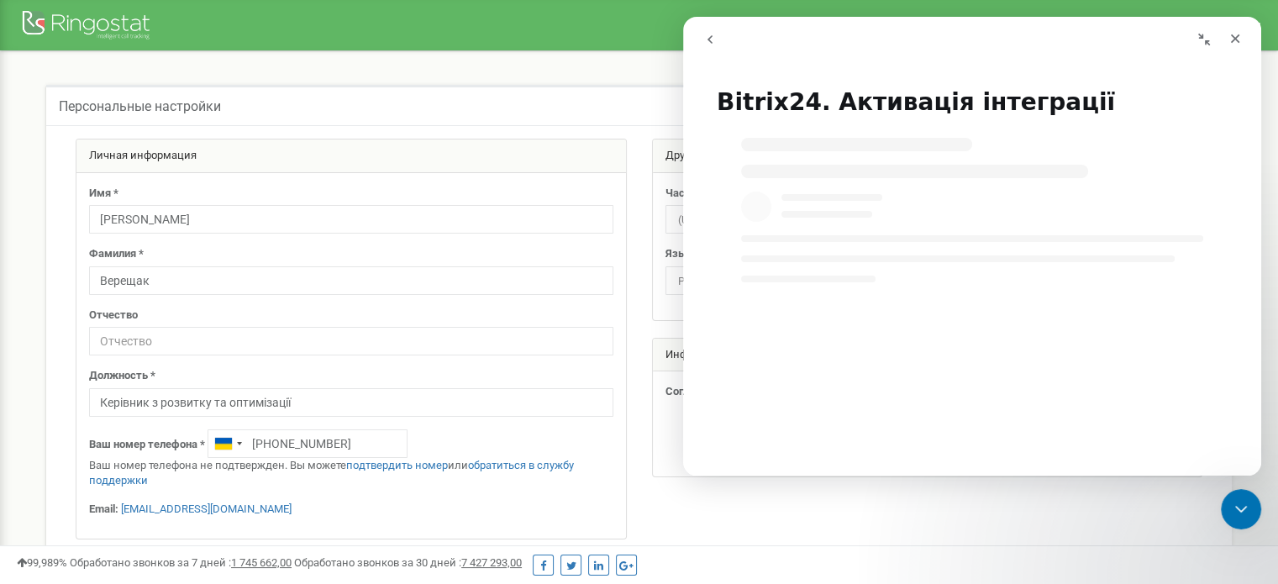
select select "uk"
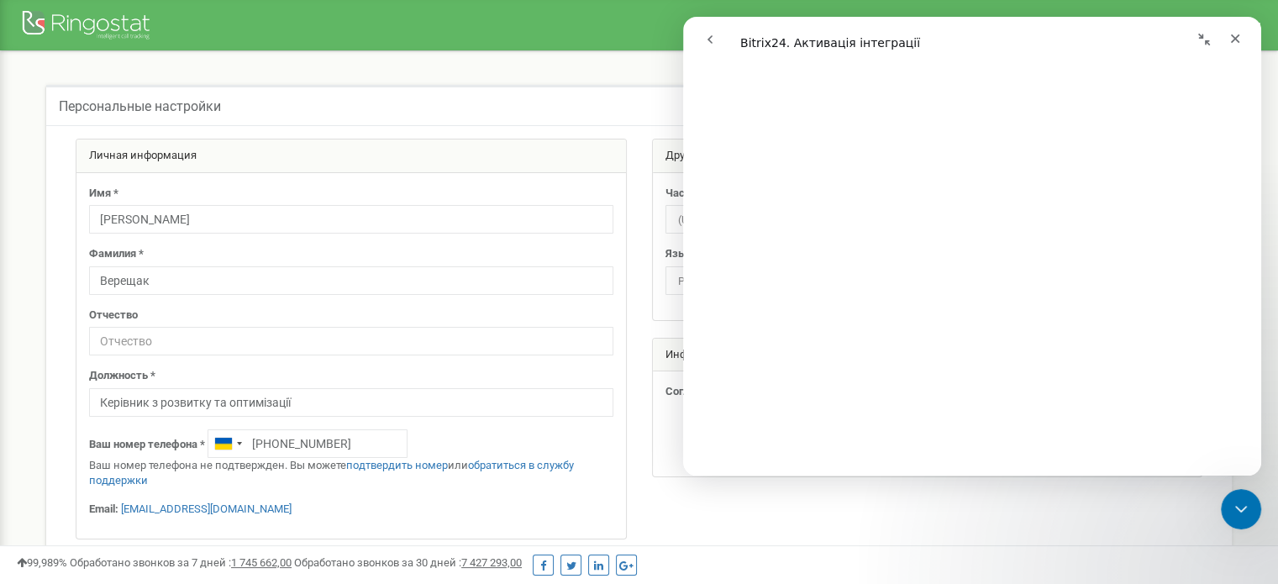
scroll to position [167, 0]
click at [1237, 39] on icon "Закрити" at bounding box center [1234, 38] width 13 height 13
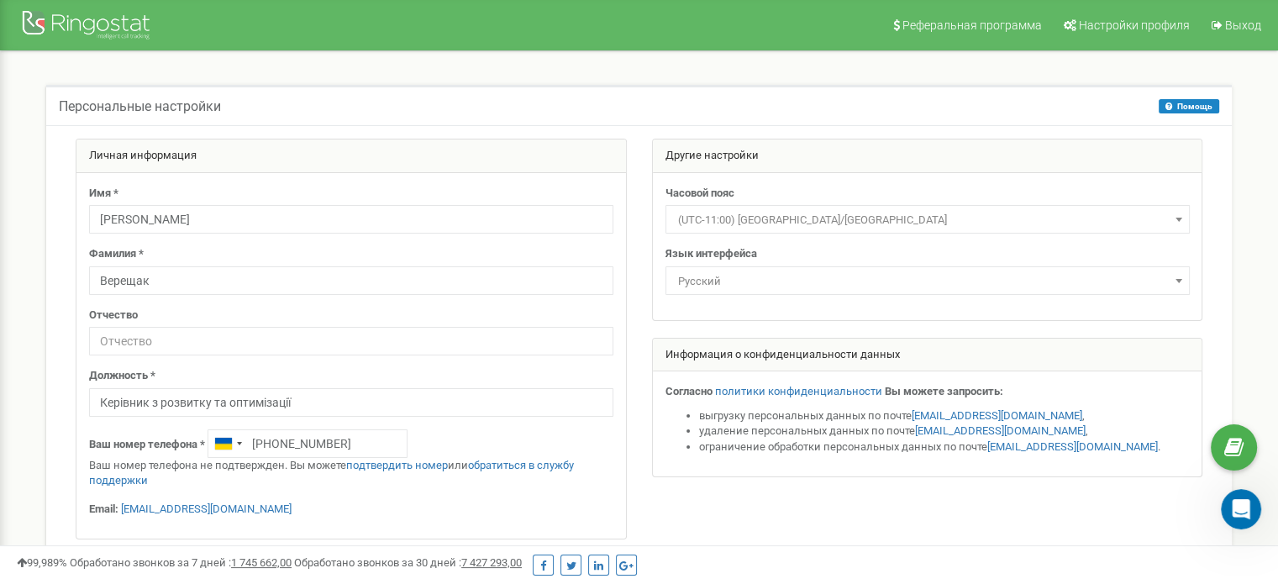
scroll to position [0, 0]
click at [1222, 507] on div "Відкрити програму для спілкування Intercom" at bounding box center [1238, 506] width 55 height 55
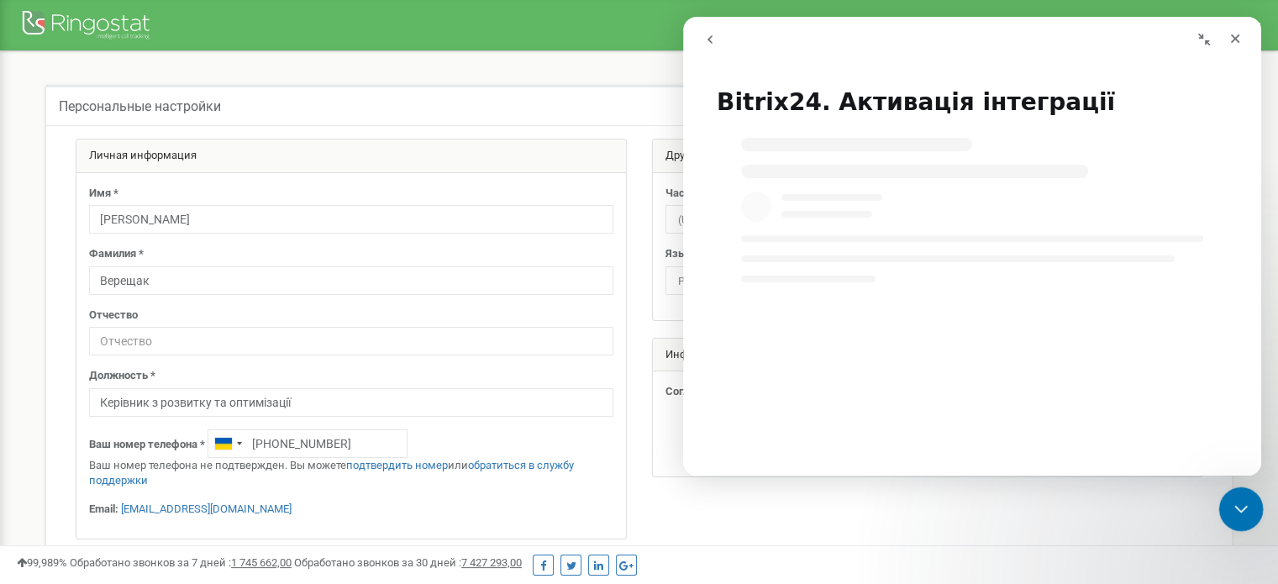
select select "uk"
click at [717, 43] on button "go back" at bounding box center [710, 40] width 32 height 32
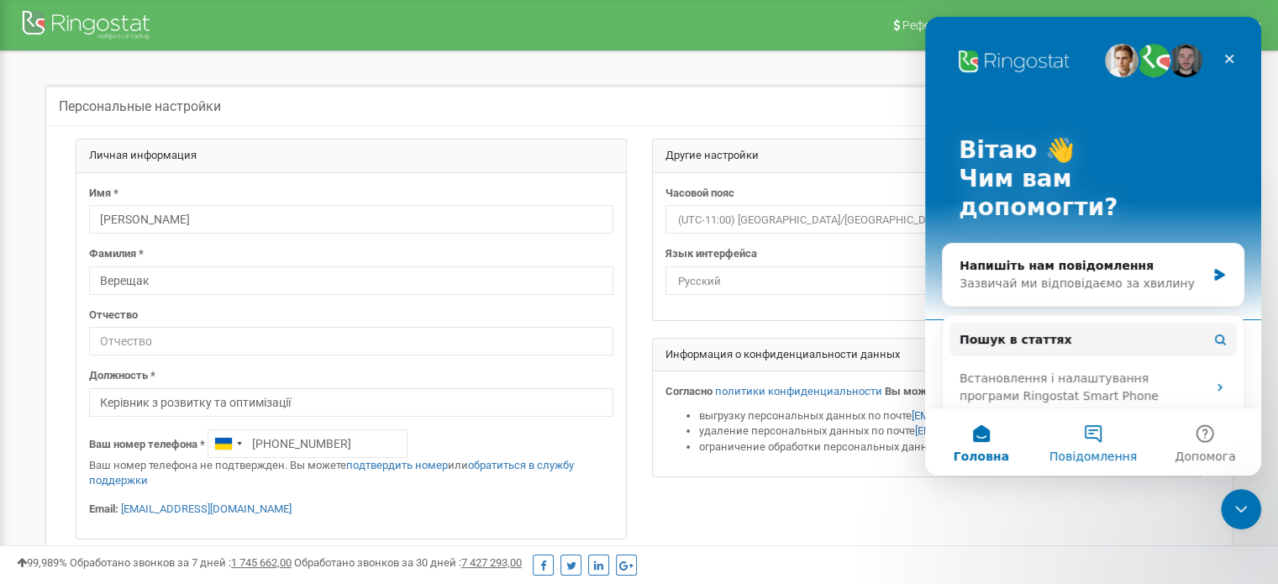
click at [1099, 456] on span "Повідомлення" at bounding box center [1092, 456] width 87 height 12
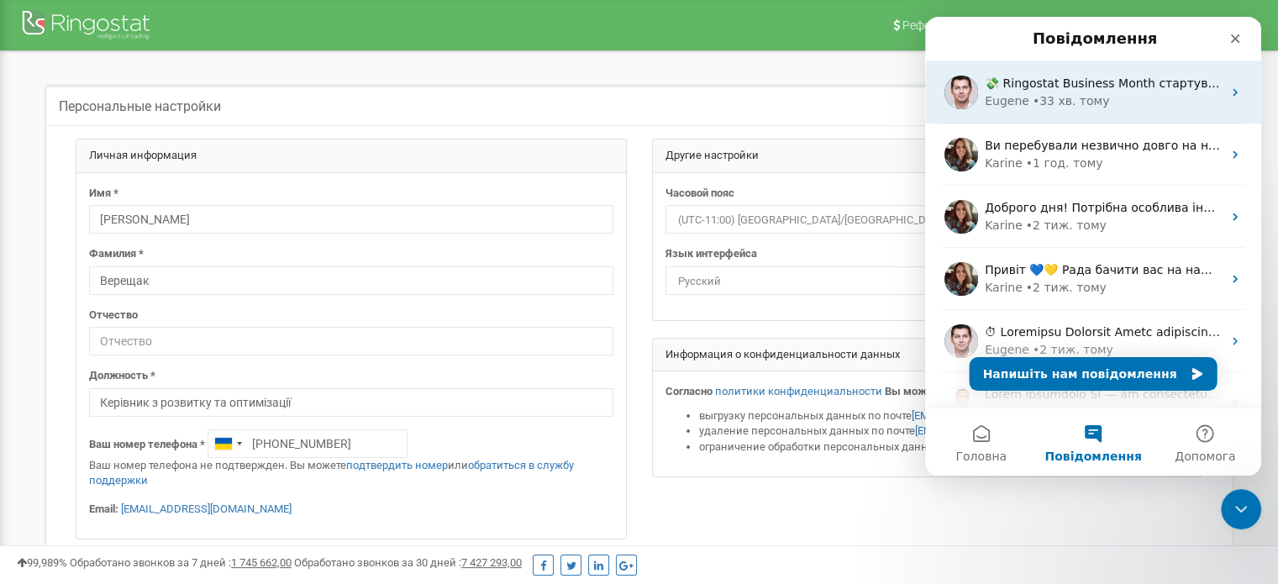
click at [1046, 107] on div "• 33 хв. тому" at bounding box center [1070, 101] width 77 height 18
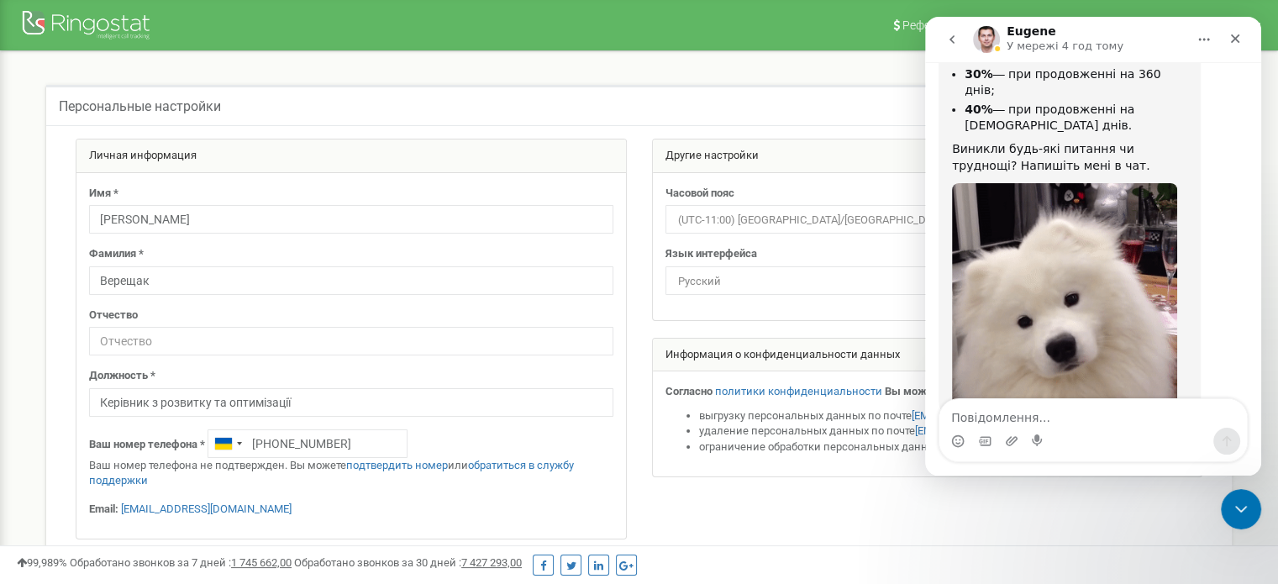
scroll to position [213, 0]
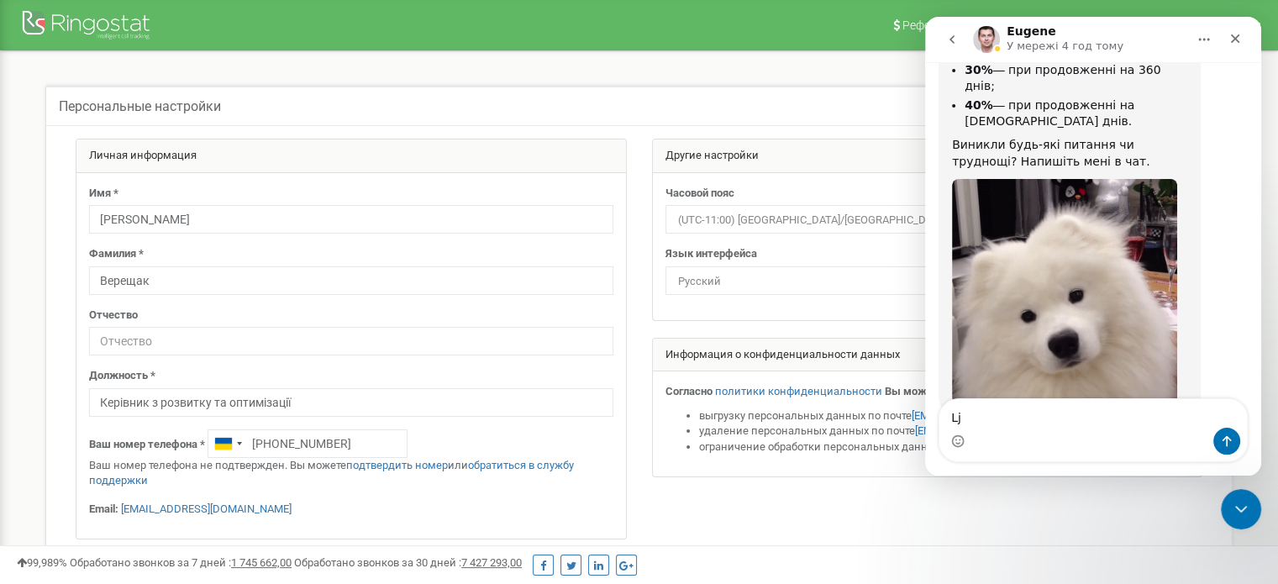
type textarea "L"
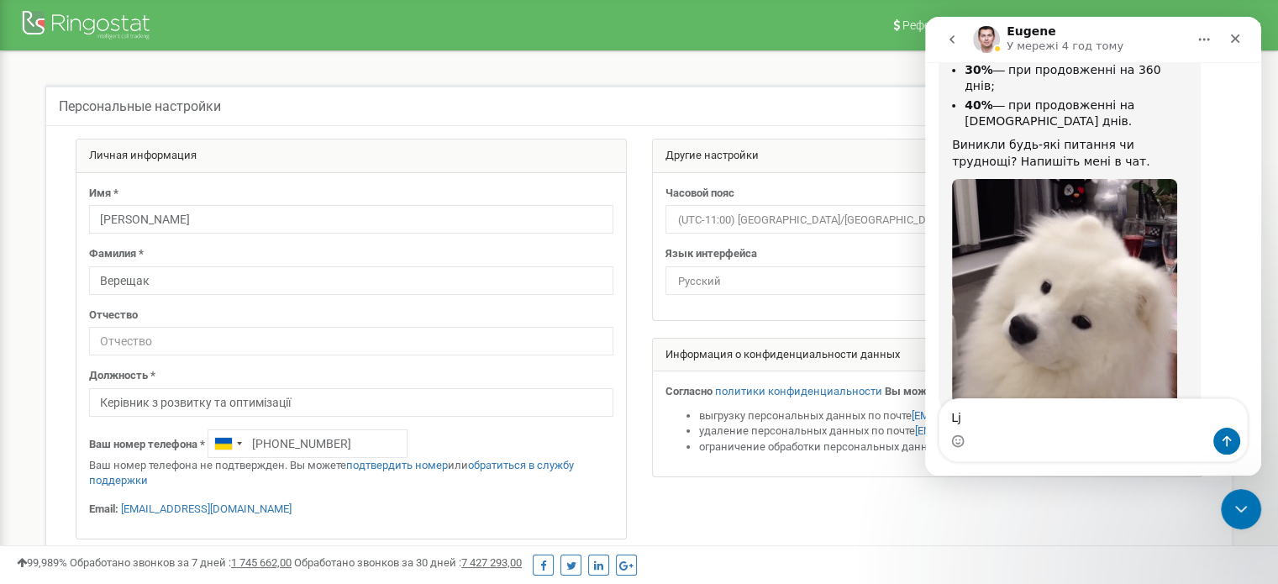
type textarea "L"
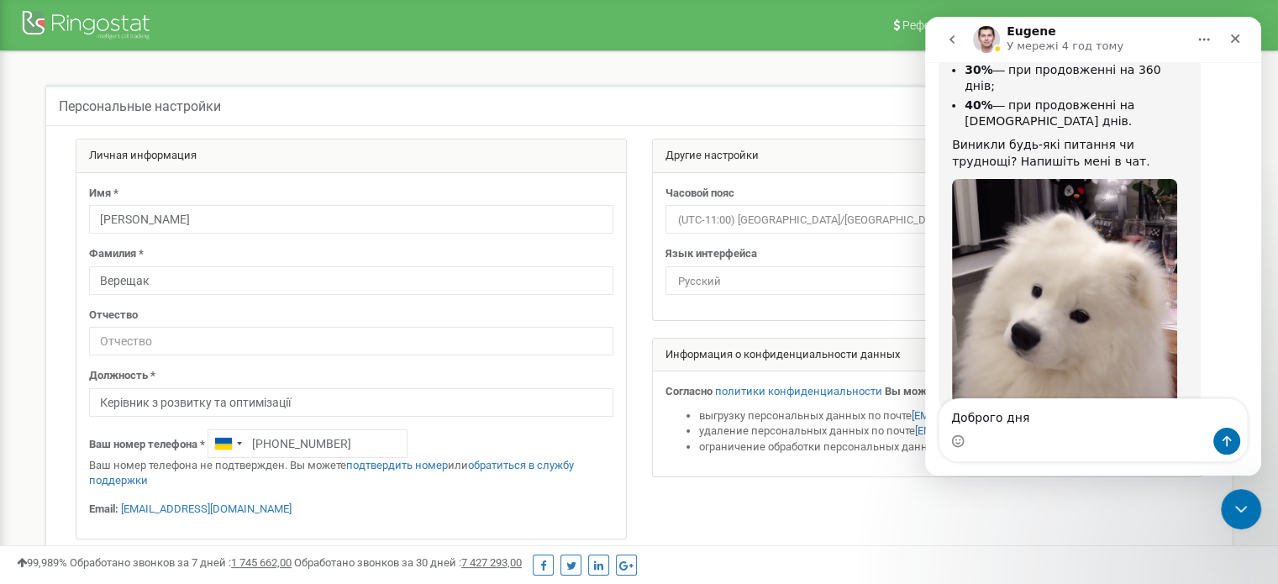
type textarea "Доброго дня!"
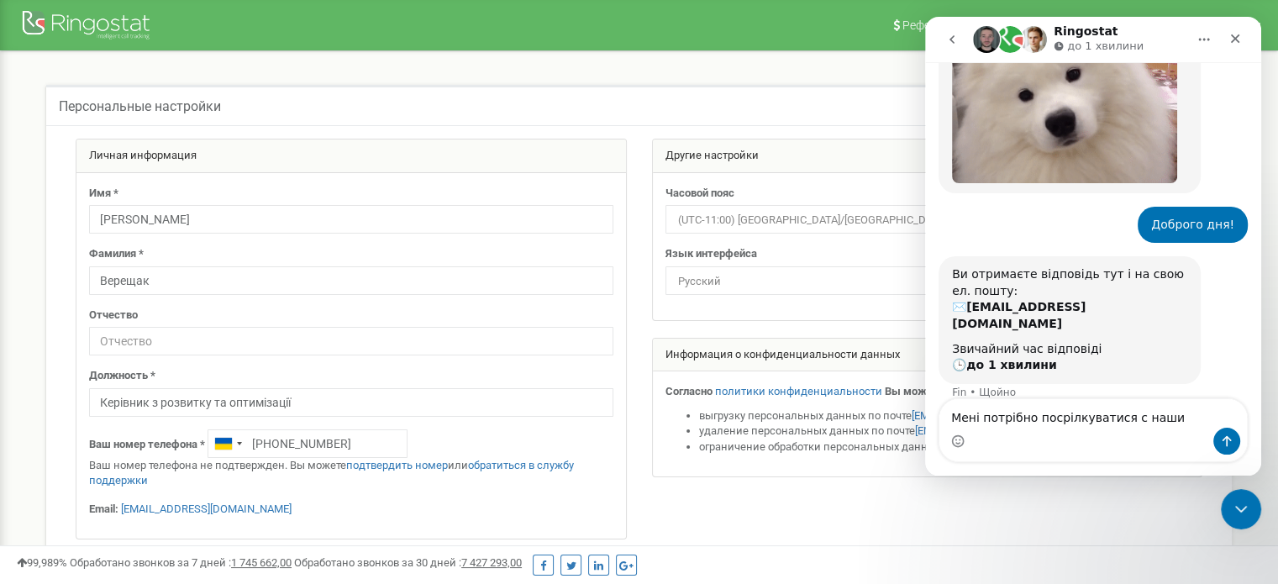
scroll to position [435, 0]
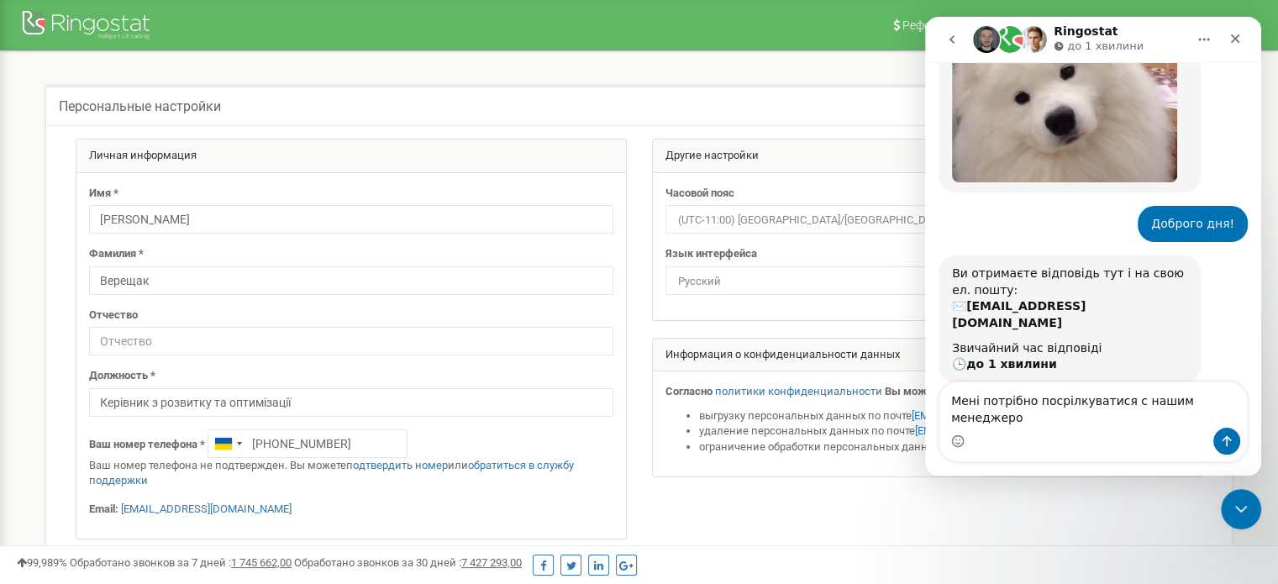
type textarea "Мені потрібно посрілкуватися с нашим менеджером"
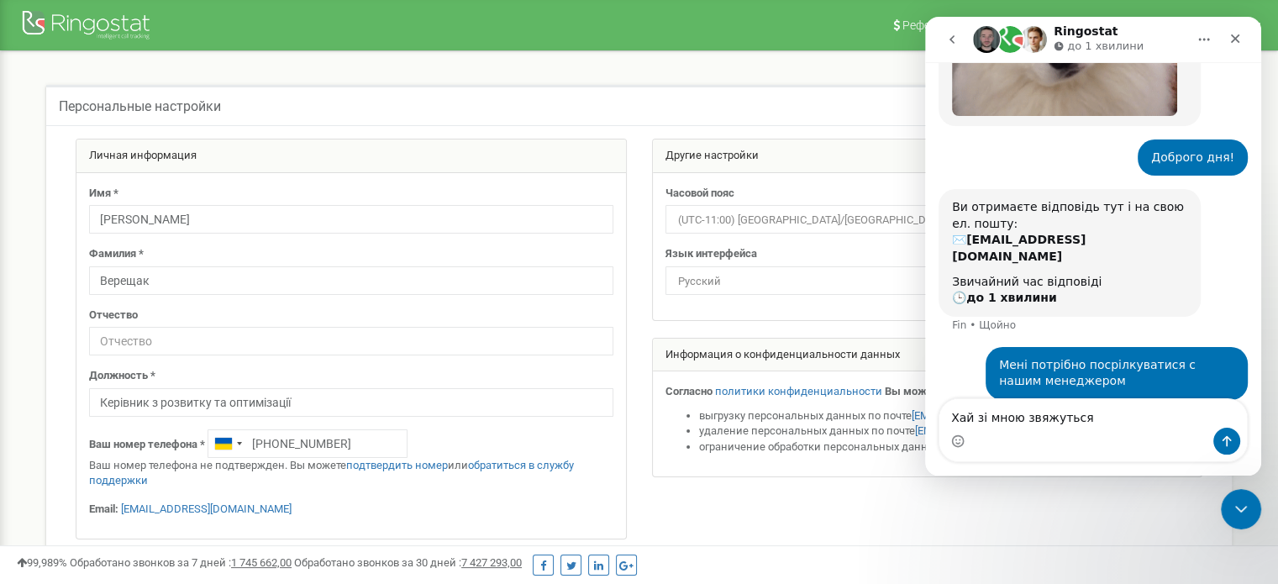
click at [1032, 417] on textarea "Хай зі мною звяжуться" at bounding box center [1092, 413] width 307 height 29
click at [1030, 417] on textarea "Хай зі мною звяжуться" at bounding box center [1092, 413] width 307 height 29
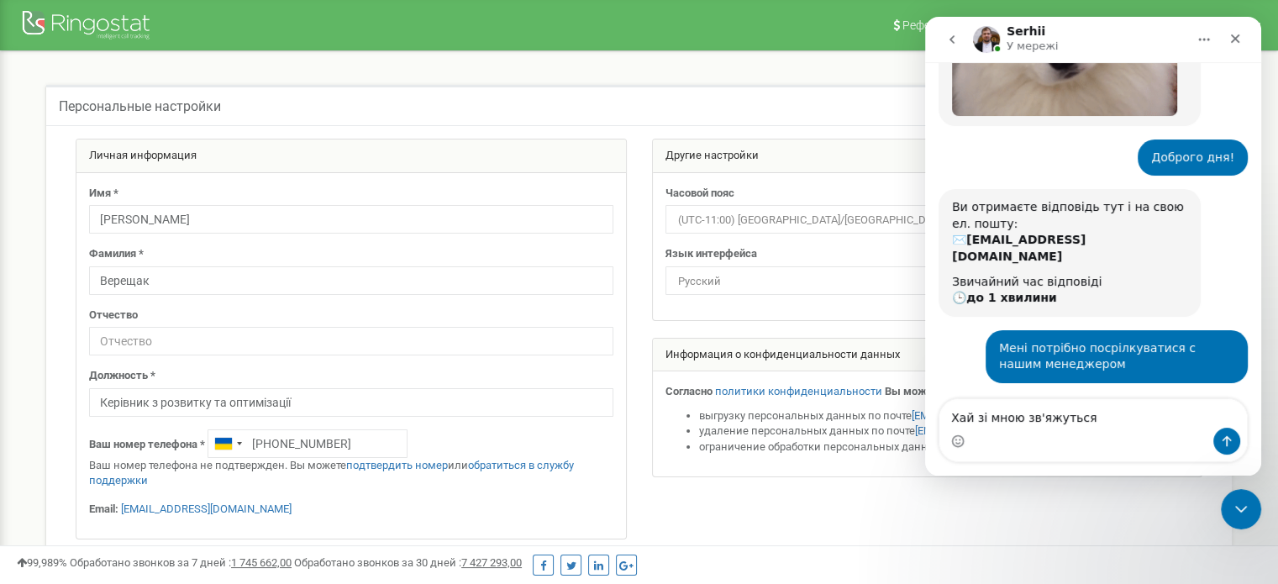
click at [1132, 419] on textarea "Хай зі мною зв'яжуться" at bounding box center [1092, 413] width 307 height 29
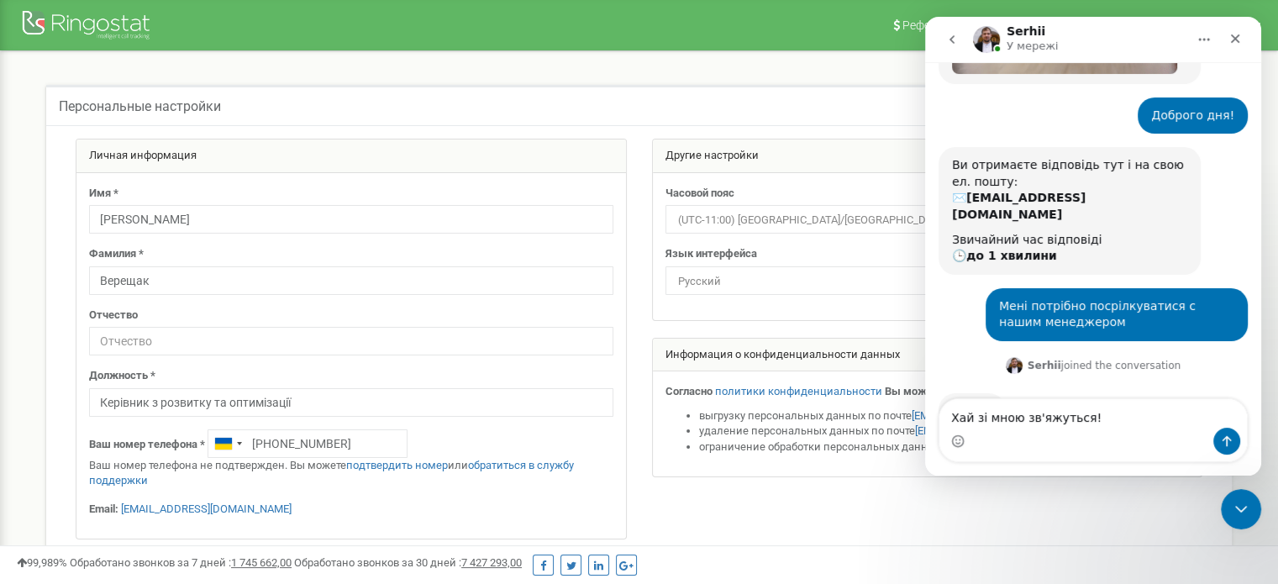
click at [1117, 418] on textarea "Хай зі мною зв'яжуться!" at bounding box center [1092, 413] width 307 height 29
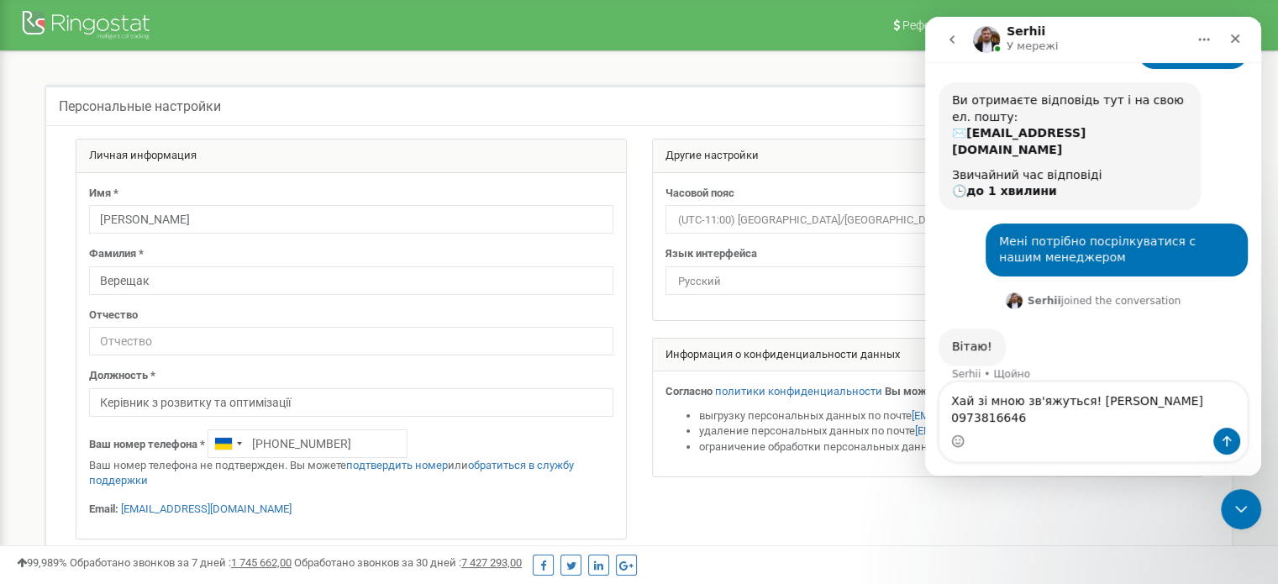
scroll to position [625, 0]
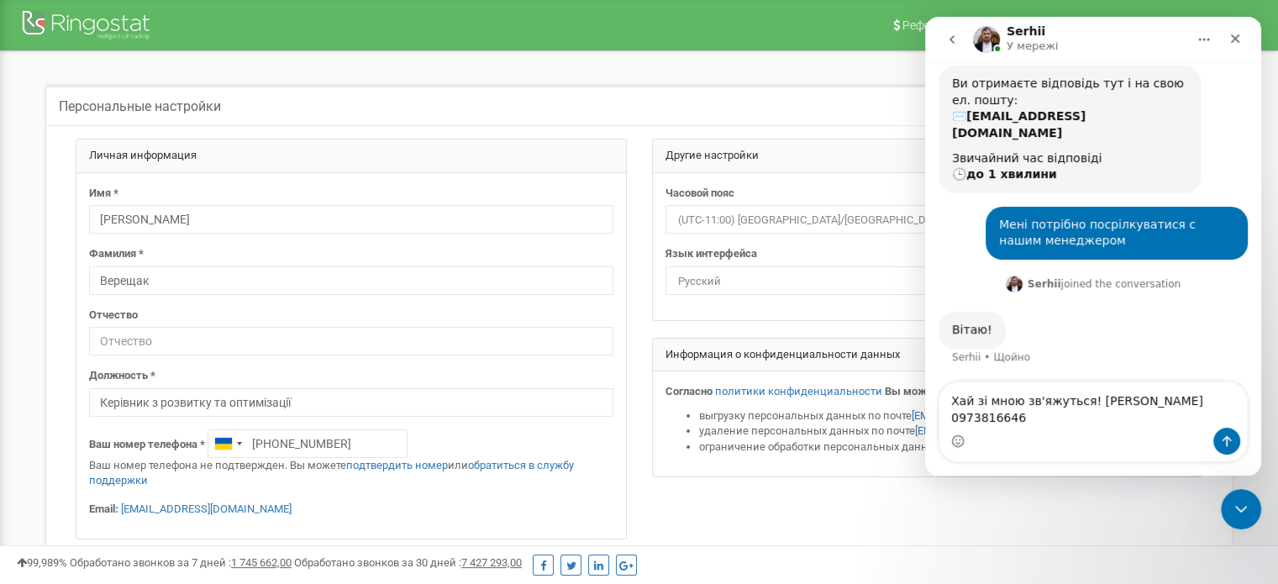
click at [1110, 403] on textarea "Хай зі мною зв'яжуться! [PERSON_NAME] 0973816646" at bounding box center [1092, 404] width 307 height 45
click at [1087, 399] on textarea "Хай зі мною зв'яжуться! Аверс", [PERSON_NAME] 0973816646" at bounding box center [1092, 404] width 307 height 45
type textarea "Хай зі мною зв'яжуться! Компанія "Аверс", [PERSON_NAME] 0973816646"
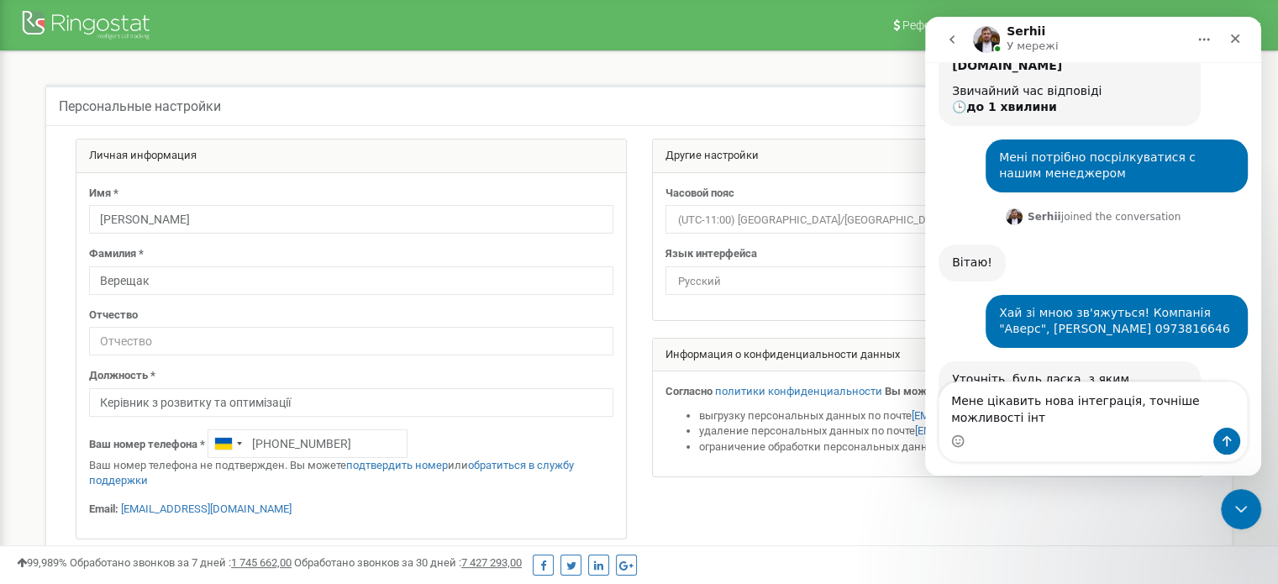
scroll to position [709, 0]
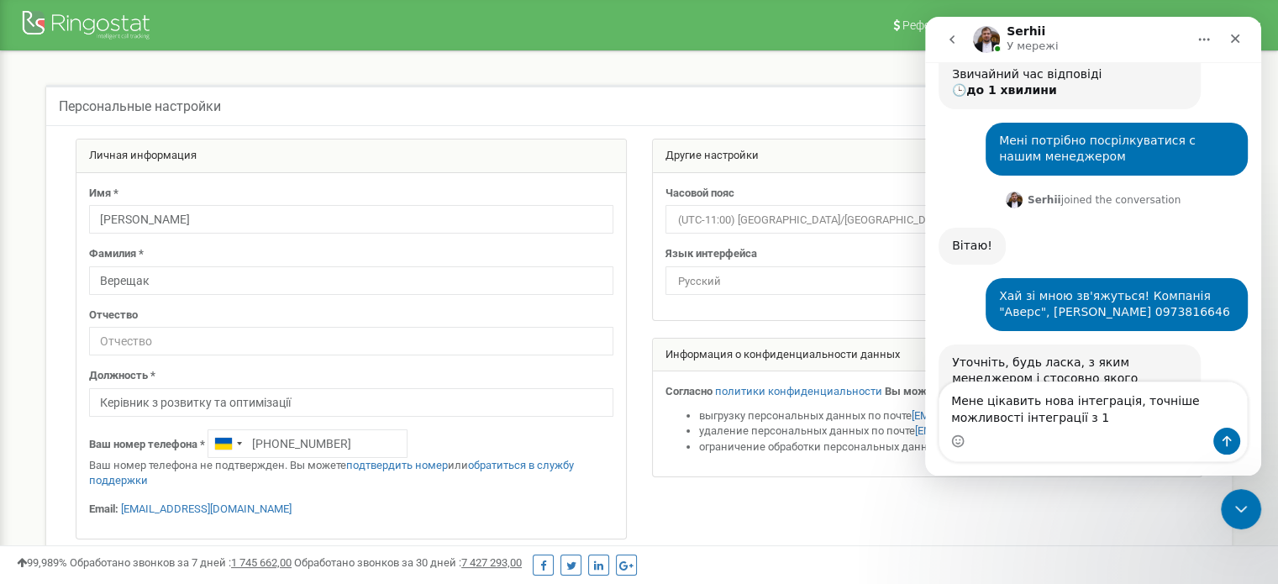
type textarea "Мене цікавить нова інтеграція, точніше можливості інтеграції з 1С"
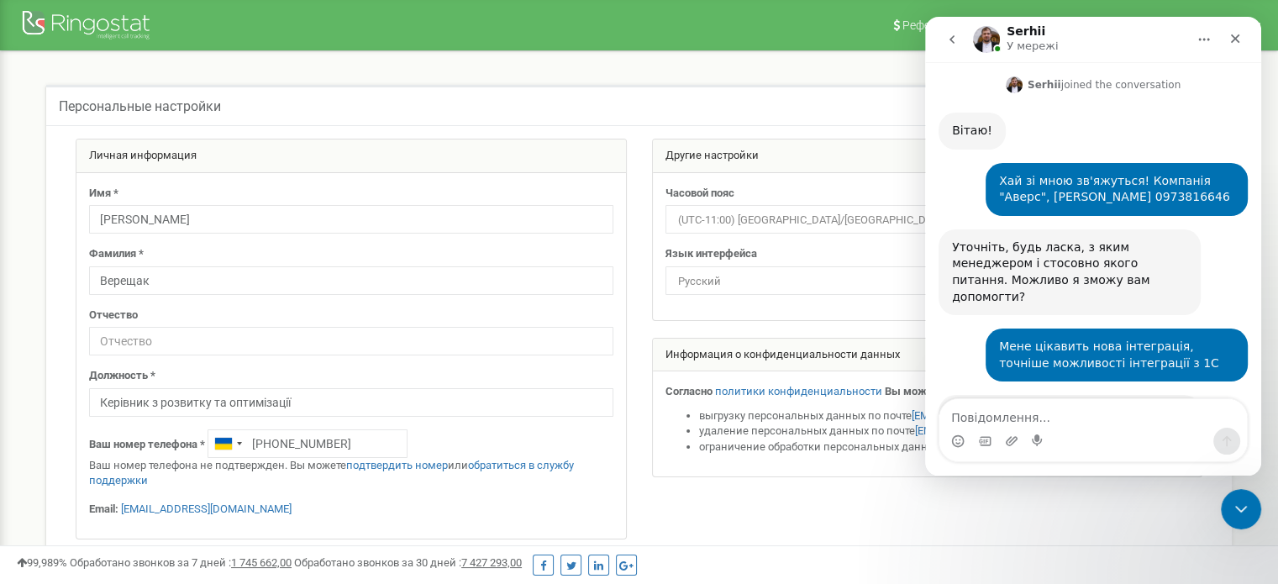
scroll to position [826, 0]
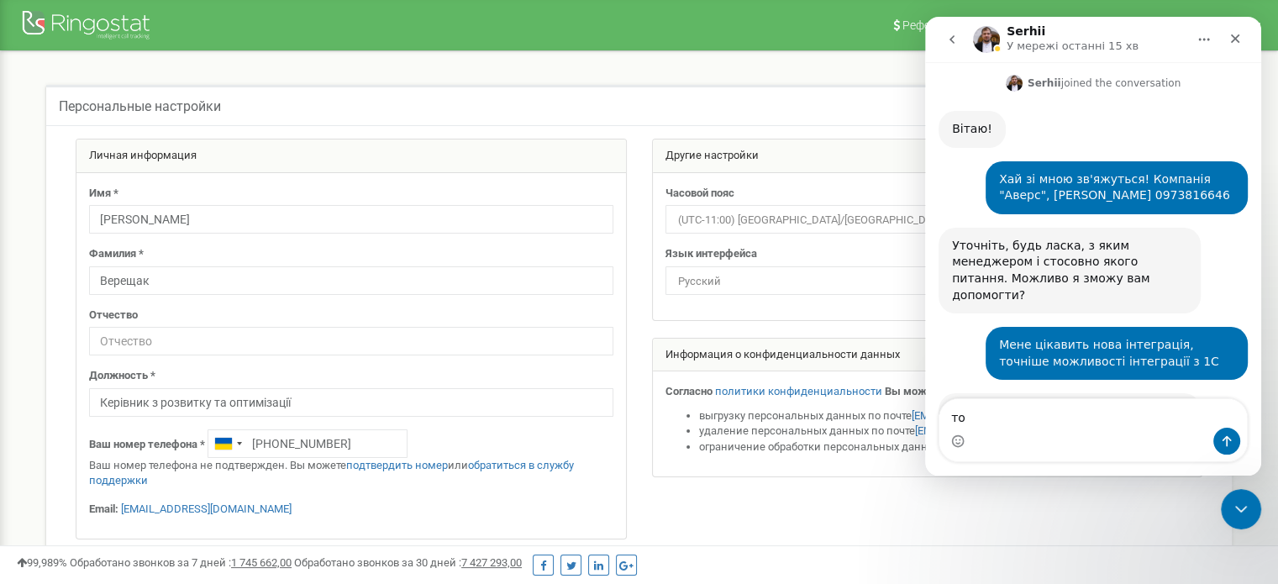
type textarea "т"
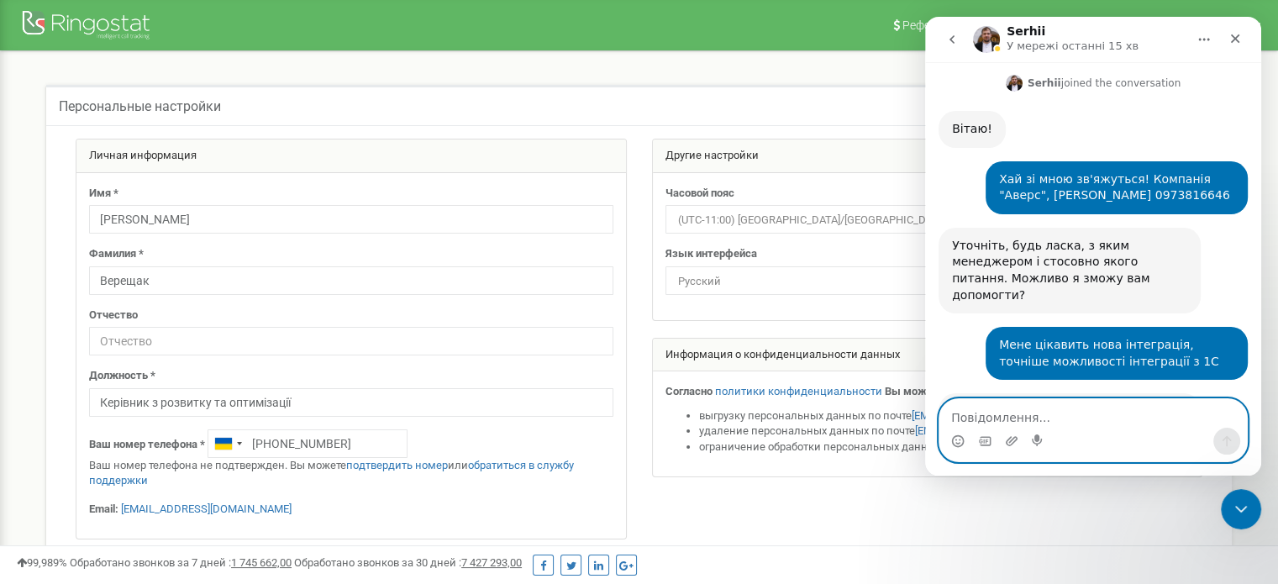
click at [1170, 426] on textarea "Повідомлення..." at bounding box center [1092, 413] width 307 height 29
paste textarea "Інтегрувати 1С з IP-телефонією можна декількома основними способами, кожен з як…"
type textarea "Інтегрувати 1С з IP-телефонією можна декількома основними способами, кожен з як…"
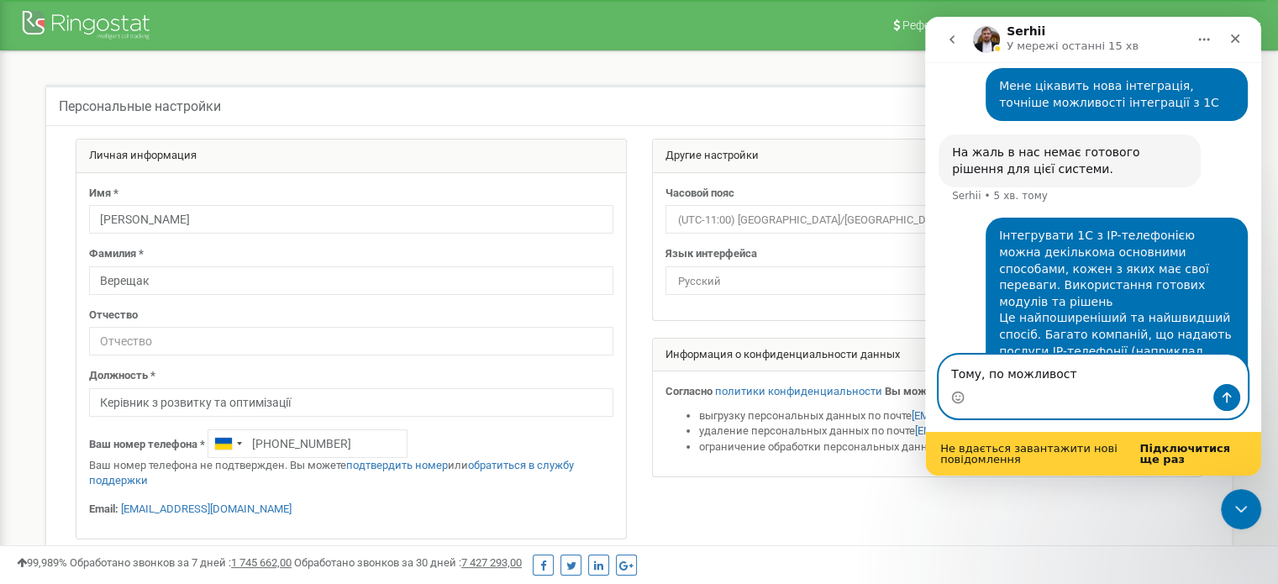
scroll to position [0, 0]
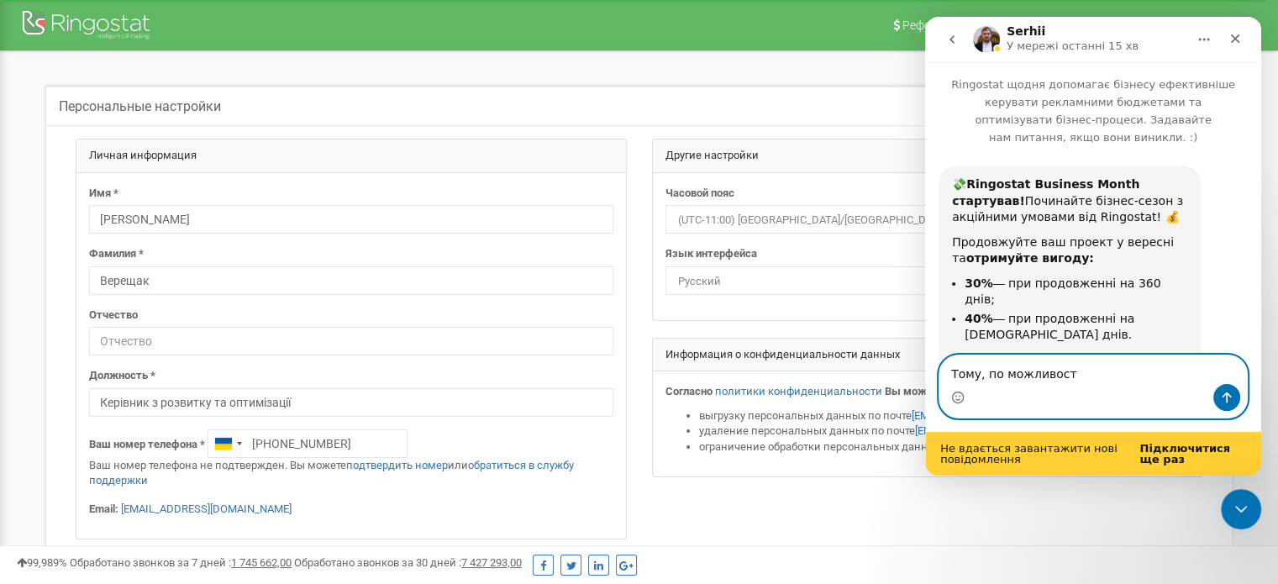
type textarea "Тому, по можливості"
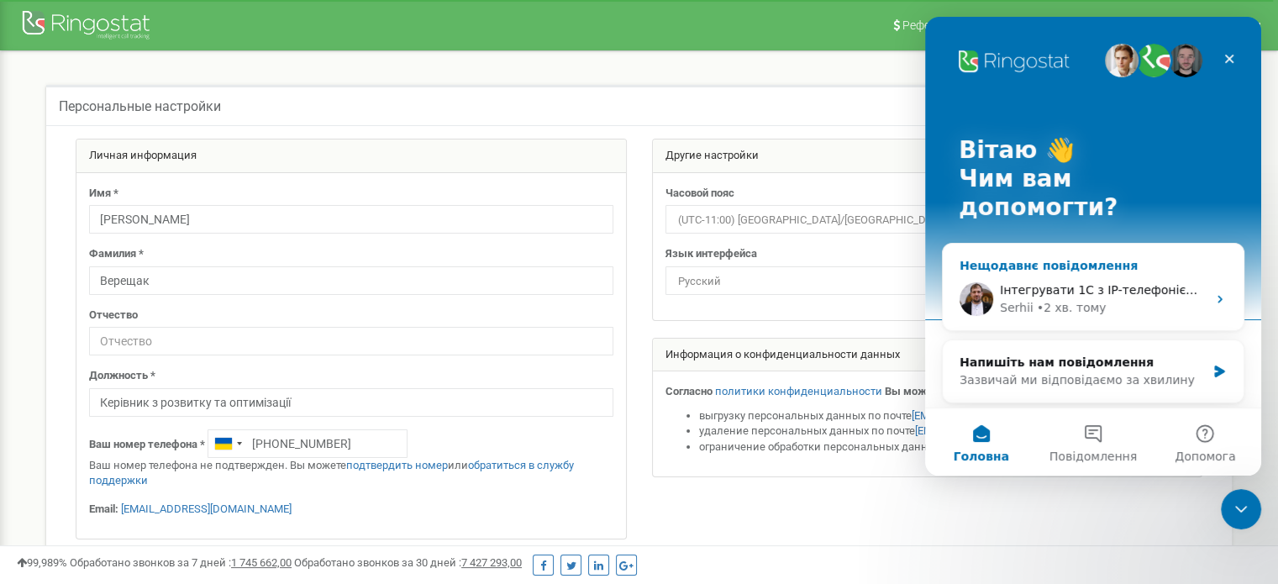
click at [1090, 299] on div "• 2 хв. тому" at bounding box center [1072, 308] width 70 height 18
